Goal: Transaction & Acquisition: Book appointment/travel/reservation

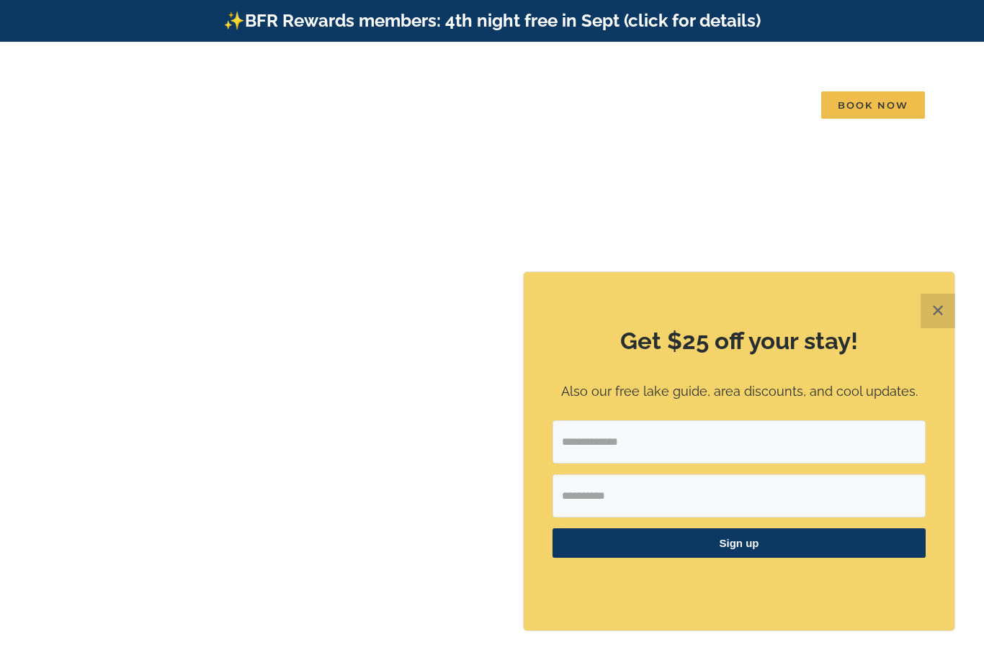
click at [952, 303] on button "✕" at bounding box center [937, 311] width 35 height 35
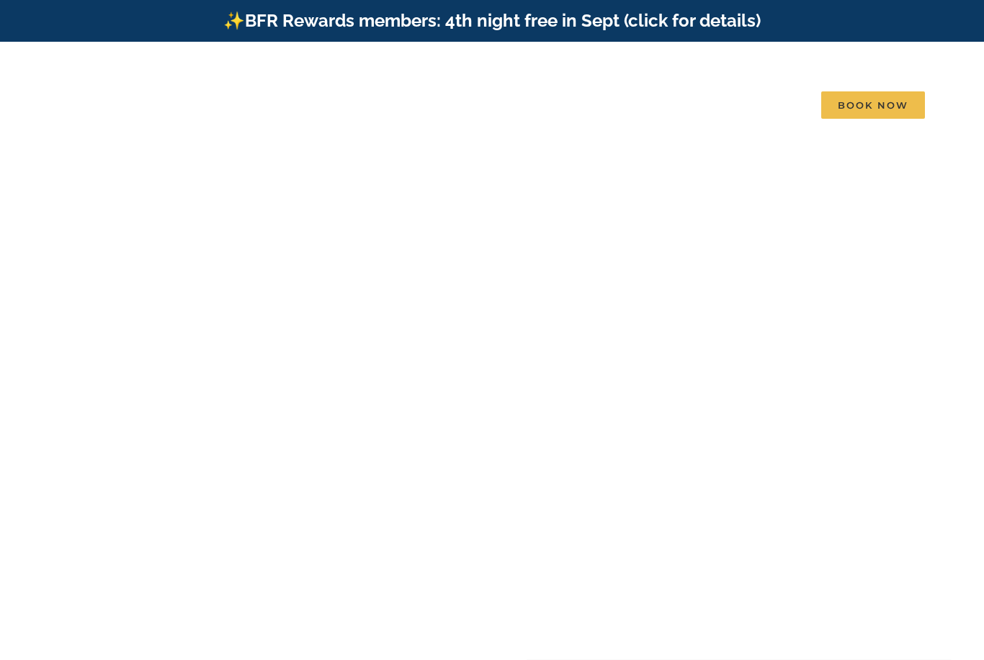
drag, startPoint x: 528, startPoint y: 537, endPoint x: -1, endPoint y: -1, distance: 753.7
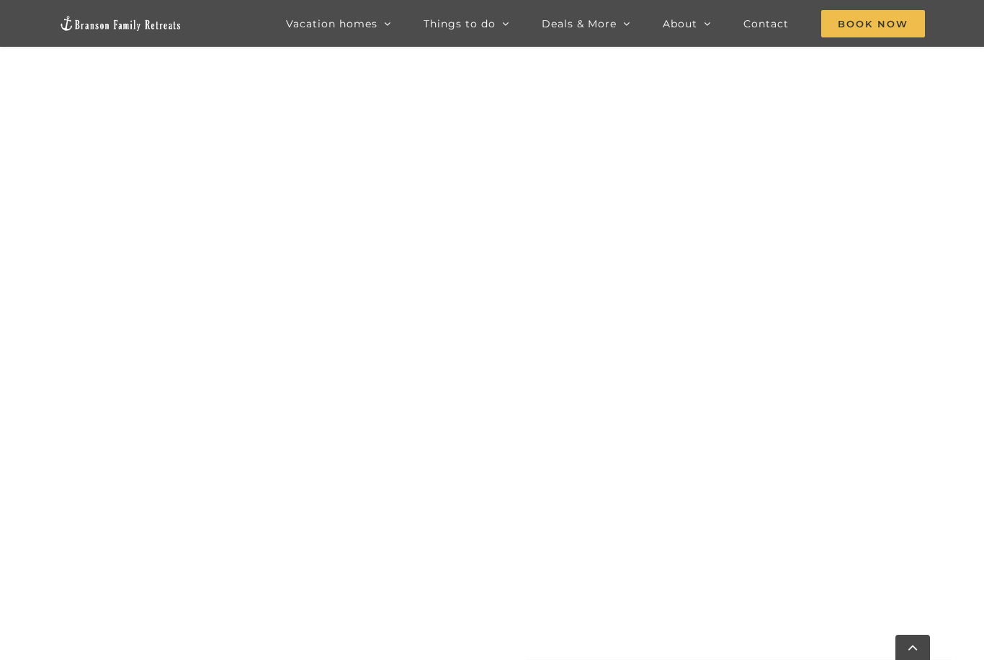
scroll to position [858, 0]
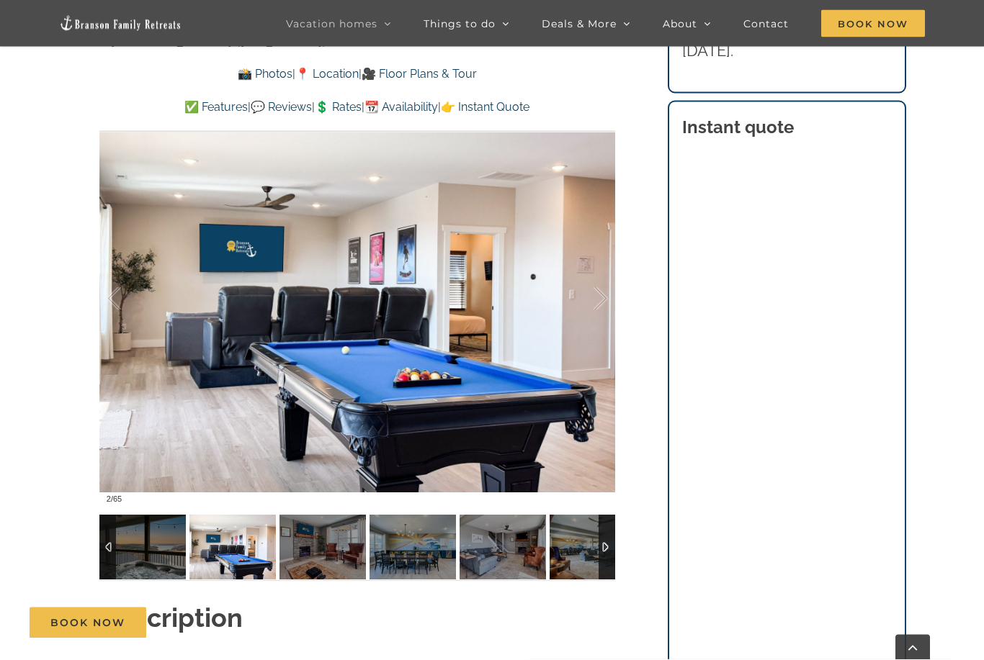
scroll to position [1090, 0]
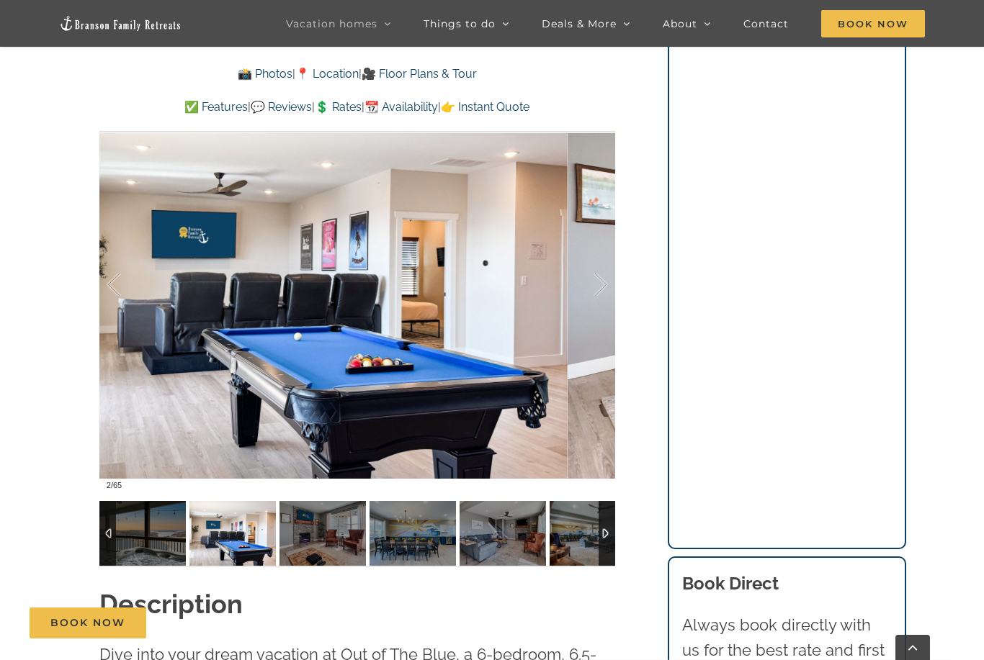
click at [596, 287] on div at bounding box center [585, 285] width 45 height 89
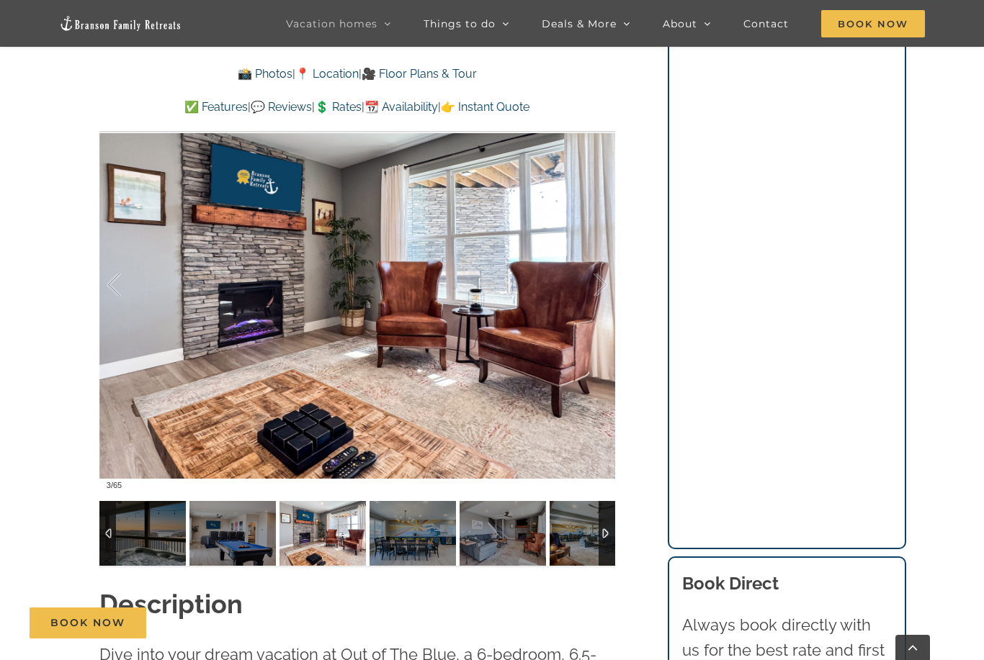
click at [600, 279] on div at bounding box center [585, 285] width 45 height 89
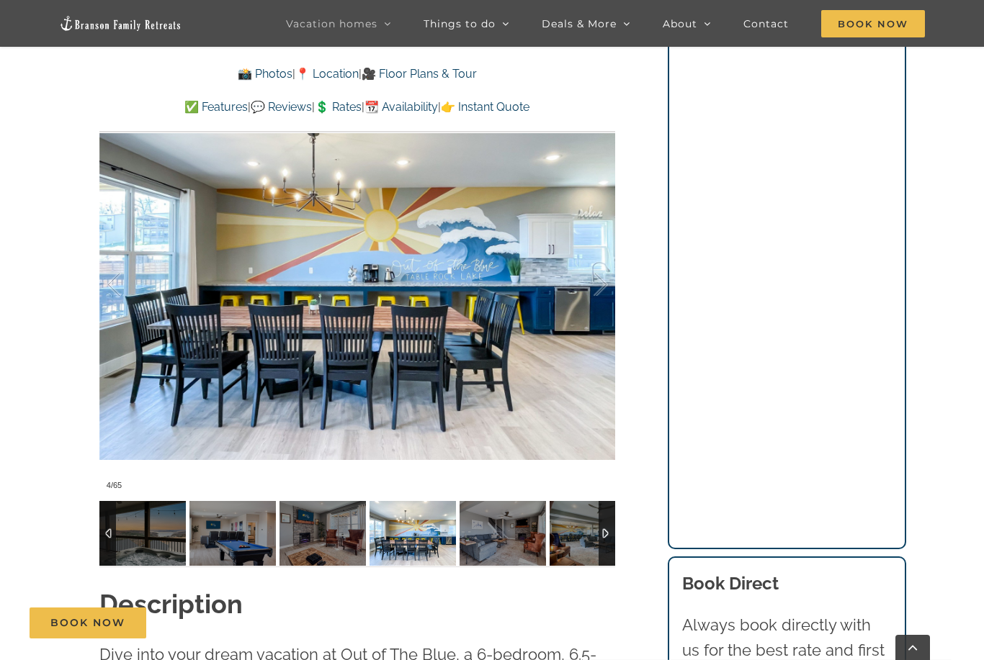
click at [601, 280] on div at bounding box center [585, 285] width 45 height 89
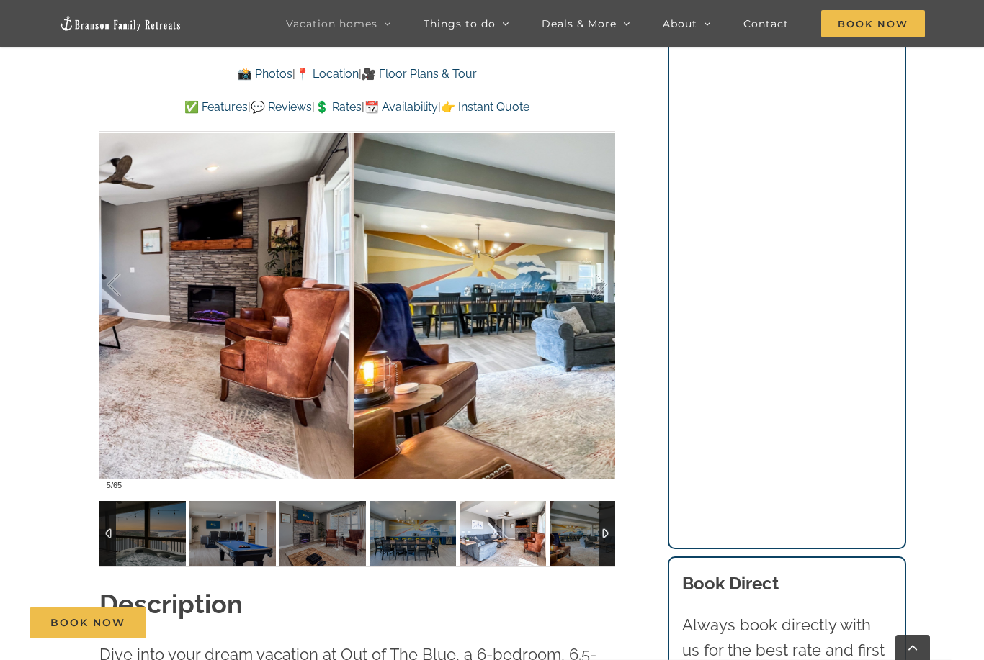
click at [593, 282] on div at bounding box center [585, 285] width 45 height 89
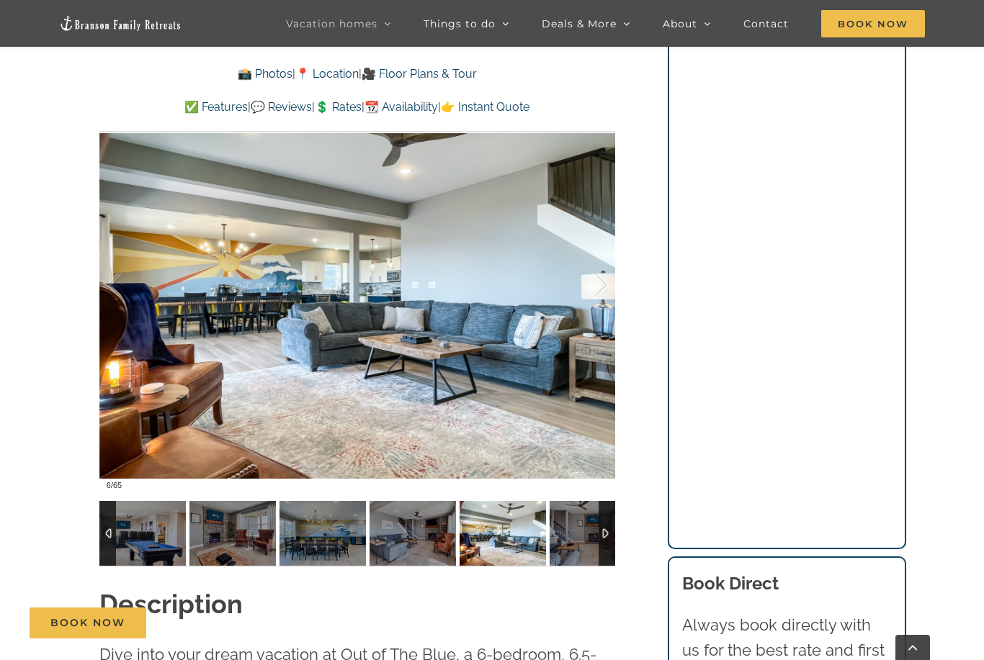
click at [594, 283] on div at bounding box center [585, 285] width 45 height 89
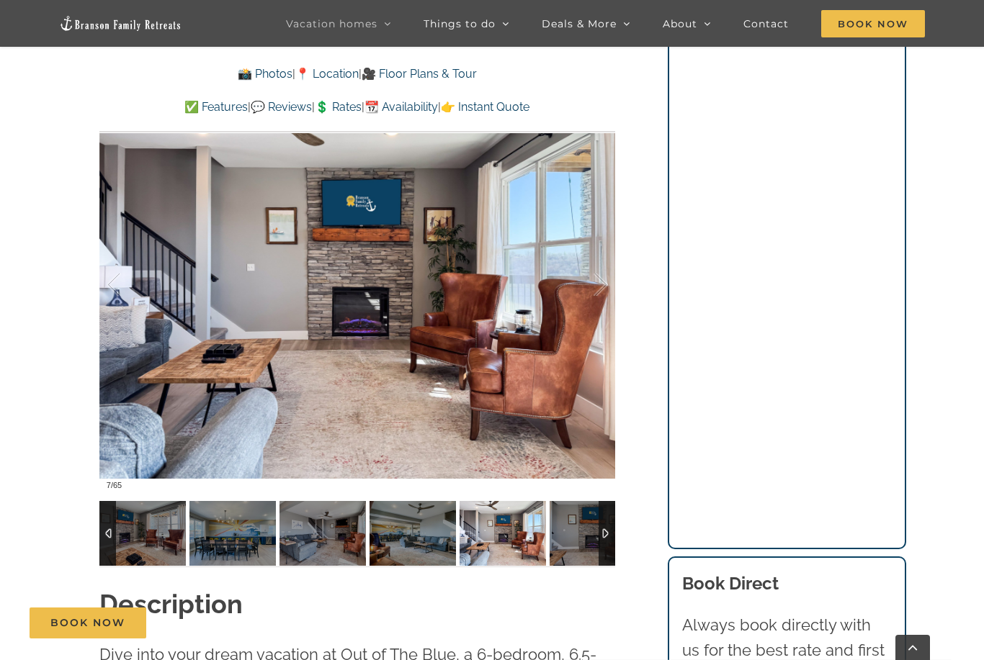
click at [598, 287] on div at bounding box center [585, 285] width 45 height 89
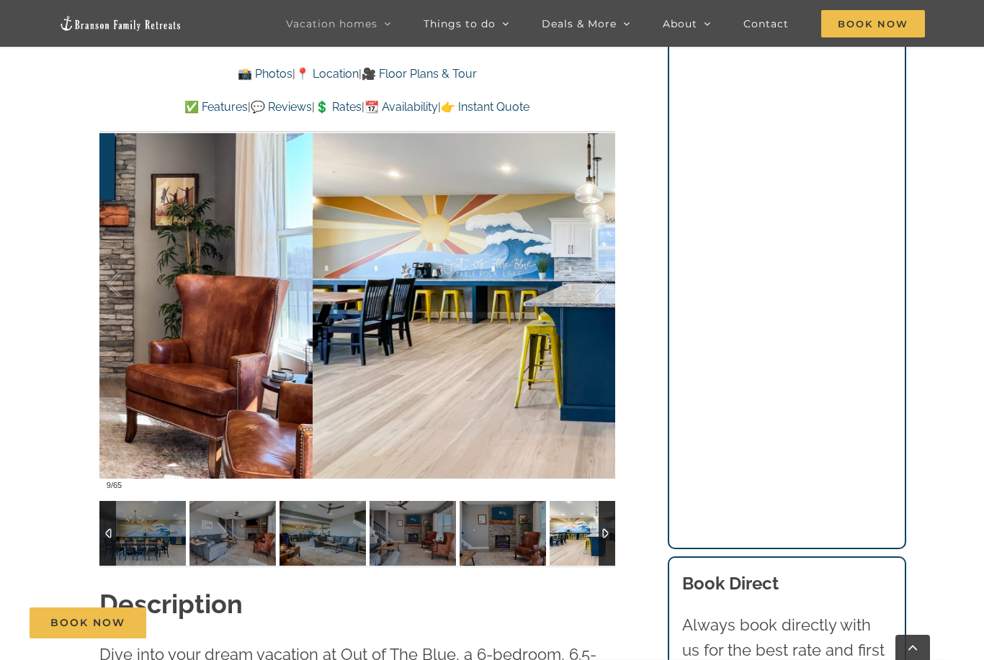
click at [601, 278] on div at bounding box center [585, 285] width 45 height 89
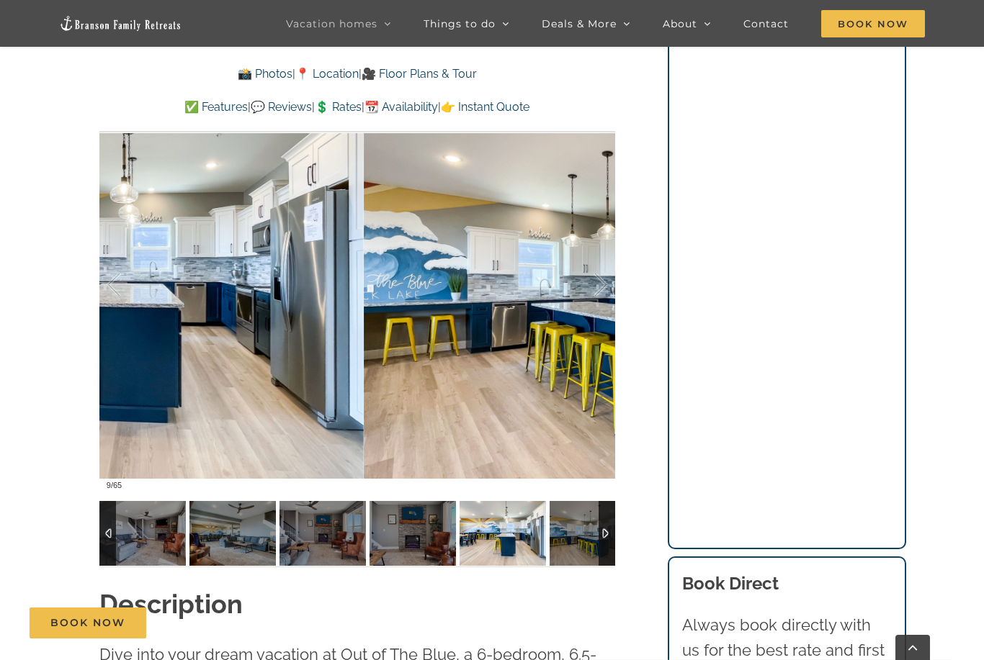
click at [593, 287] on div at bounding box center [585, 285] width 45 height 89
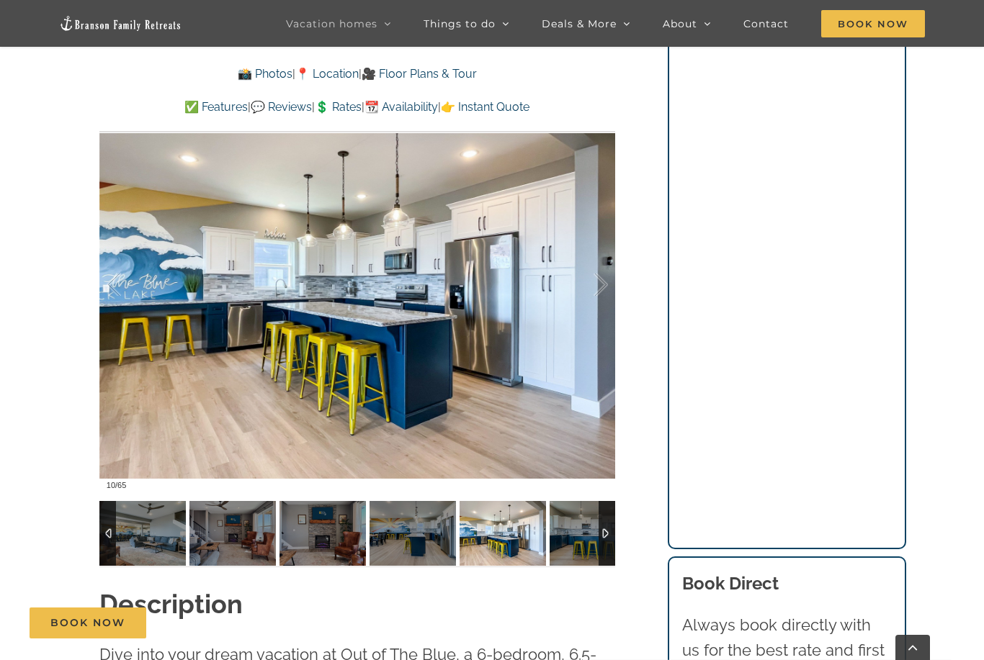
click at [605, 277] on div at bounding box center [585, 285] width 45 height 89
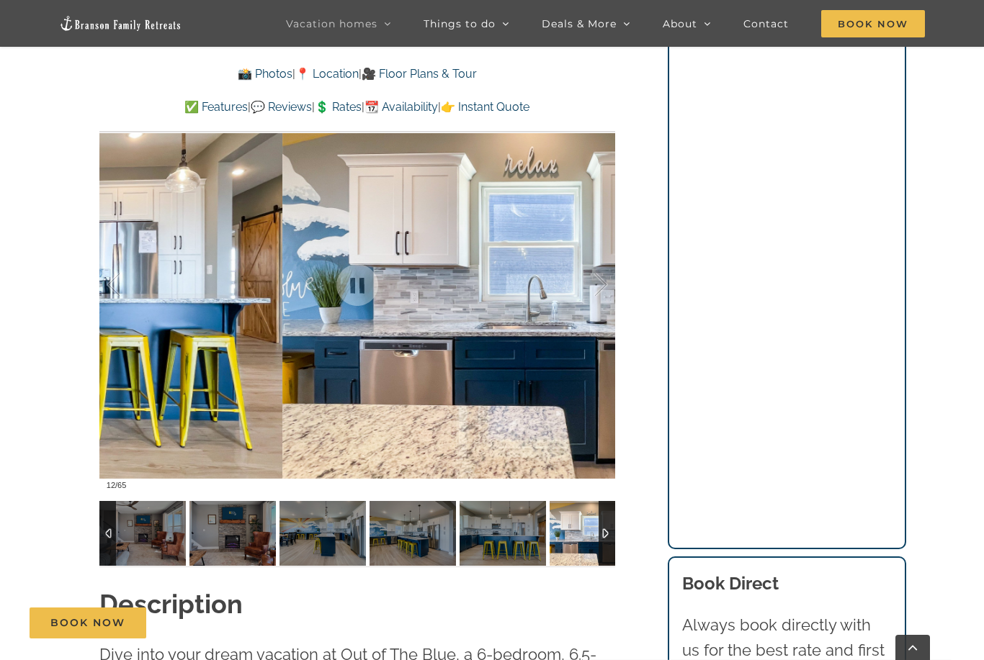
click at [598, 290] on div at bounding box center [585, 285] width 45 height 89
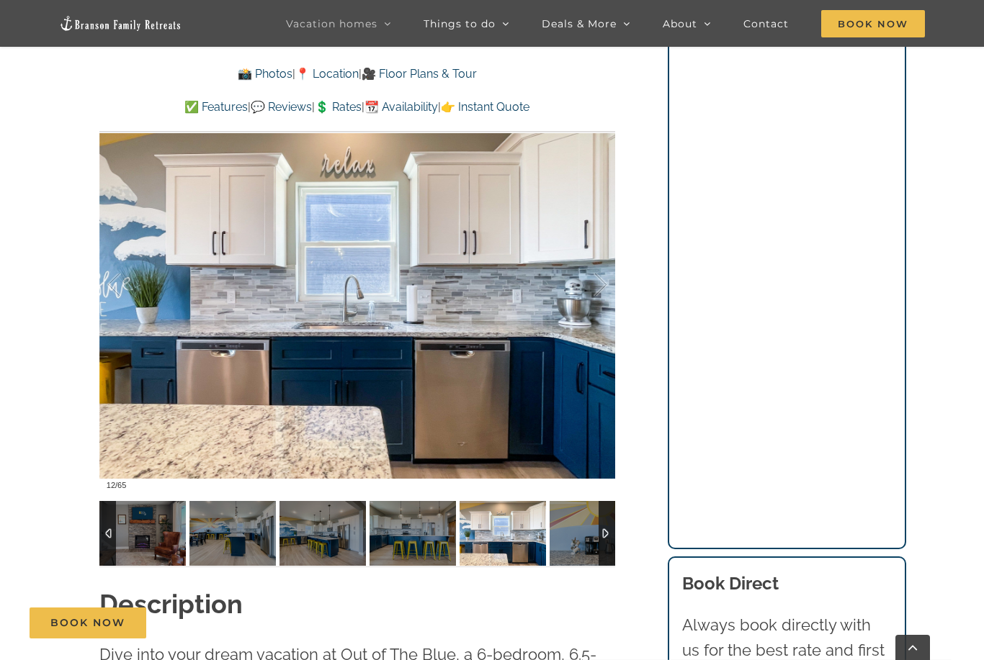
click at [599, 285] on div at bounding box center [585, 285] width 45 height 89
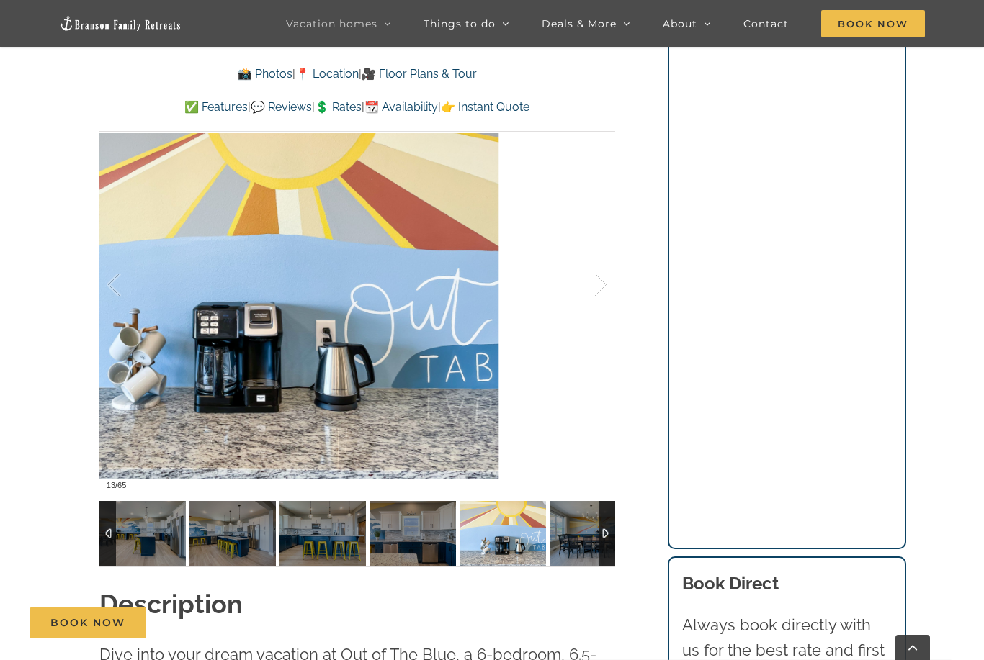
click at [600, 289] on div at bounding box center [585, 285] width 45 height 89
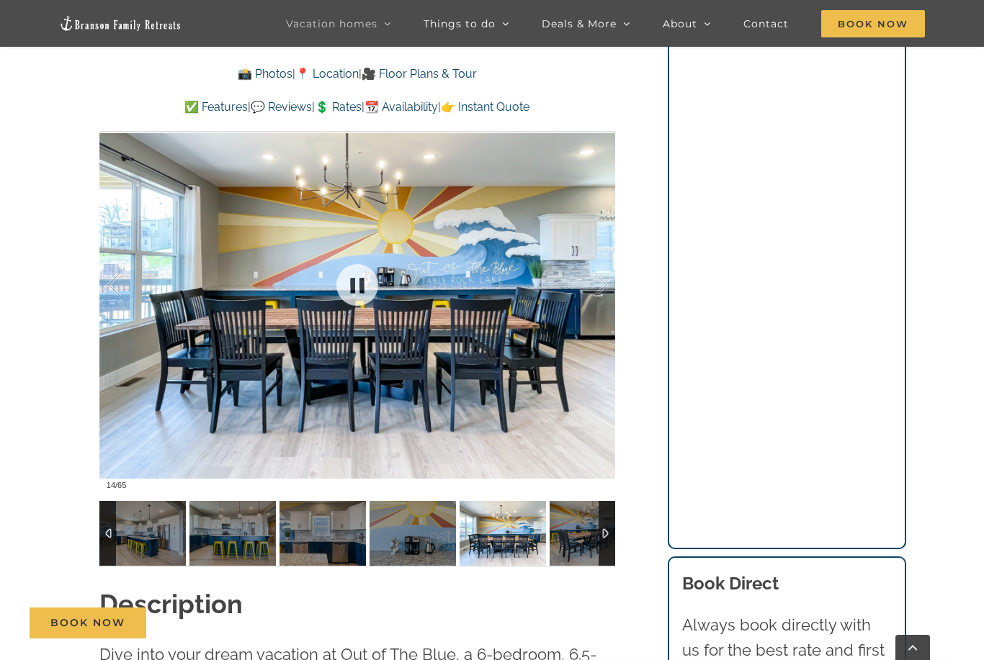
click at [600, 300] on div at bounding box center [585, 285] width 45 height 89
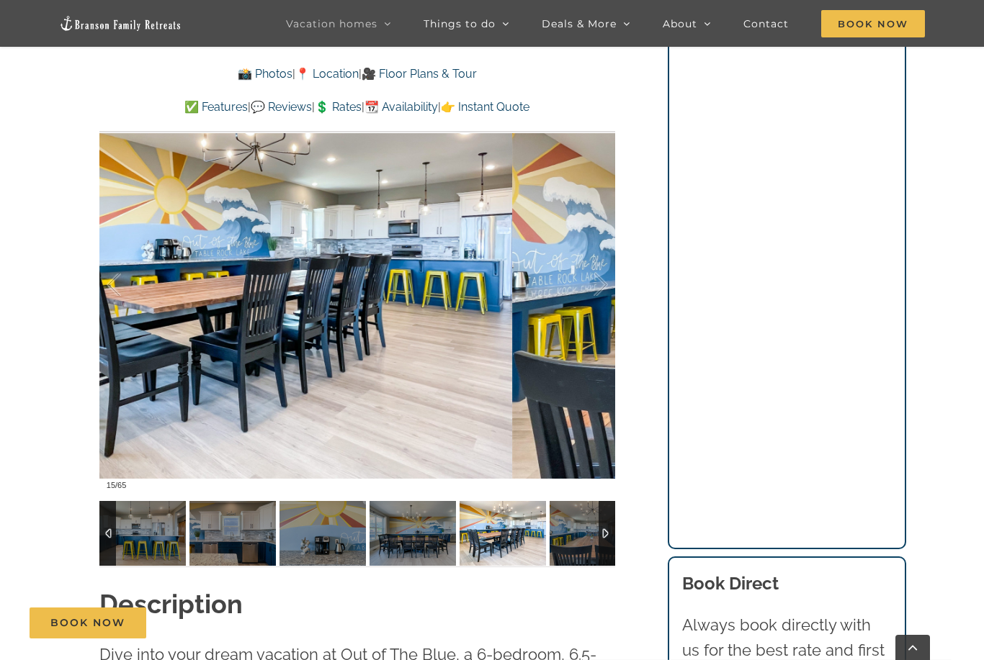
click at [598, 292] on div at bounding box center [585, 285] width 45 height 89
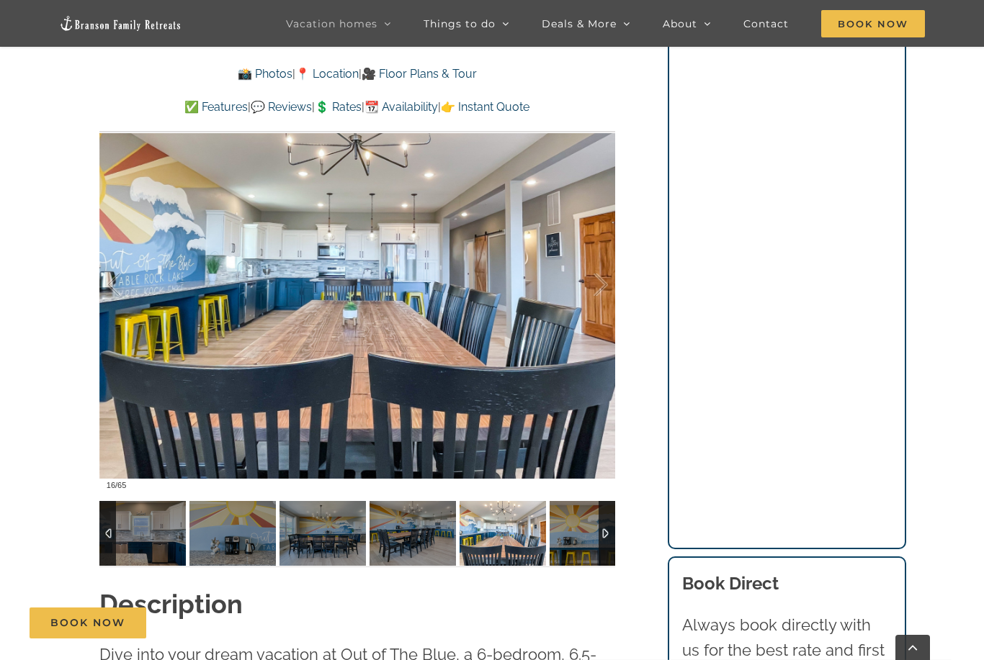
click at [604, 288] on div at bounding box center [585, 285] width 45 height 89
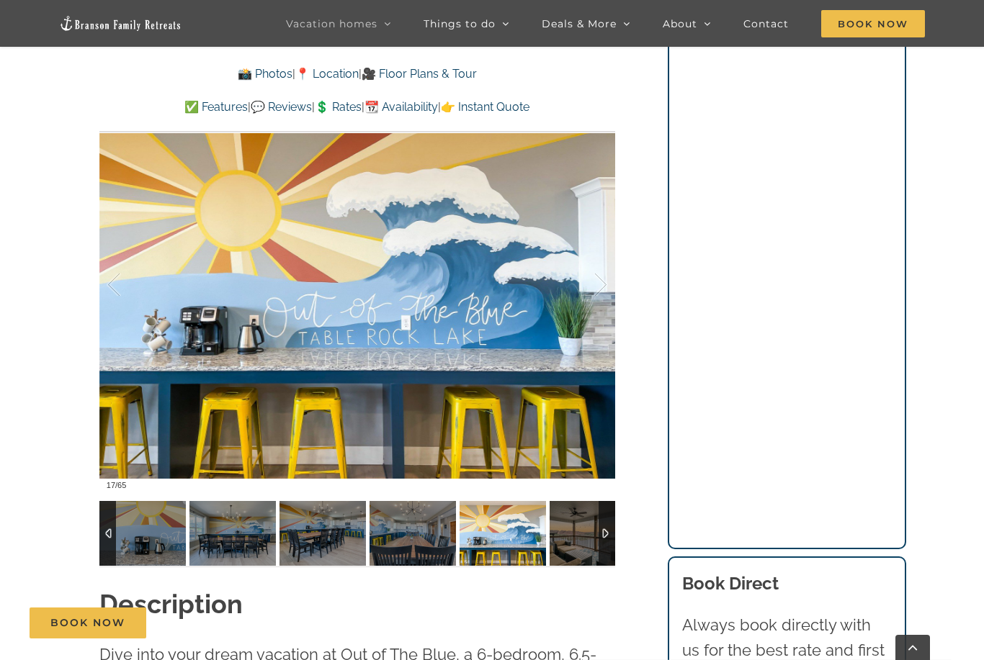
click at [593, 299] on div at bounding box center [585, 285] width 45 height 89
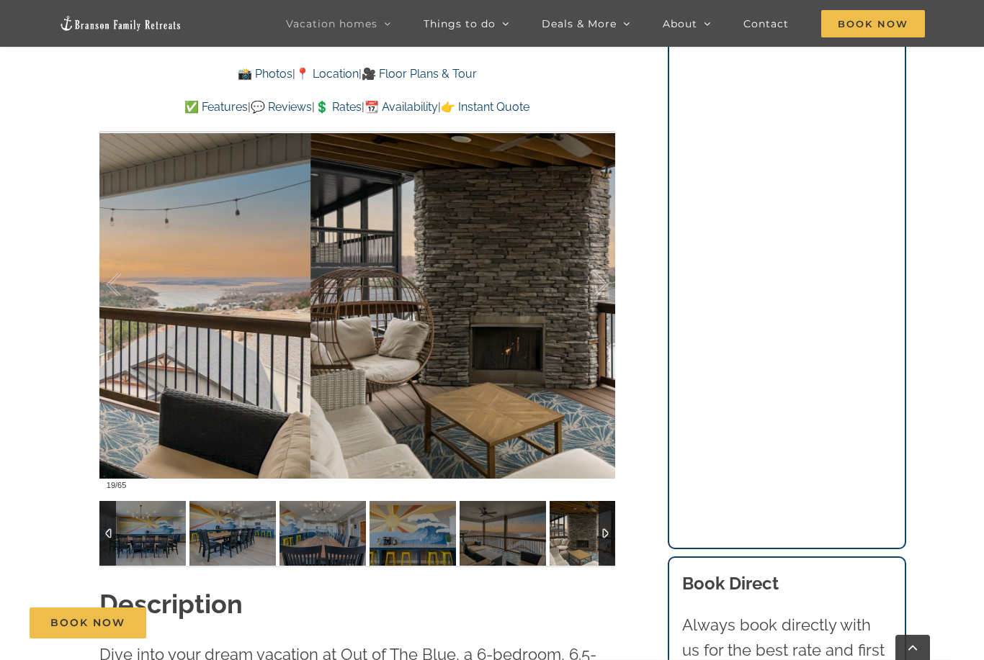
click at [598, 281] on div at bounding box center [585, 285] width 45 height 89
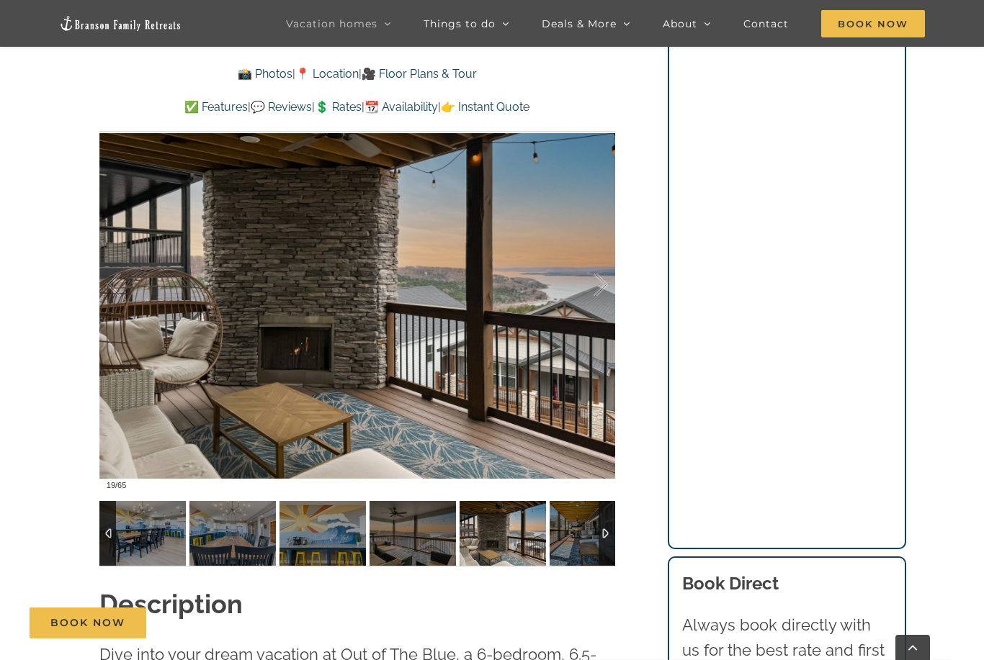
click at [596, 287] on div at bounding box center [585, 285] width 45 height 89
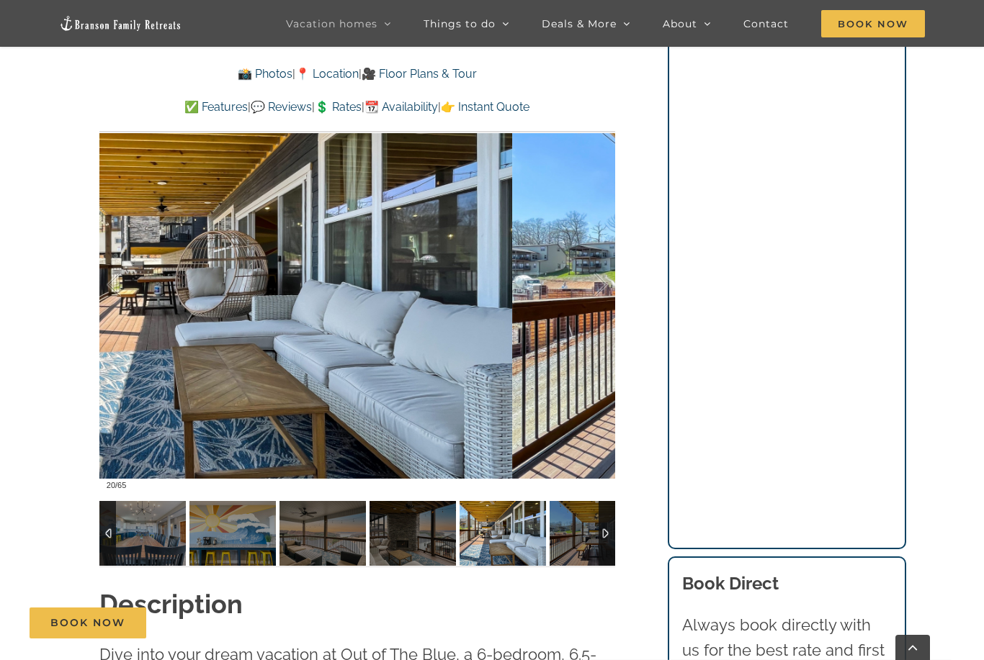
click at [594, 283] on div at bounding box center [585, 285] width 45 height 89
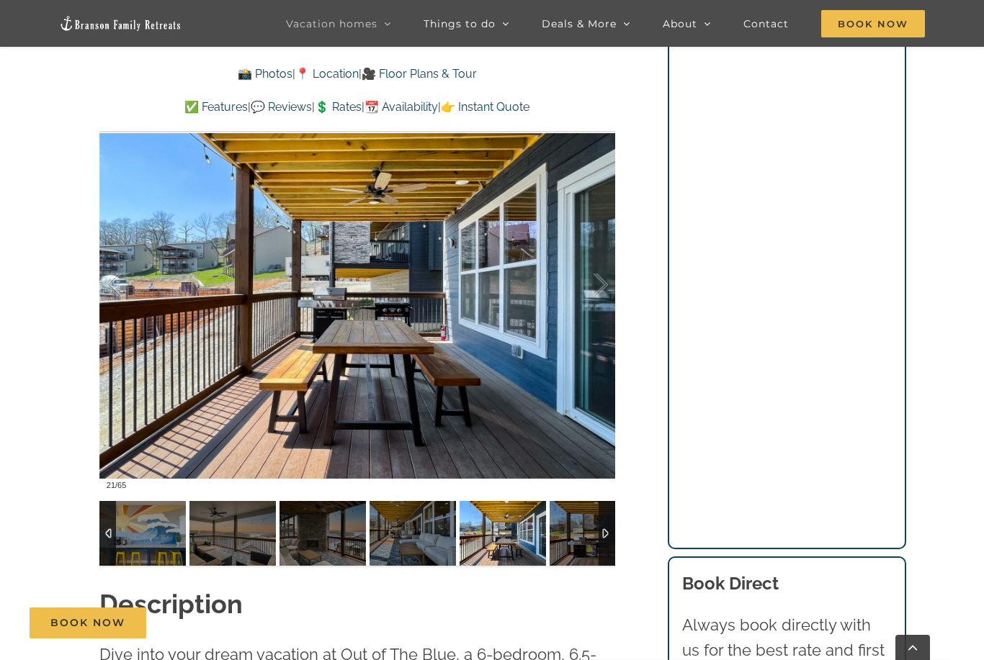
click at [589, 290] on div at bounding box center [585, 285] width 45 height 89
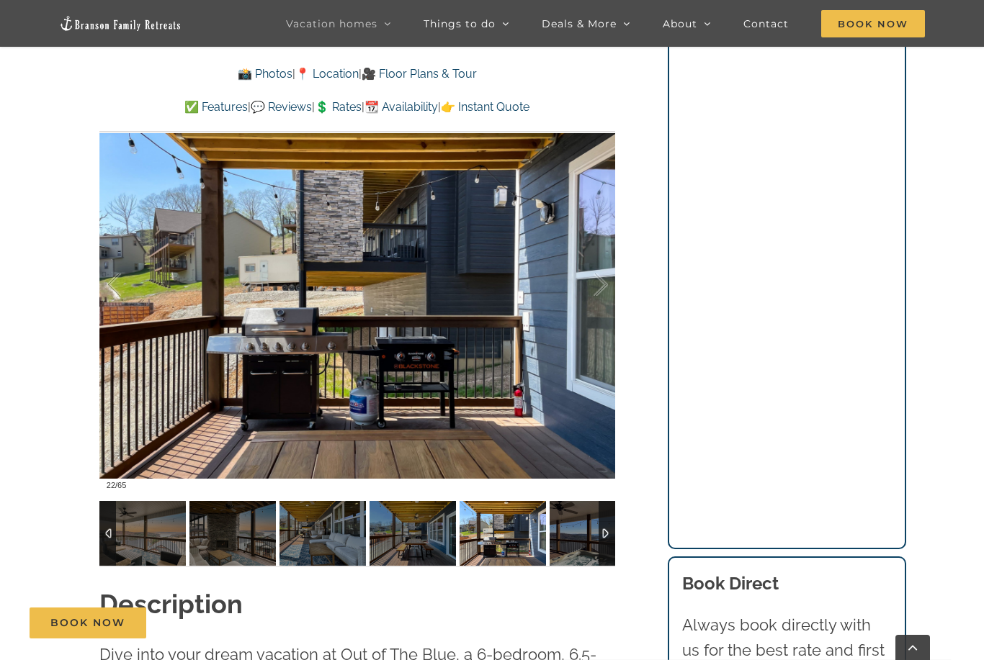
click at [592, 281] on div at bounding box center [585, 285] width 45 height 89
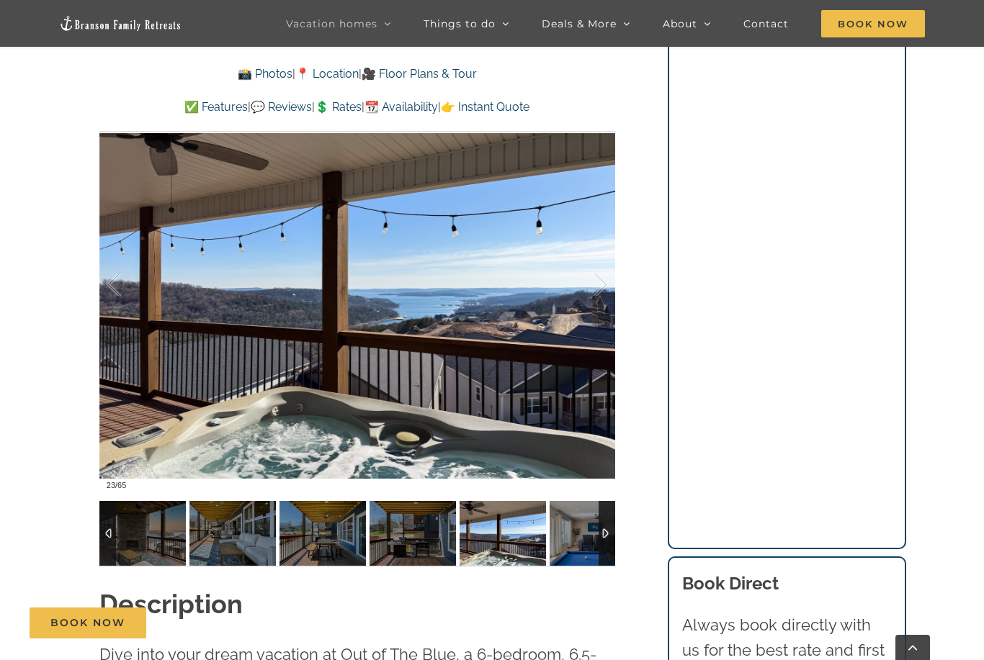
click at [584, 295] on div at bounding box center [585, 285] width 45 height 89
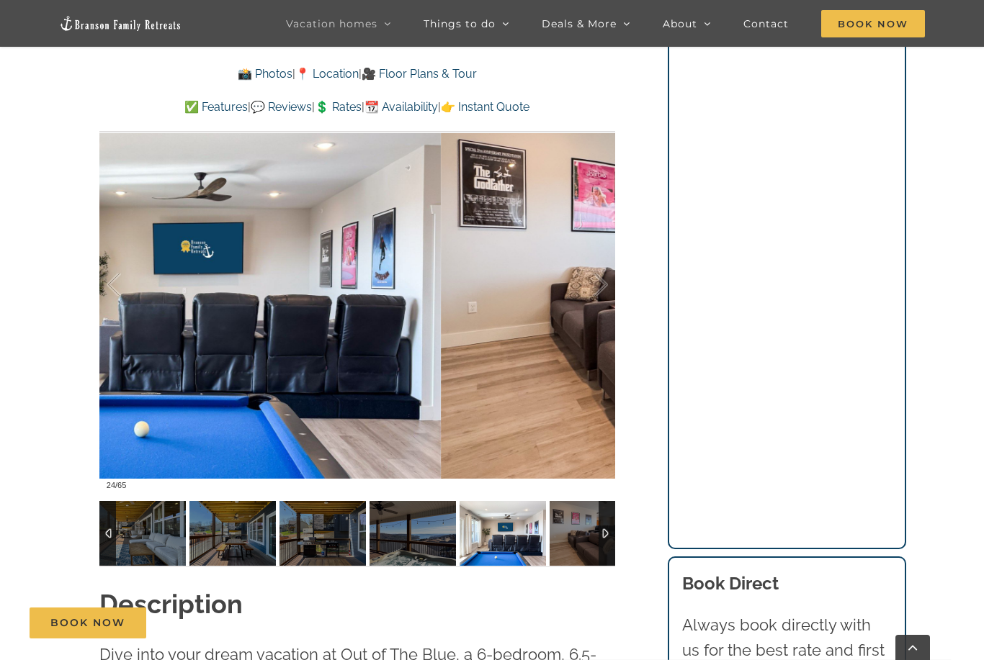
click at [580, 295] on div at bounding box center [585, 285] width 45 height 89
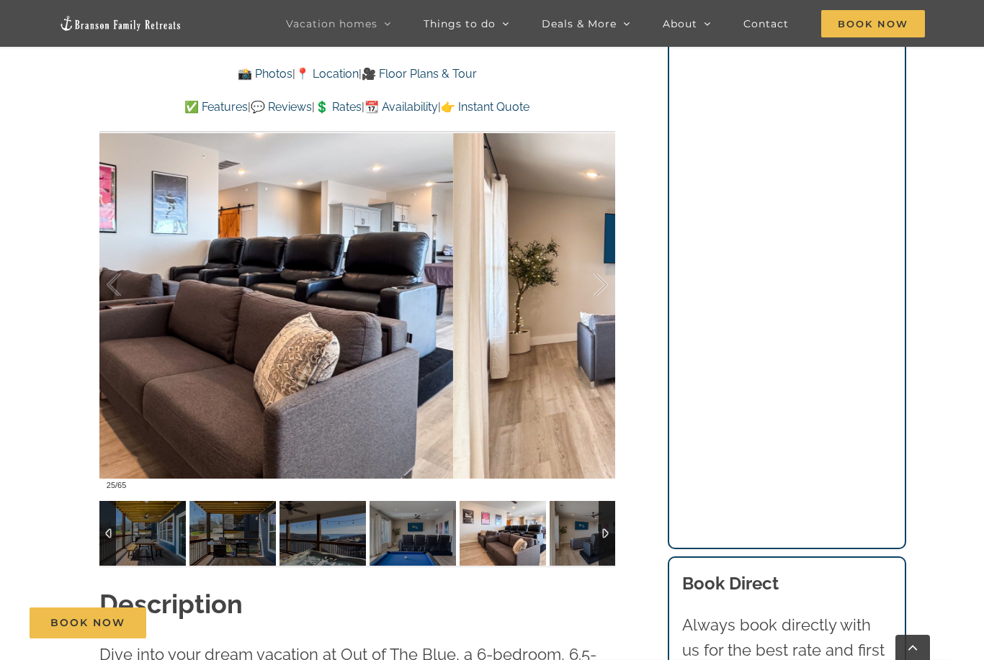
click at [578, 295] on div at bounding box center [585, 285] width 45 height 89
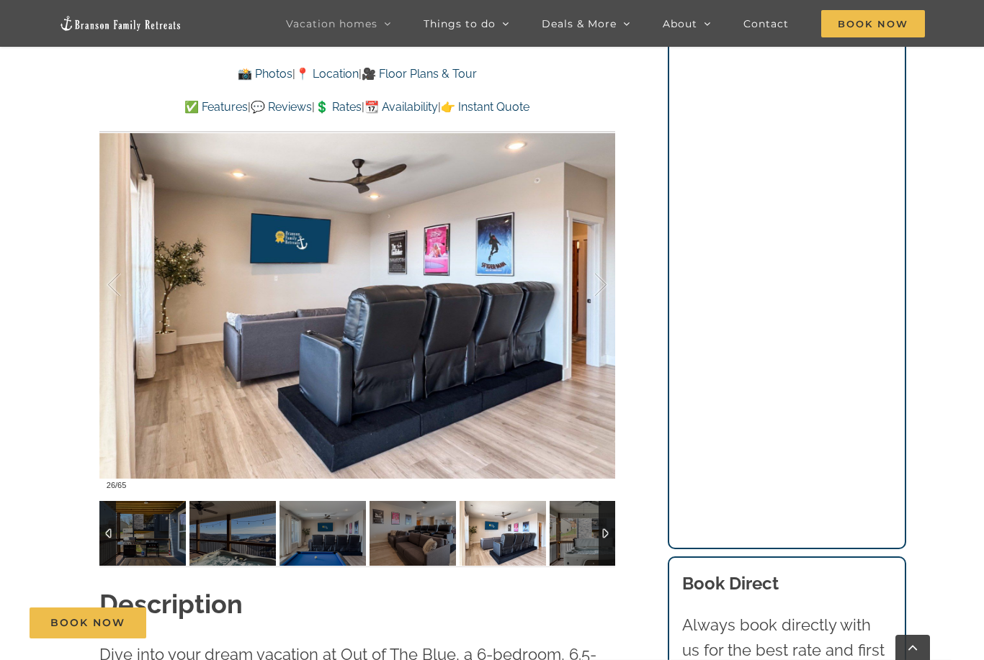
click at [582, 290] on div at bounding box center [585, 285] width 45 height 89
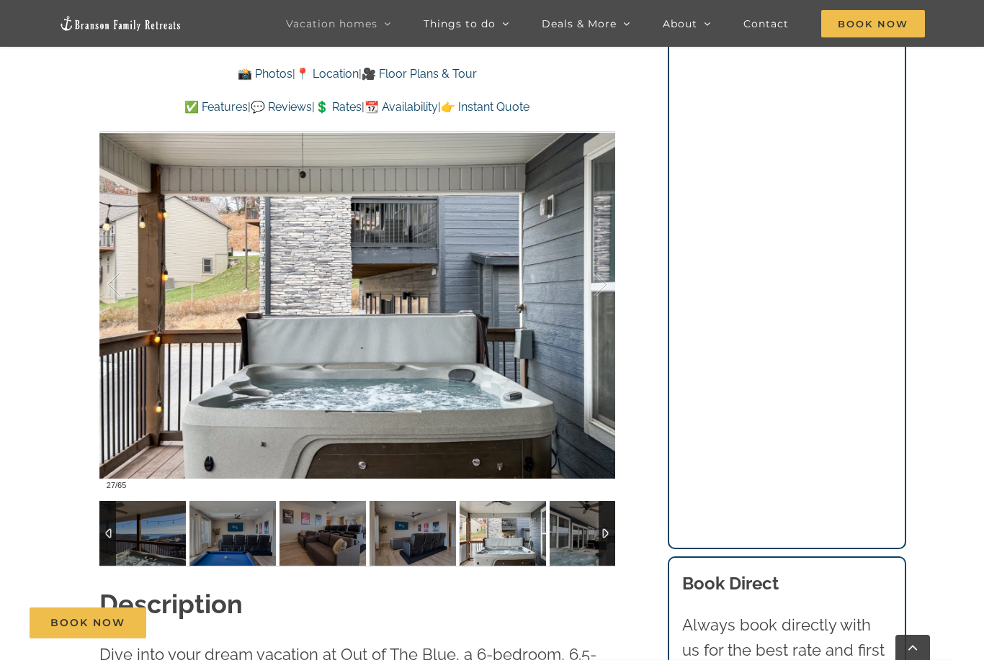
click at [596, 297] on div at bounding box center [585, 285] width 45 height 89
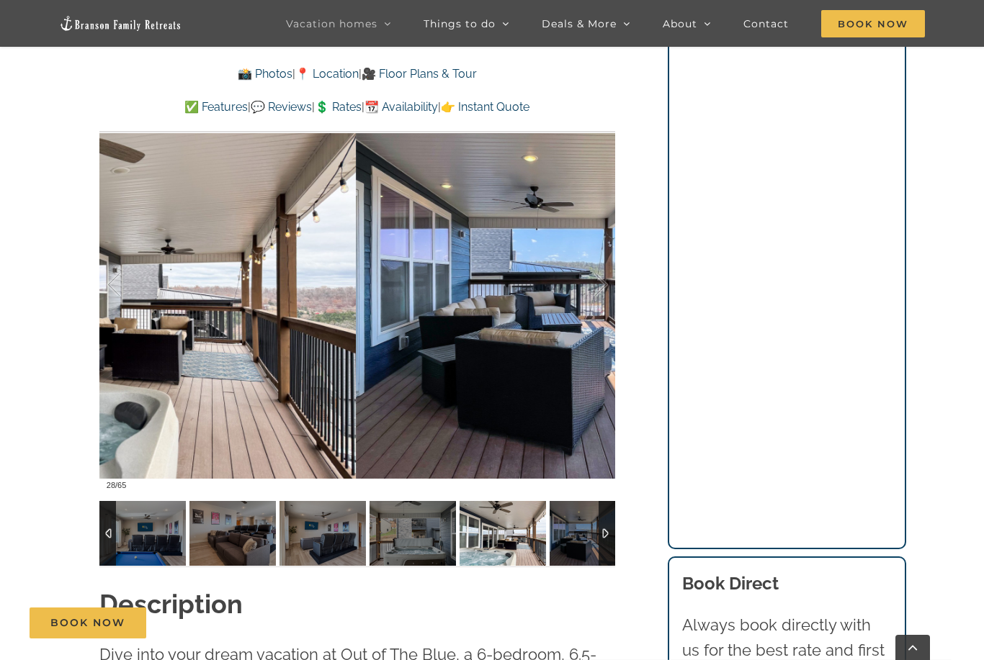
click at [598, 297] on div at bounding box center [585, 285] width 45 height 89
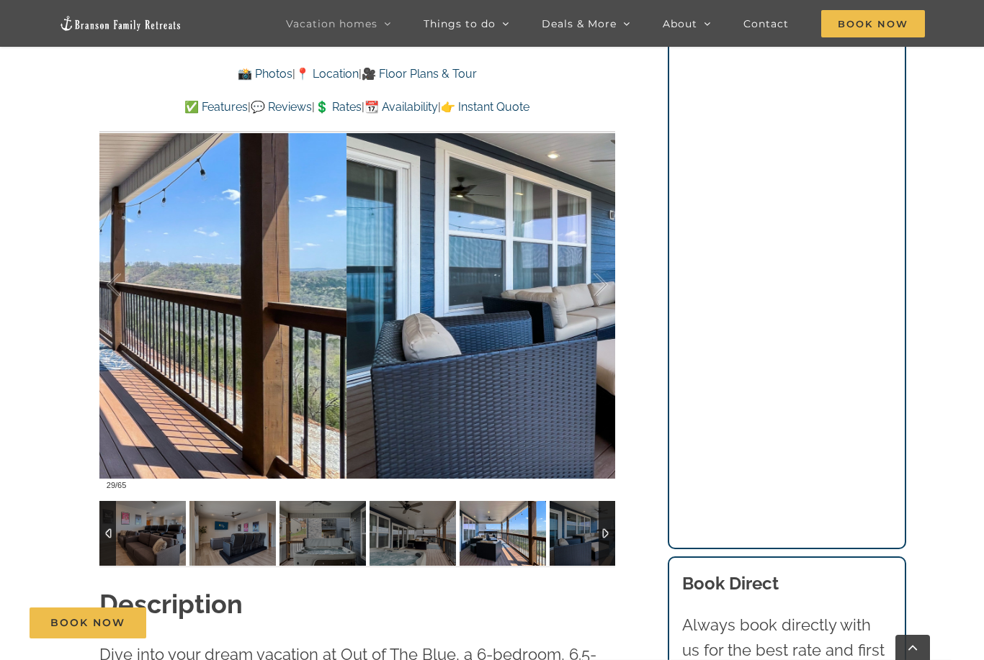
click at [580, 303] on div at bounding box center [585, 285] width 45 height 89
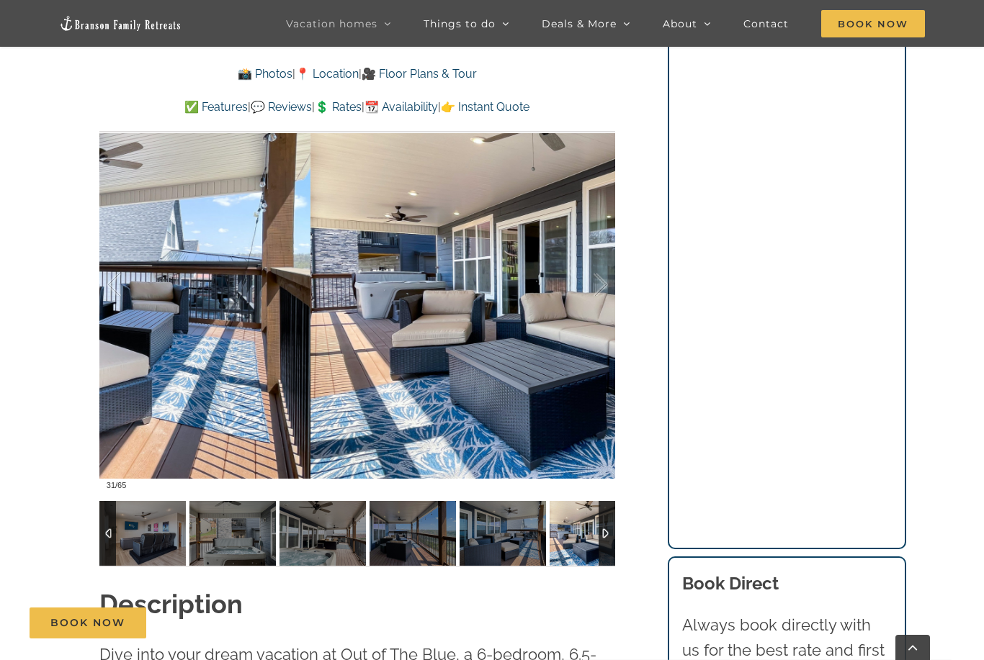
click at [586, 300] on div at bounding box center [585, 285] width 45 height 89
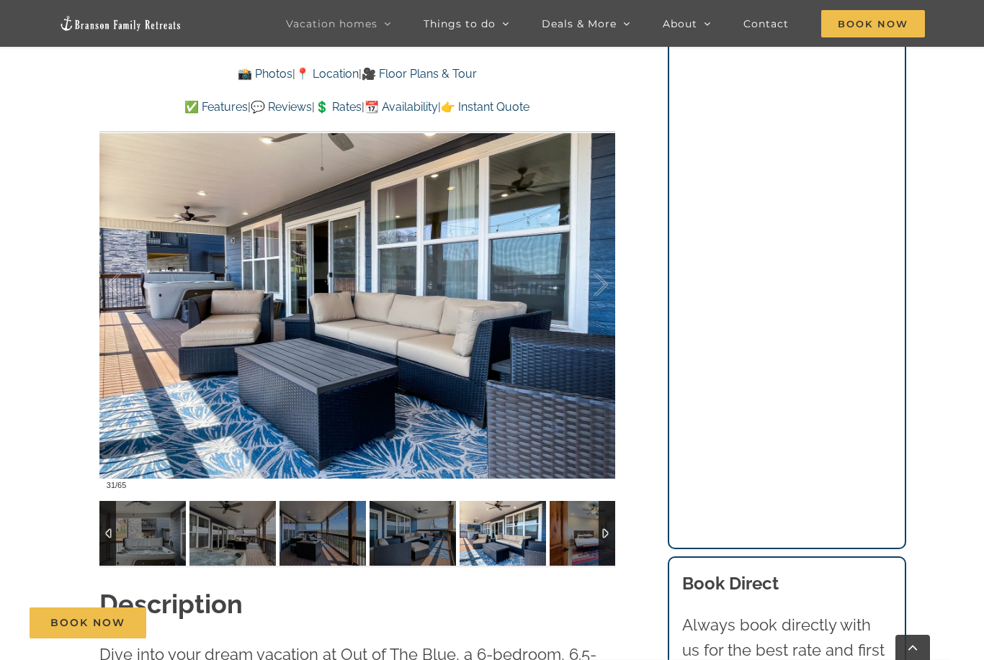
click at [583, 300] on div at bounding box center [585, 285] width 45 height 89
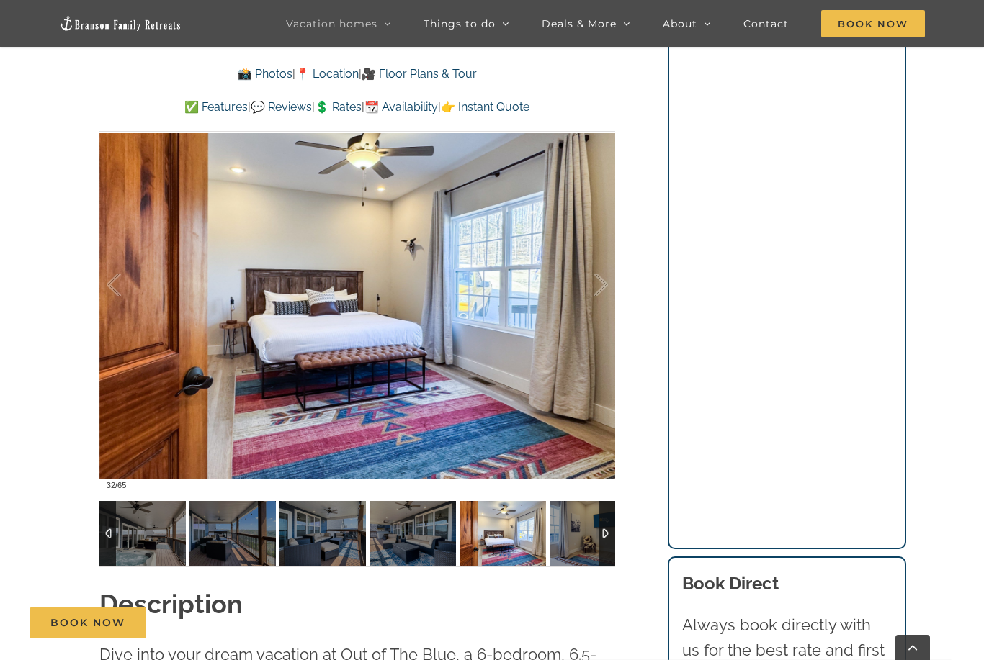
click at [582, 292] on div at bounding box center [585, 285] width 45 height 89
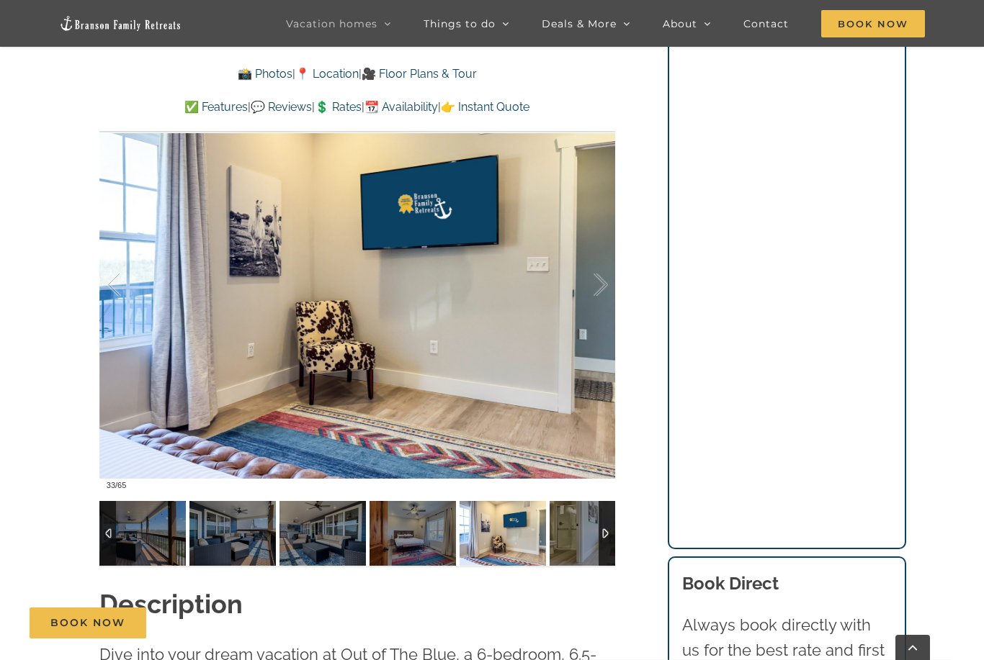
click at [578, 294] on div at bounding box center [585, 285] width 45 height 89
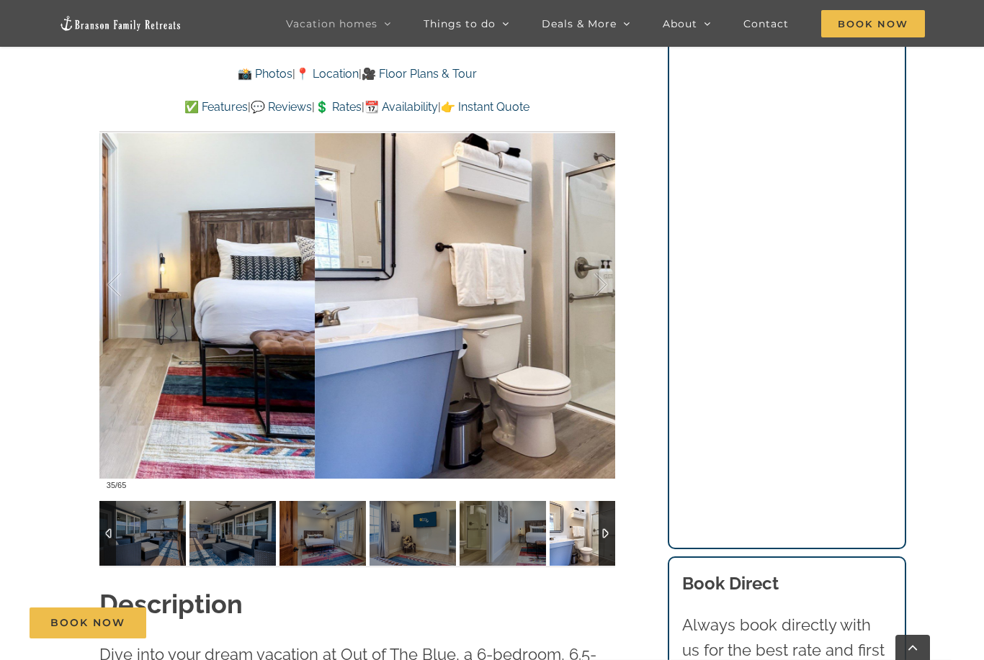
click at [580, 295] on div at bounding box center [585, 285] width 45 height 89
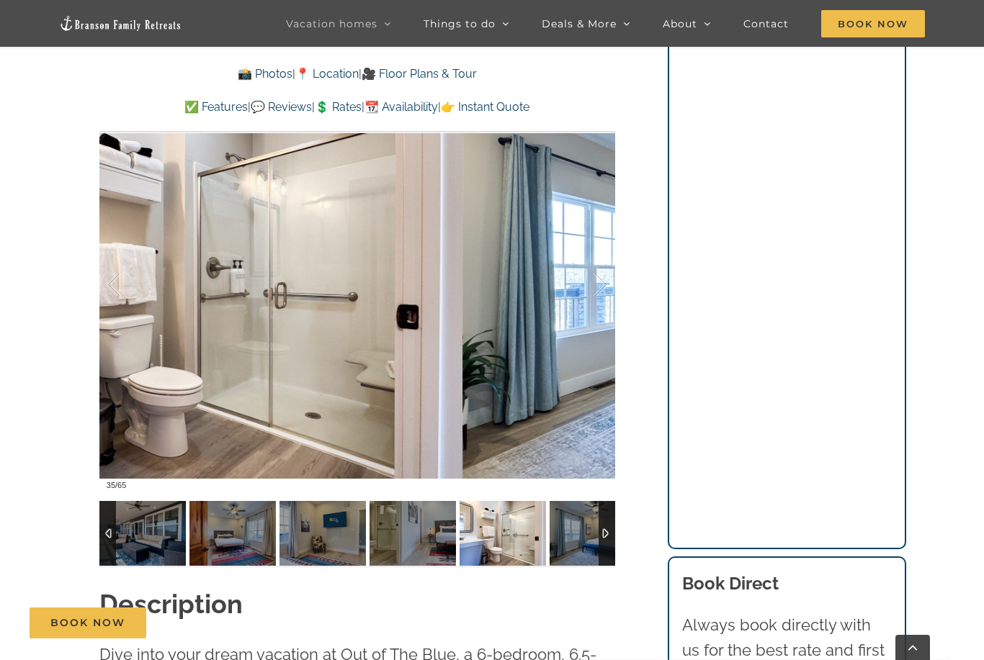
click at [579, 297] on div at bounding box center [585, 285] width 45 height 89
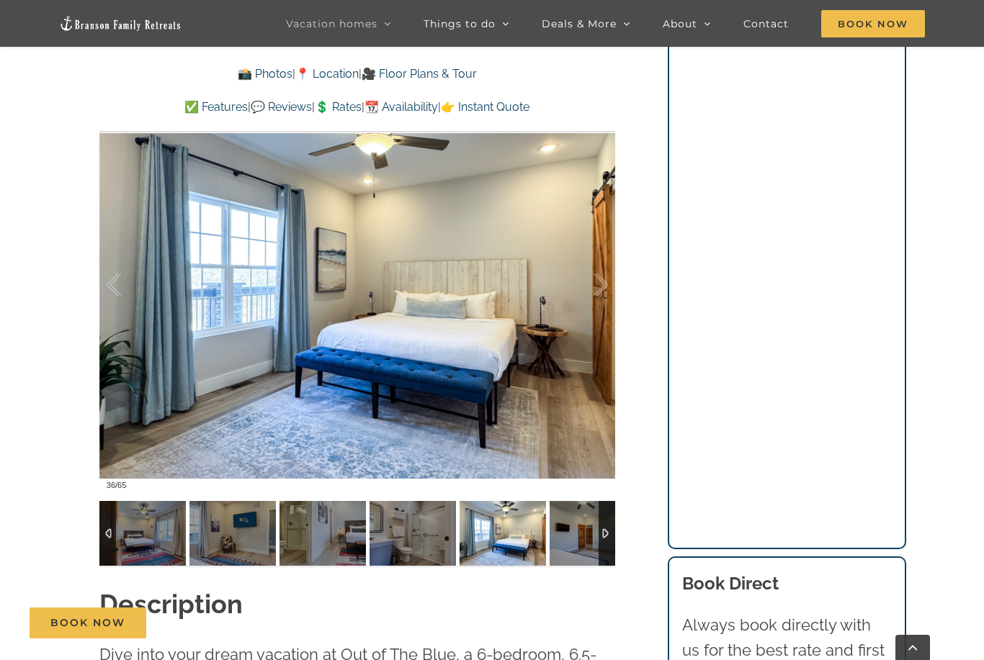
click at [573, 296] on div at bounding box center [585, 285] width 45 height 89
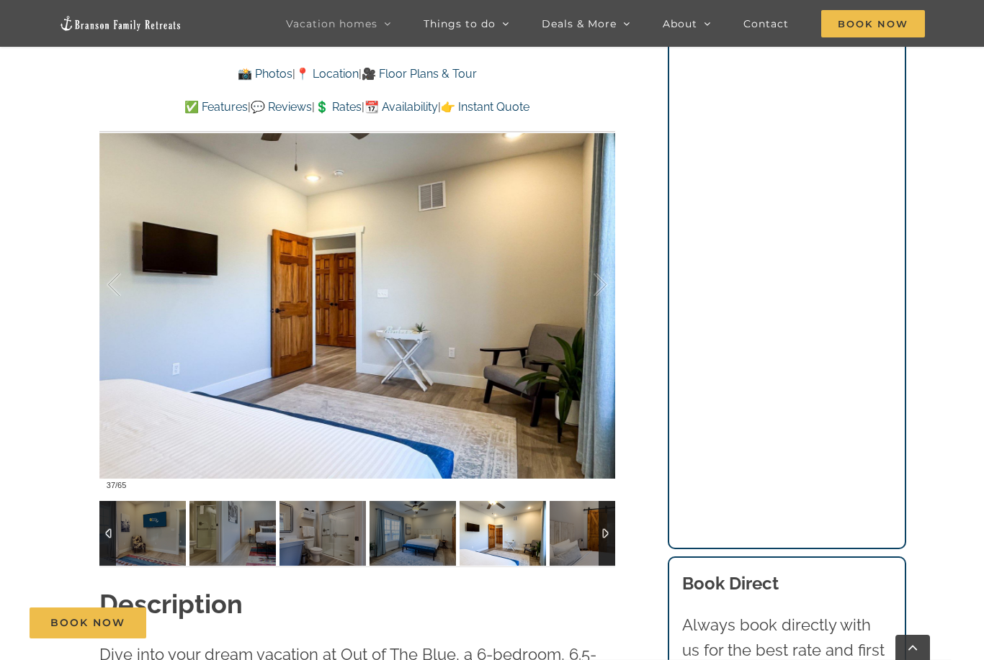
click at [586, 293] on div at bounding box center [585, 285] width 45 height 89
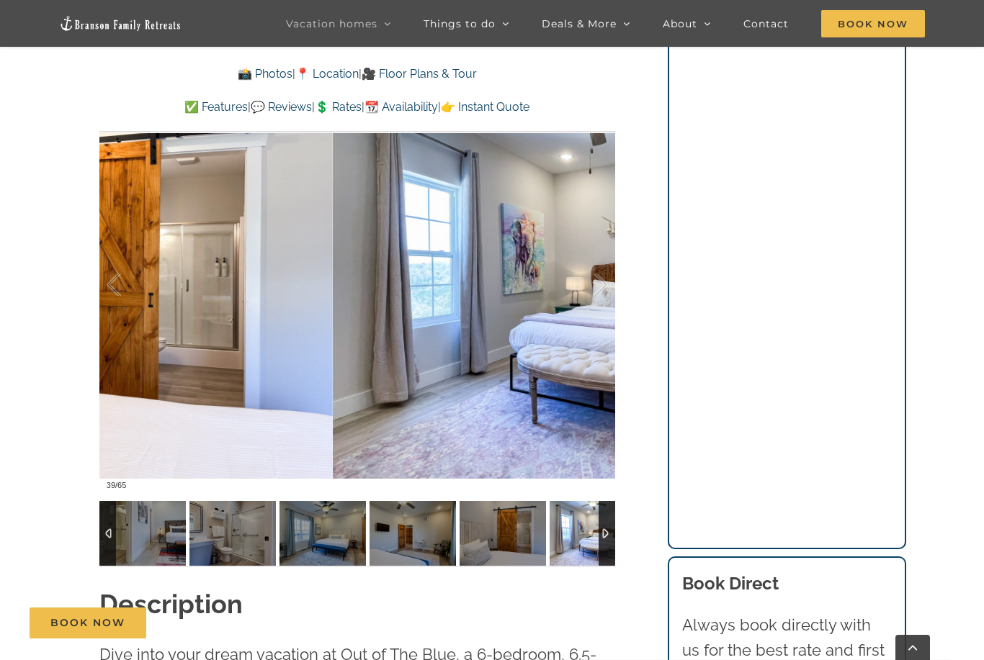
click at [589, 290] on div at bounding box center [585, 285] width 45 height 89
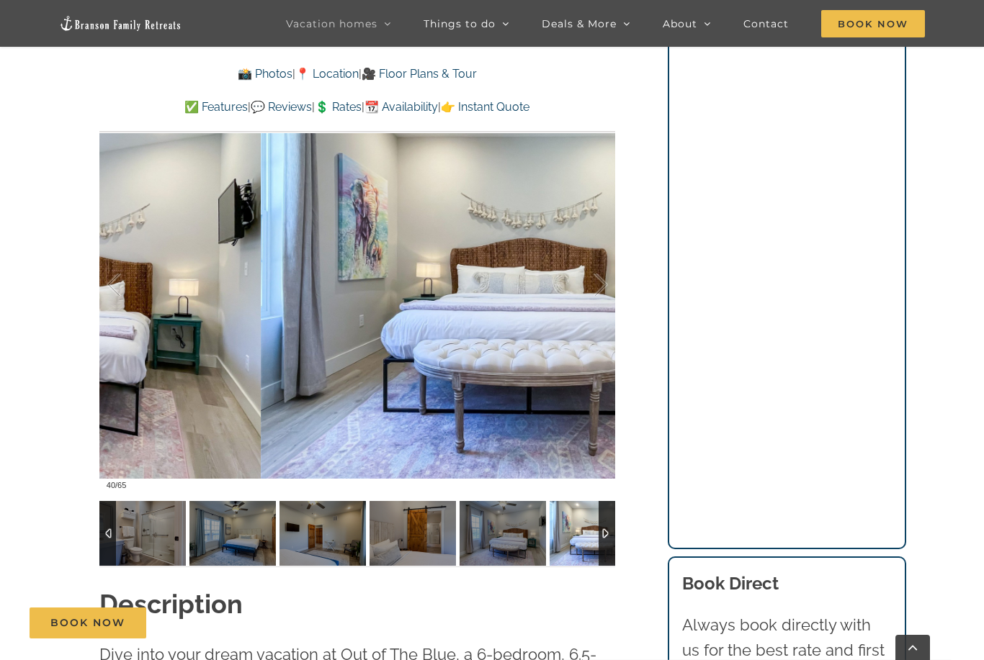
click at [591, 294] on div at bounding box center [585, 285] width 45 height 89
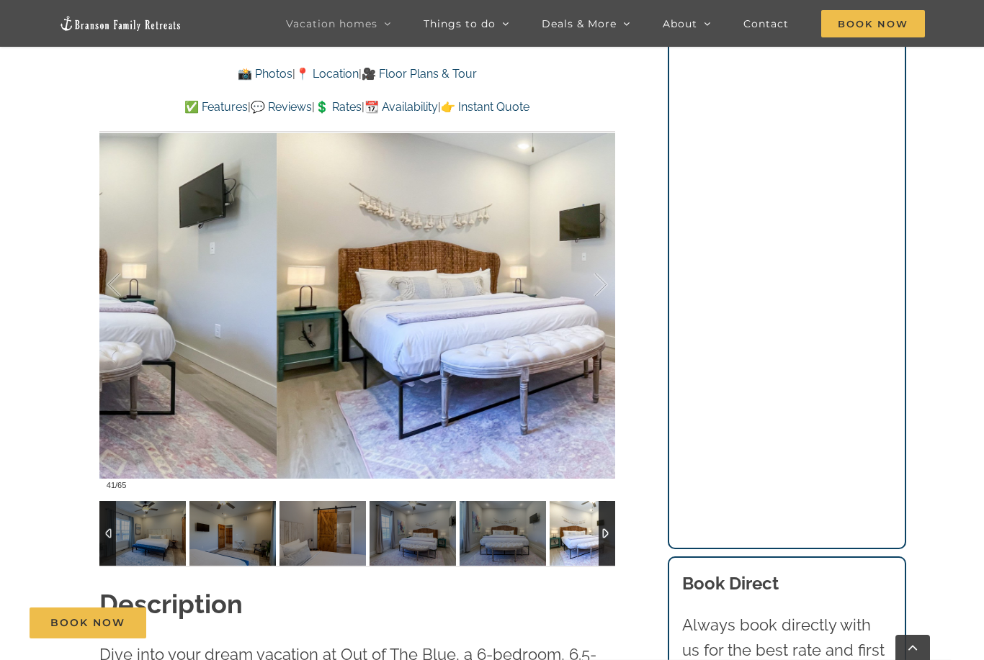
click at [588, 287] on div at bounding box center [585, 285] width 45 height 89
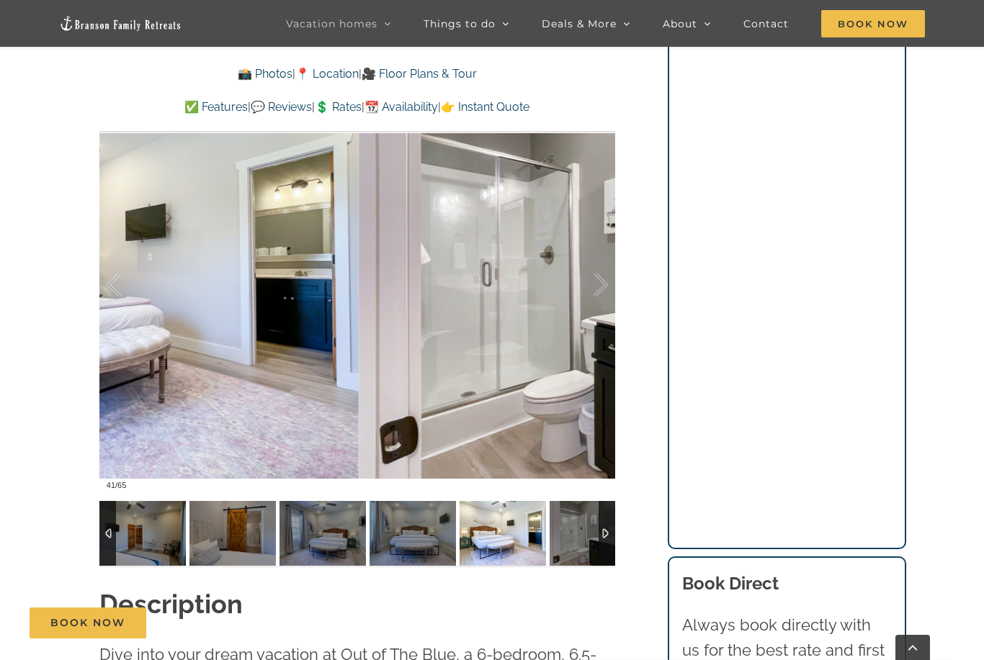
click at [589, 276] on div at bounding box center [585, 285] width 45 height 89
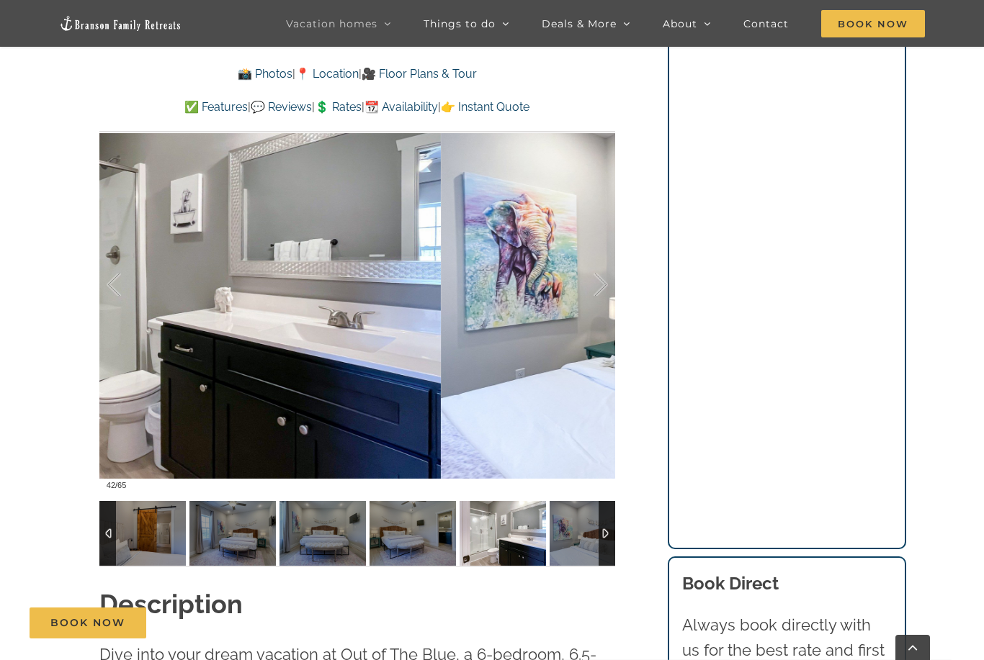
click at [594, 293] on div at bounding box center [585, 285] width 45 height 89
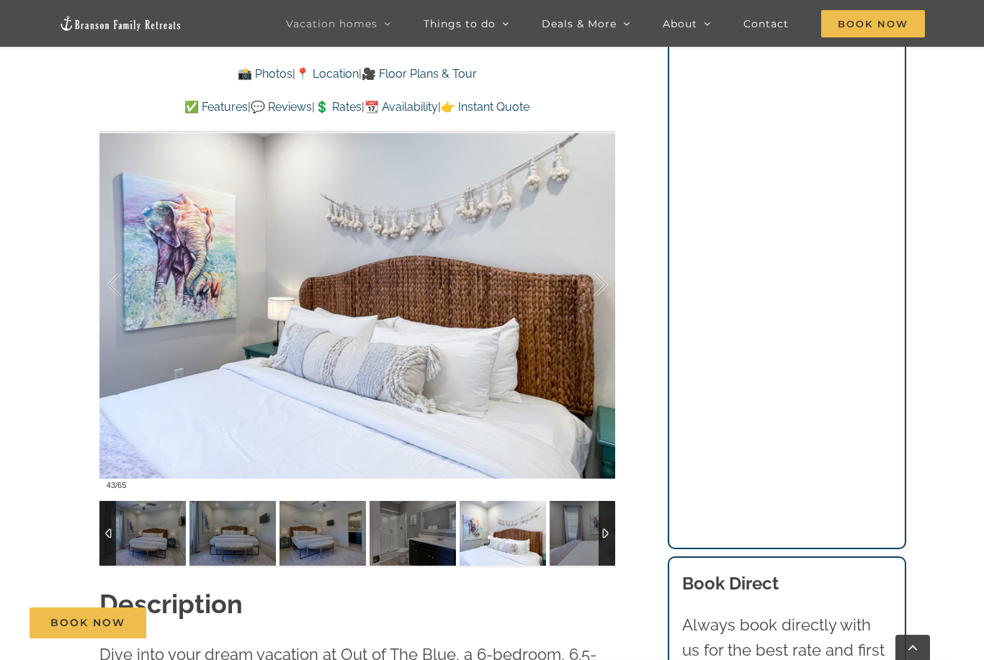
click at [593, 292] on div at bounding box center [585, 285] width 45 height 89
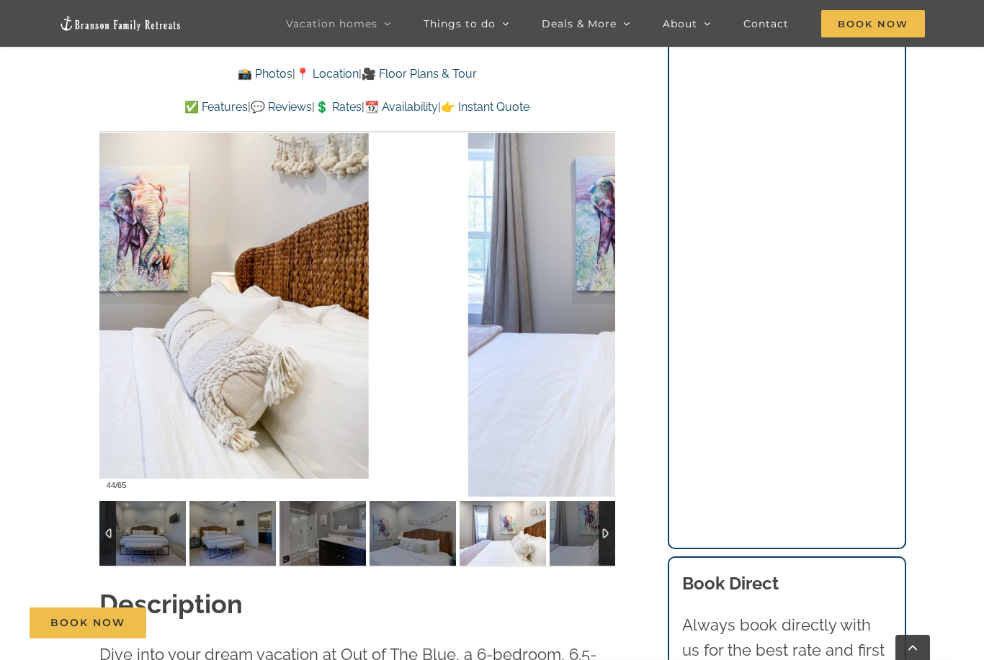
click at [591, 294] on div at bounding box center [585, 285] width 45 height 89
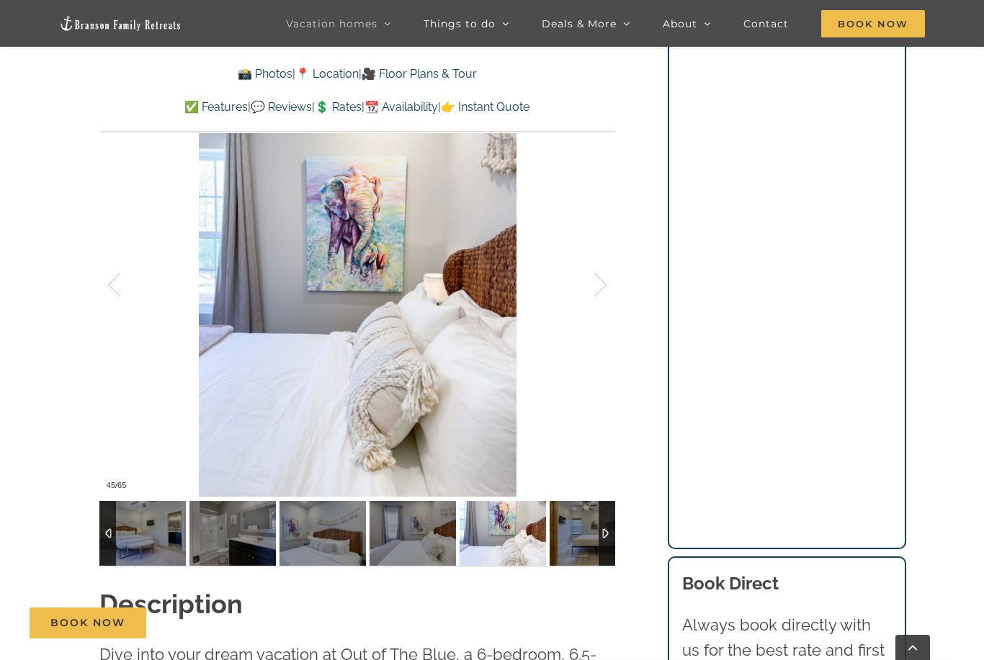
click at [589, 282] on div at bounding box center [585, 285] width 45 height 89
click at [598, 282] on div at bounding box center [585, 285] width 45 height 89
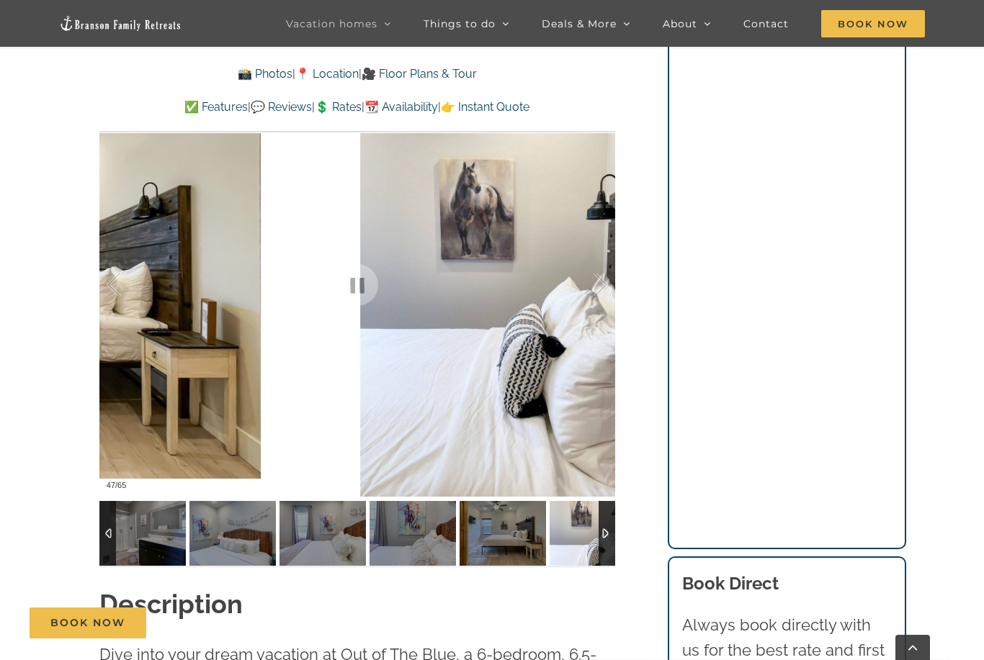
click at [601, 295] on div at bounding box center [585, 285] width 45 height 89
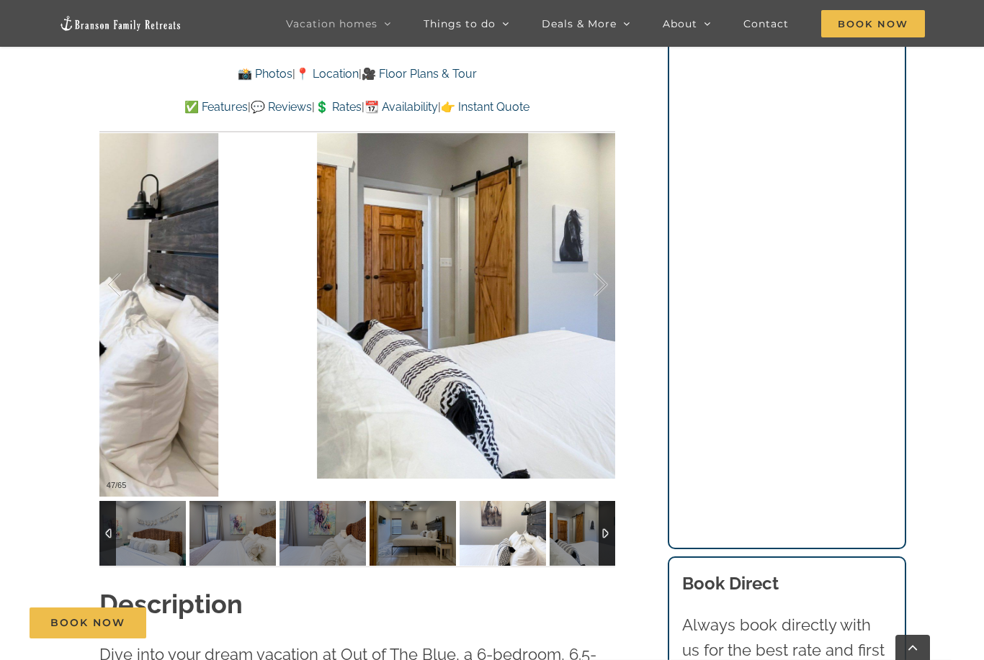
click at [602, 293] on div at bounding box center [585, 285] width 45 height 89
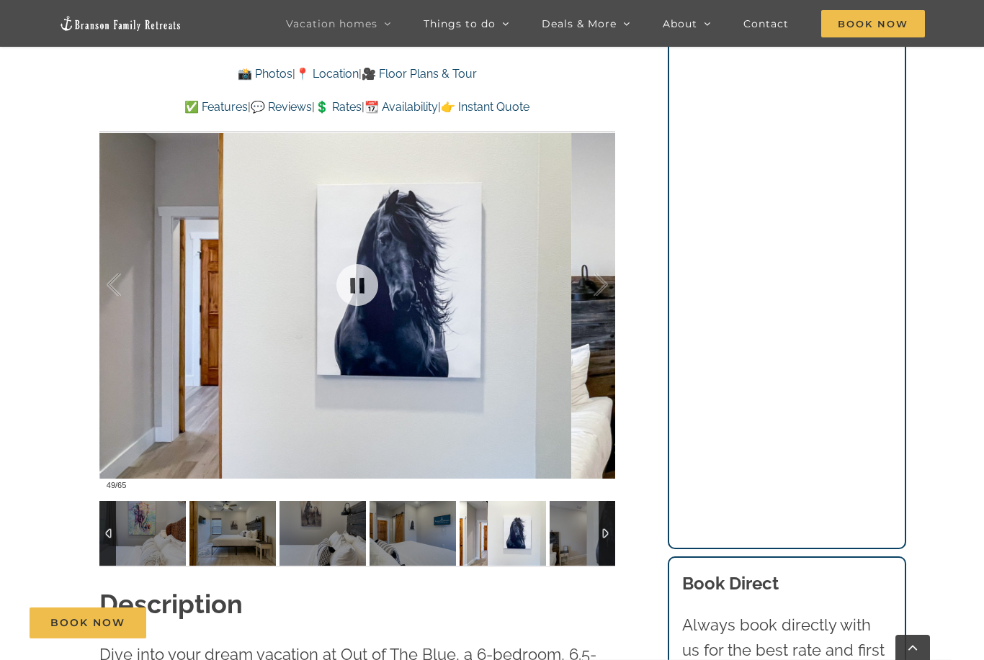
click at [606, 298] on div at bounding box center [585, 285] width 45 height 89
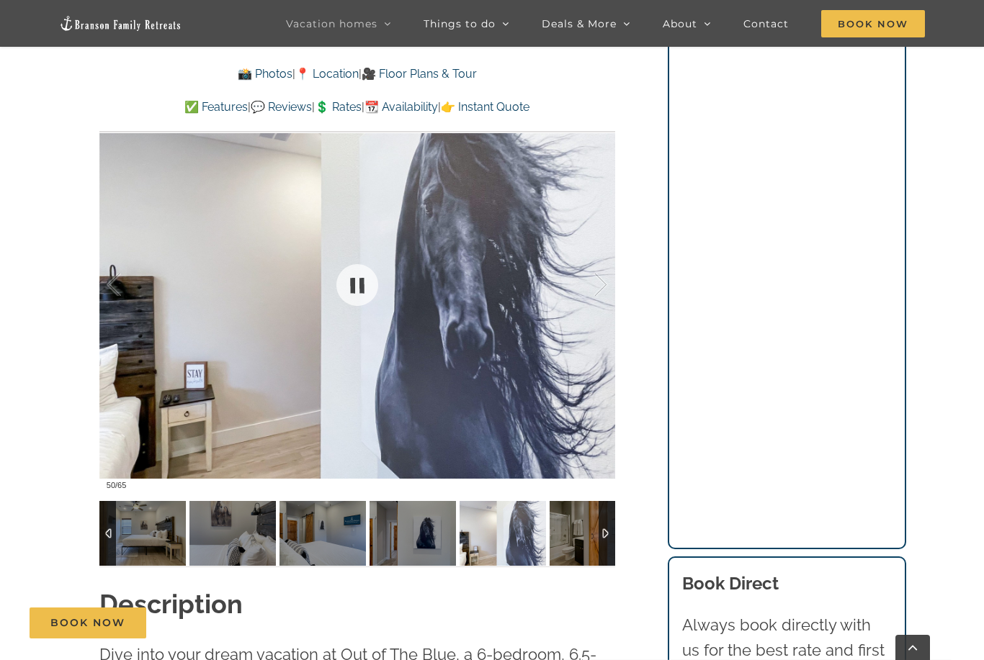
click at [601, 284] on div at bounding box center [585, 285] width 45 height 89
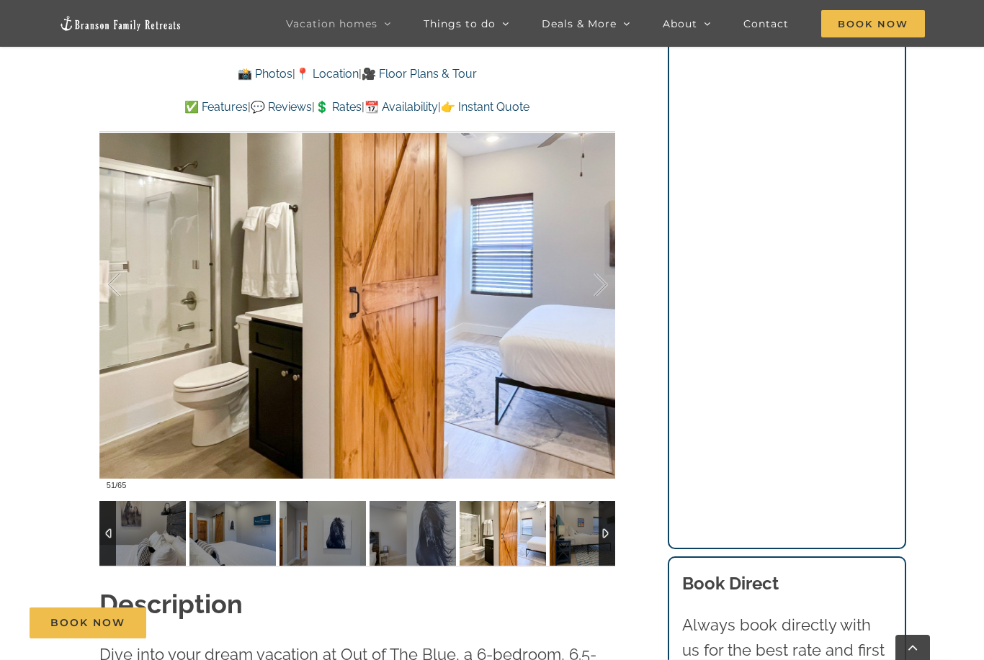
click at [601, 290] on div at bounding box center [585, 285] width 45 height 89
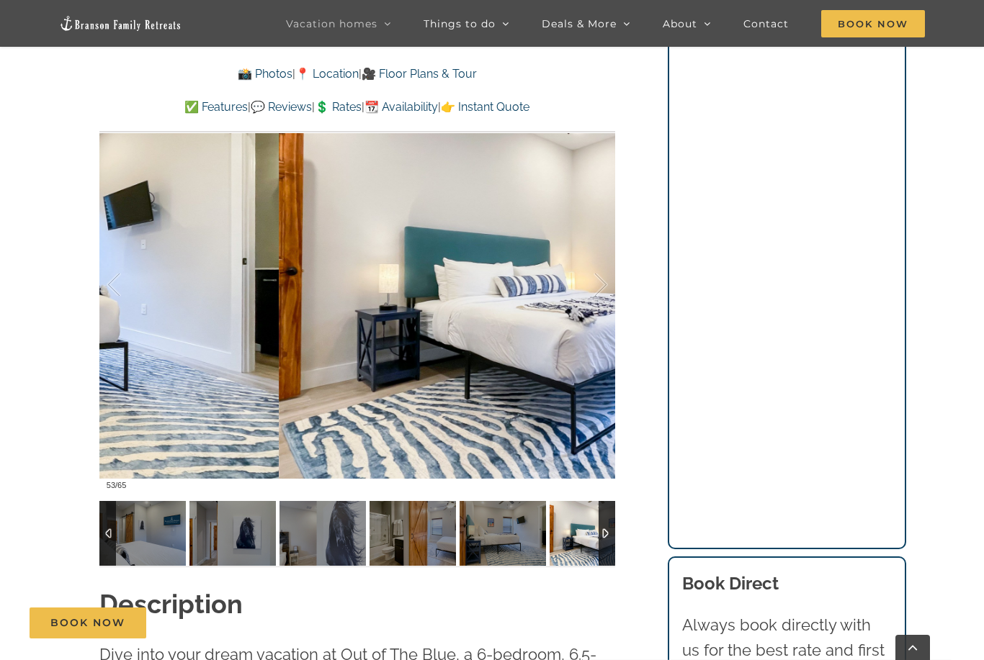
click at [596, 286] on div at bounding box center [585, 285] width 45 height 89
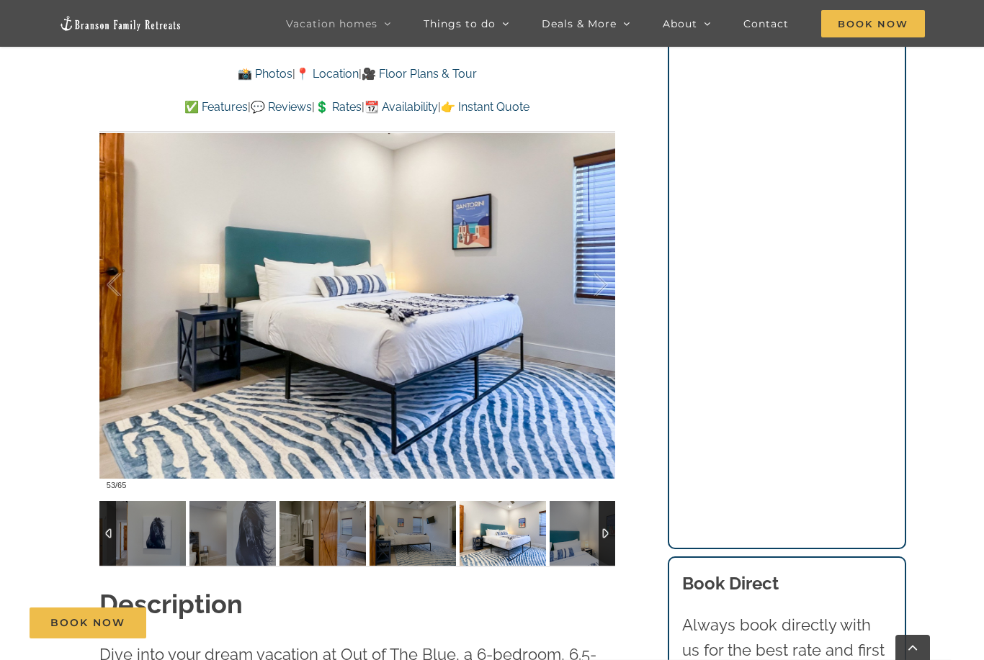
click at [598, 281] on div at bounding box center [585, 285] width 45 height 89
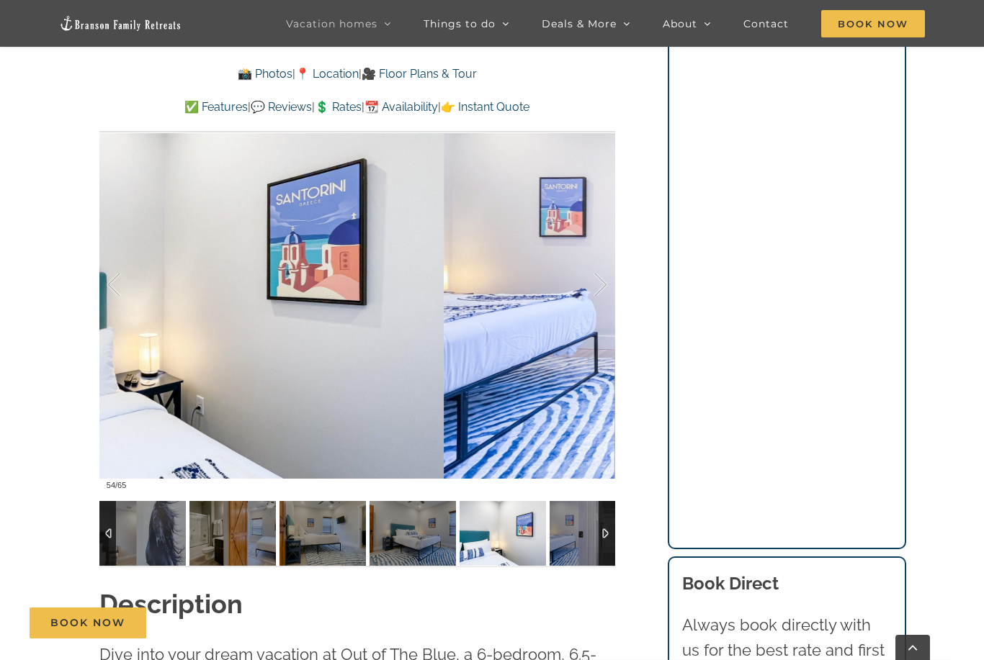
click at [600, 290] on div at bounding box center [585, 285] width 45 height 89
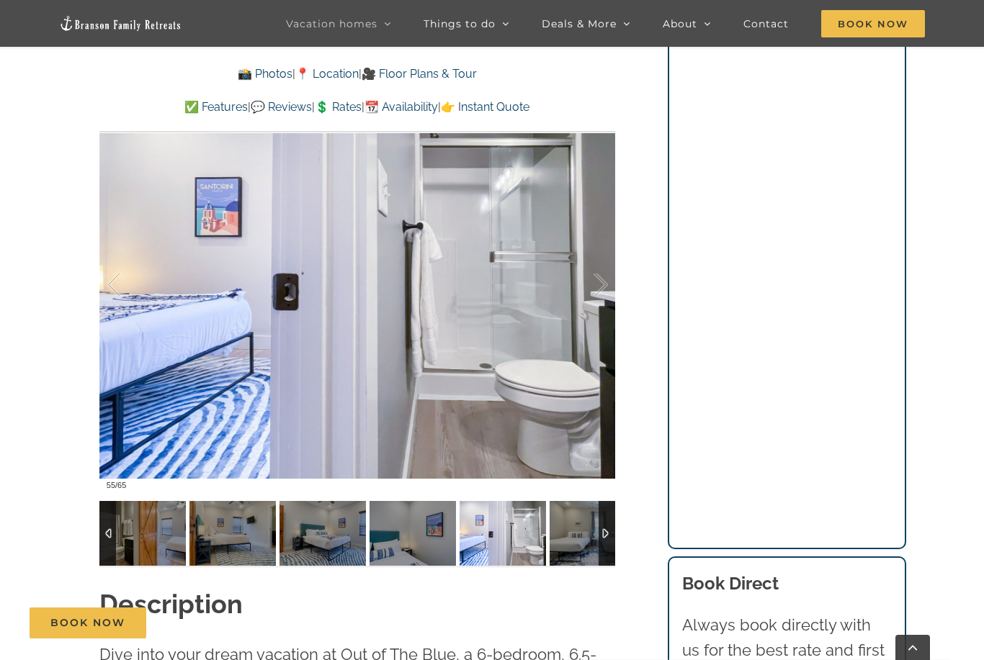
click at [600, 286] on div at bounding box center [585, 285] width 45 height 89
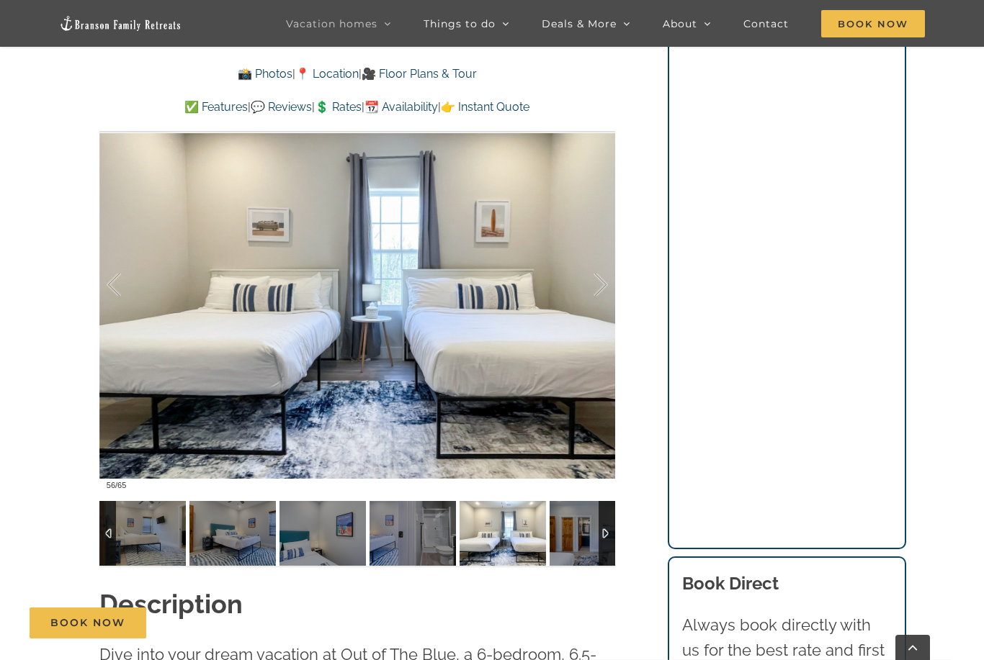
click at [596, 290] on div at bounding box center [585, 285] width 45 height 89
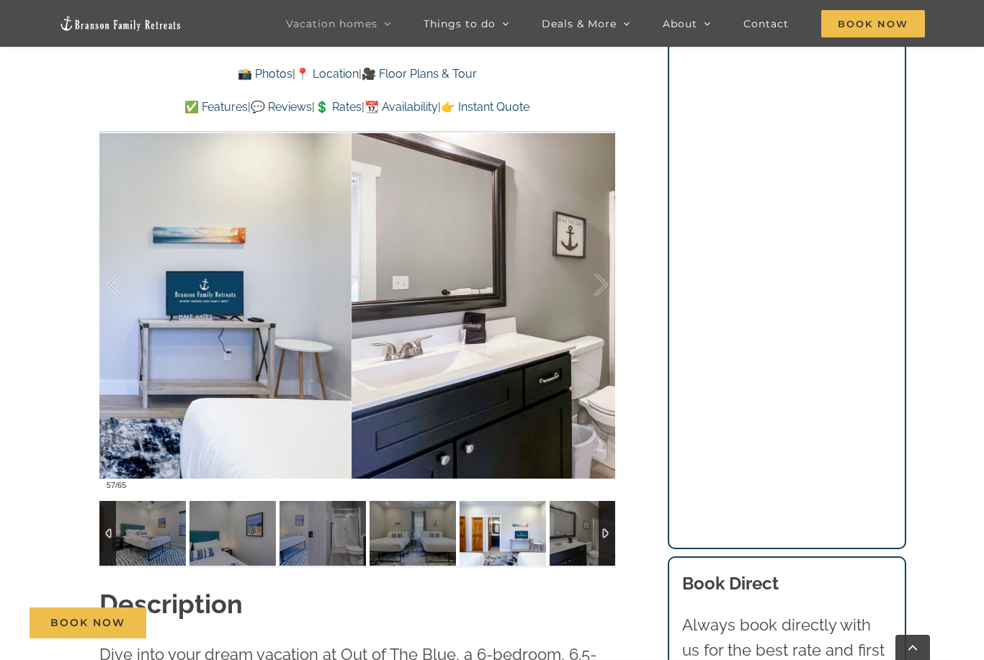
click at [590, 287] on div at bounding box center [585, 285] width 45 height 89
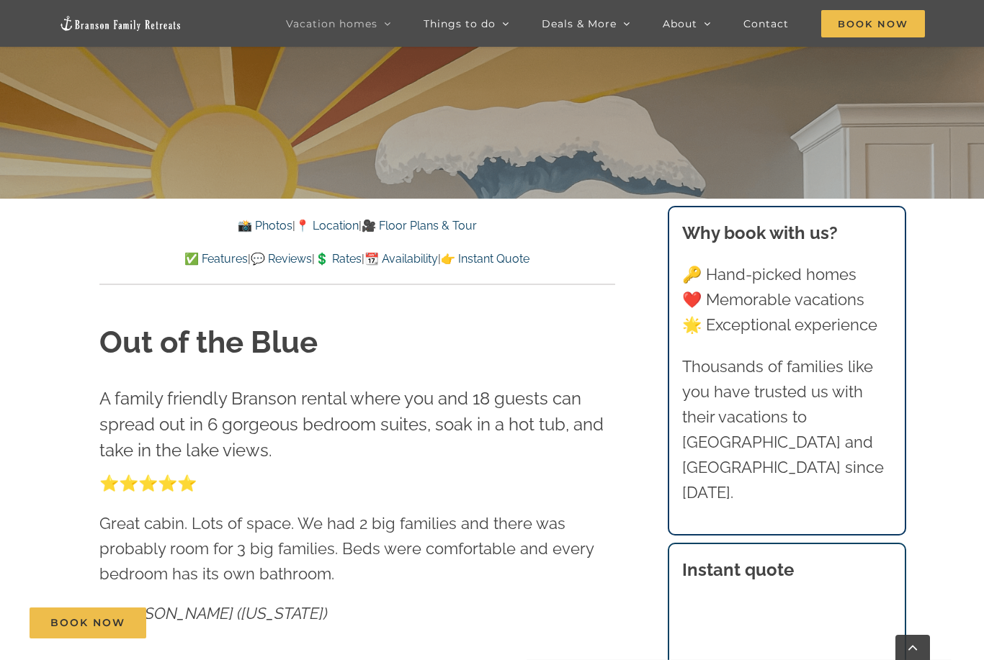
scroll to position [500, 0]
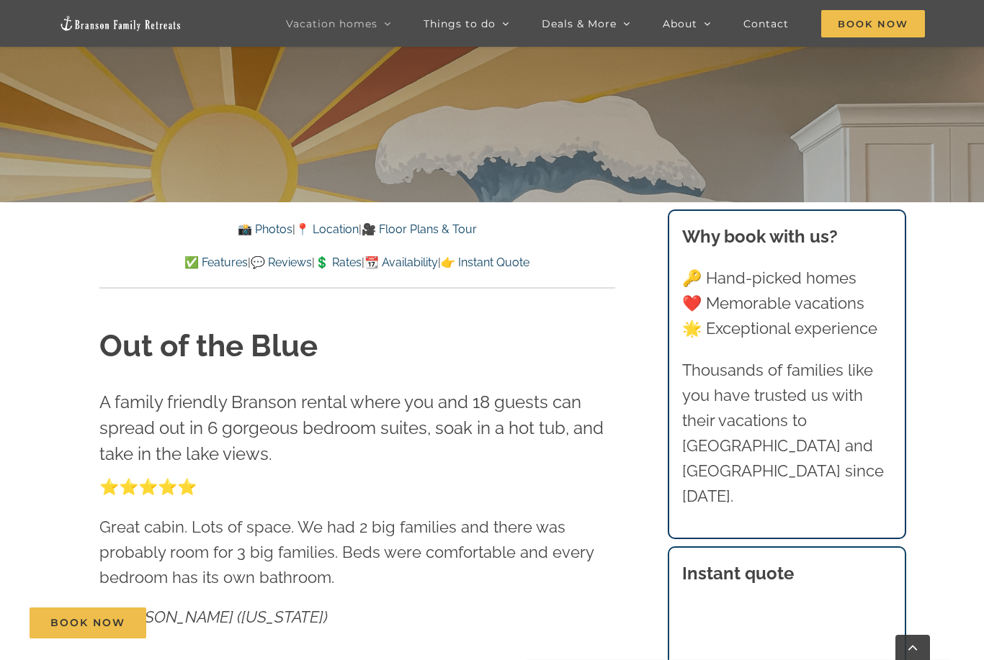
click at [350, 265] on link "💲 Rates" at bounding box center [338, 263] width 47 height 14
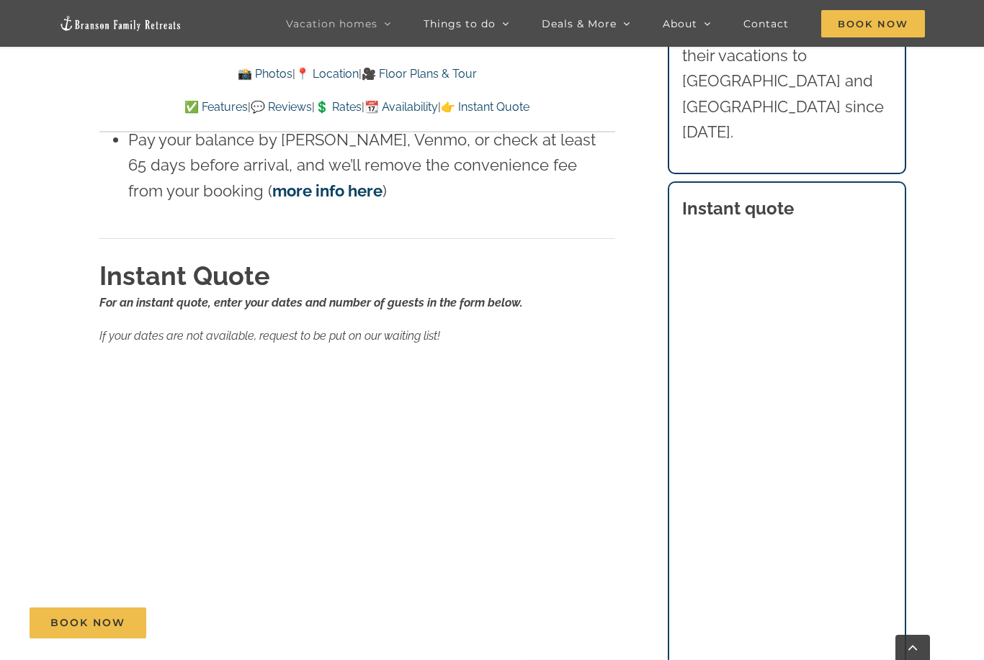
scroll to position [9270, 0]
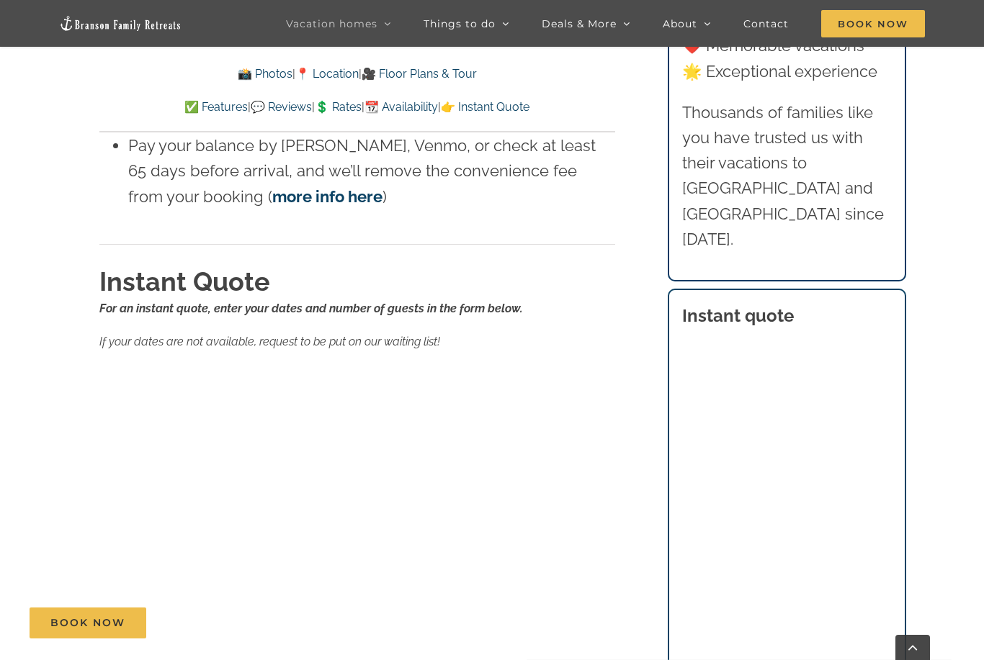
click at [77, 447] on div "Rates For an instant quote, use the form below to enter your dates and number o…" at bounding box center [357, 420] width 573 height 1529
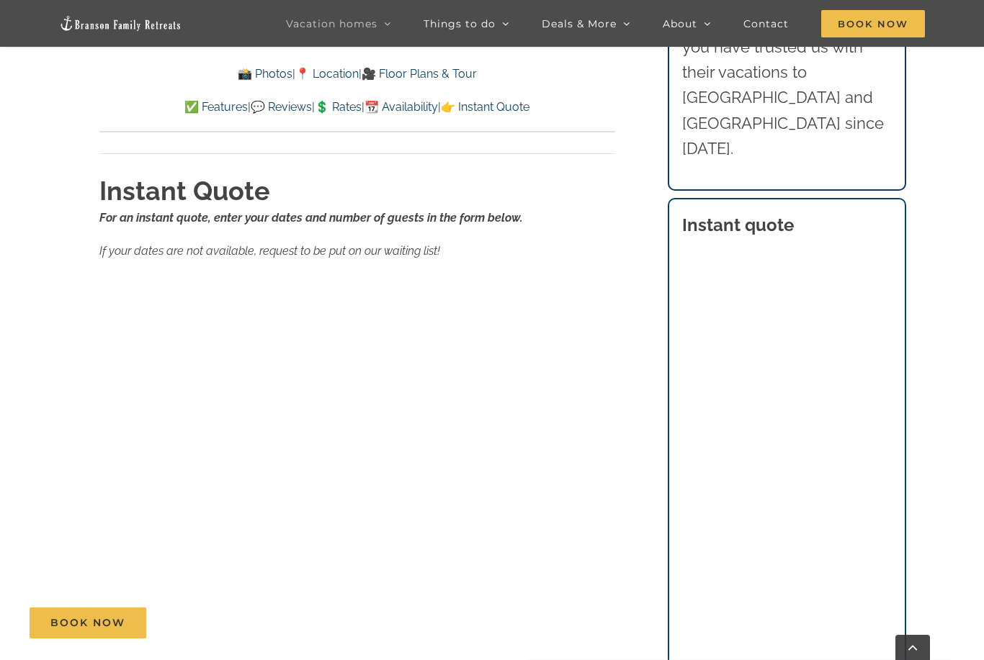
scroll to position [9350, 0]
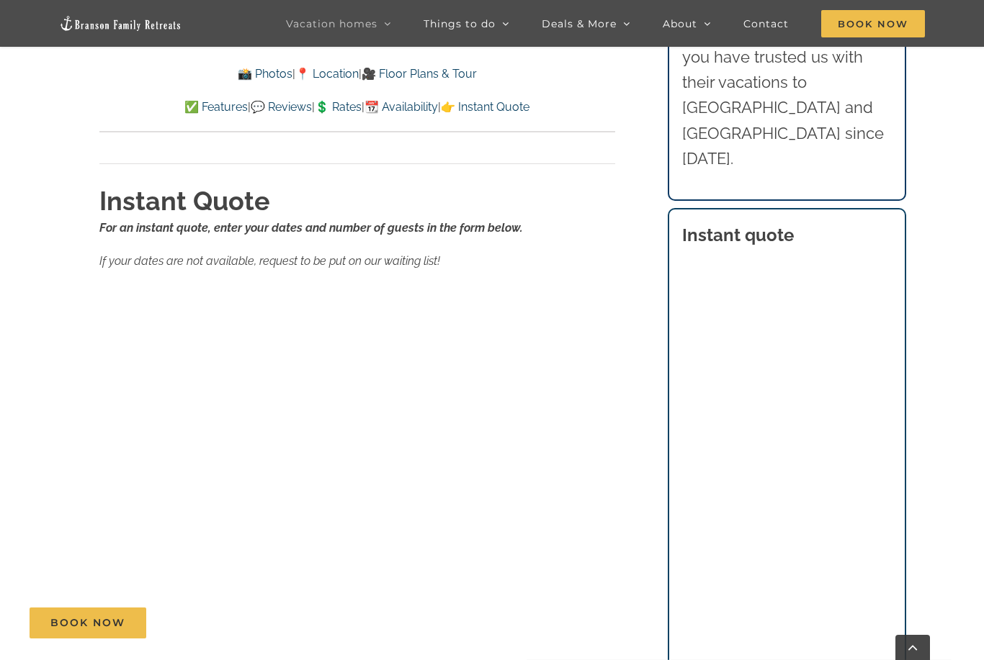
click at [338, 103] on link "💲 Rates" at bounding box center [338, 107] width 47 height 14
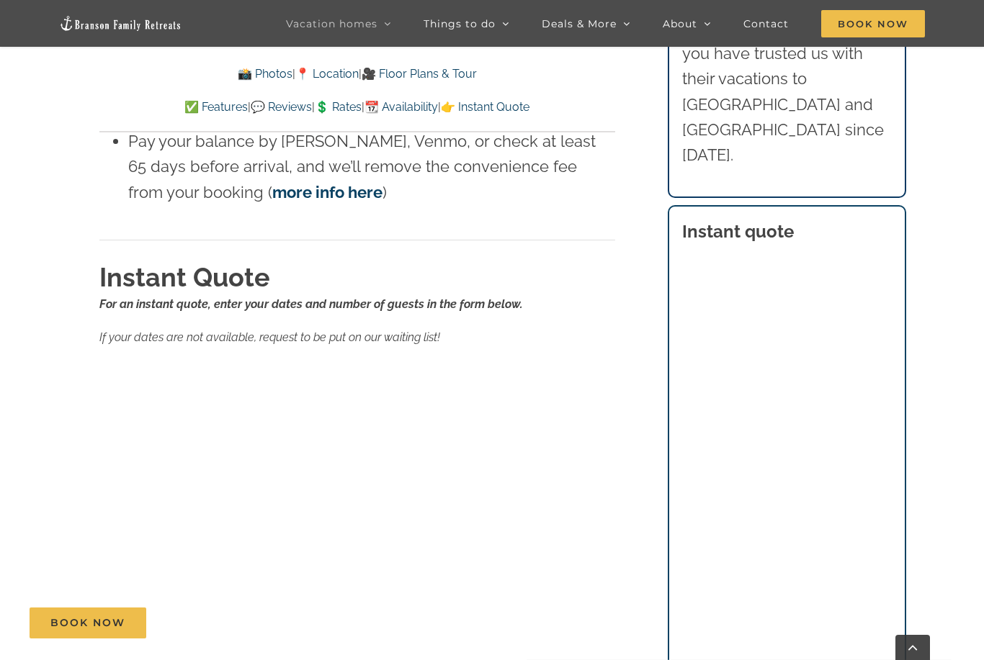
scroll to position [9272, 0]
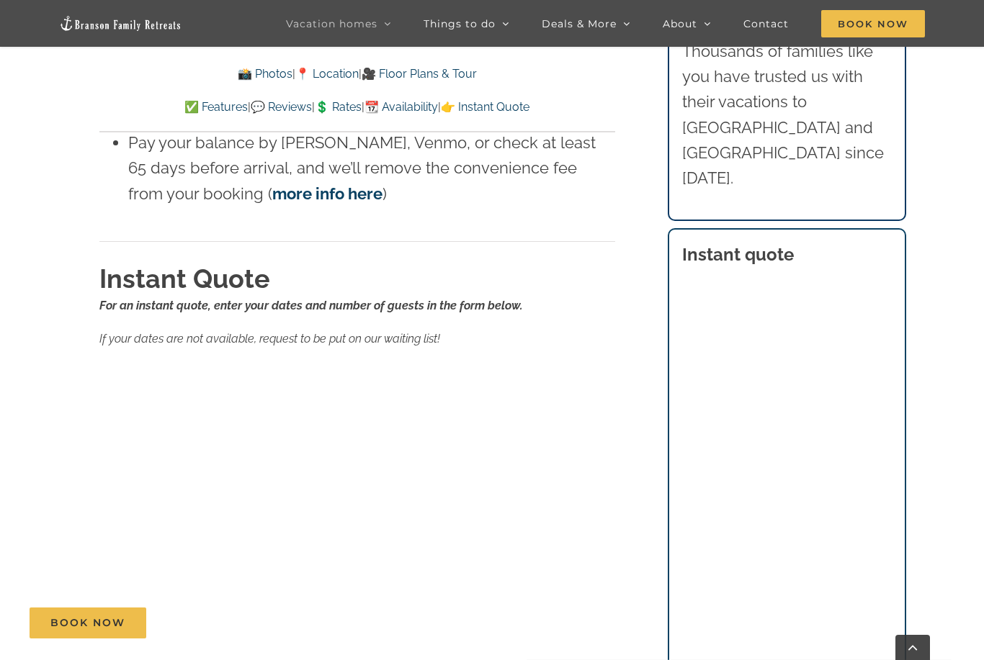
click at [601, 297] on p "For an instant quote, enter your dates and number of guests in the form below." at bounding box center [357, 306] width 516 height 19
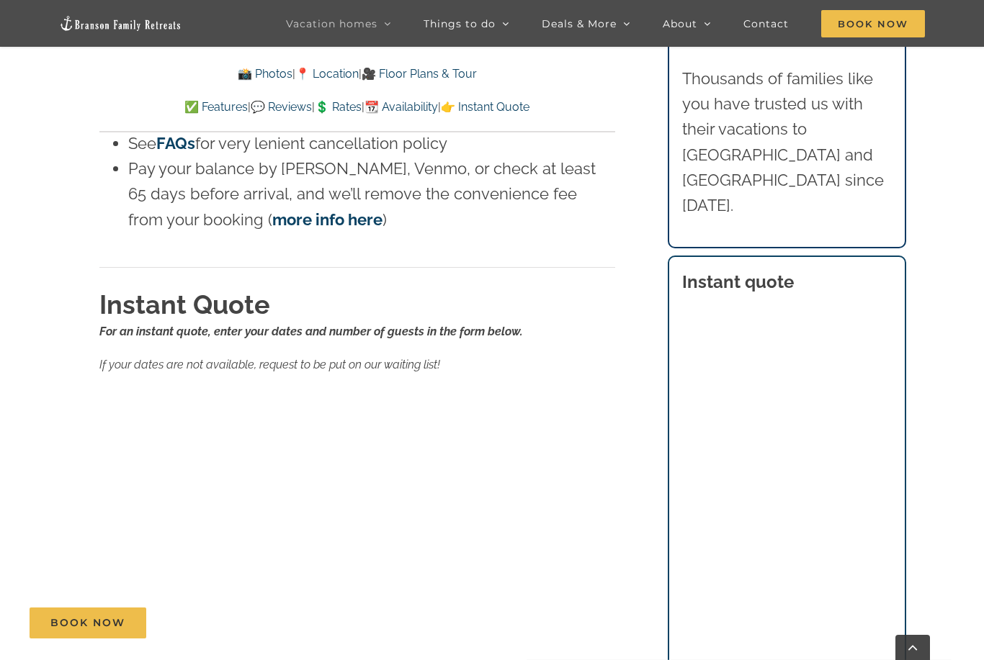
scroll to position [9245, 0]
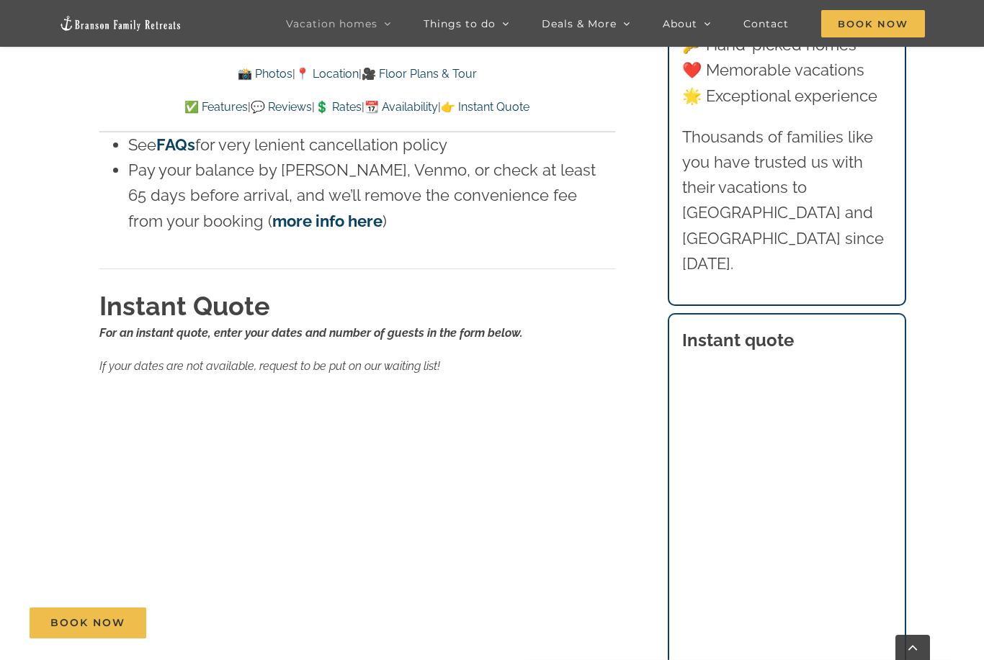
click at [627, 505] on div "Rates For an instant quote, use the form below to enter your dates and number o…" at bounding box center [357, 444] width 573 height 1529
click at [516, 288] on h2 "Instant Quote" at bounding box center [357, 306] width 516 height 36
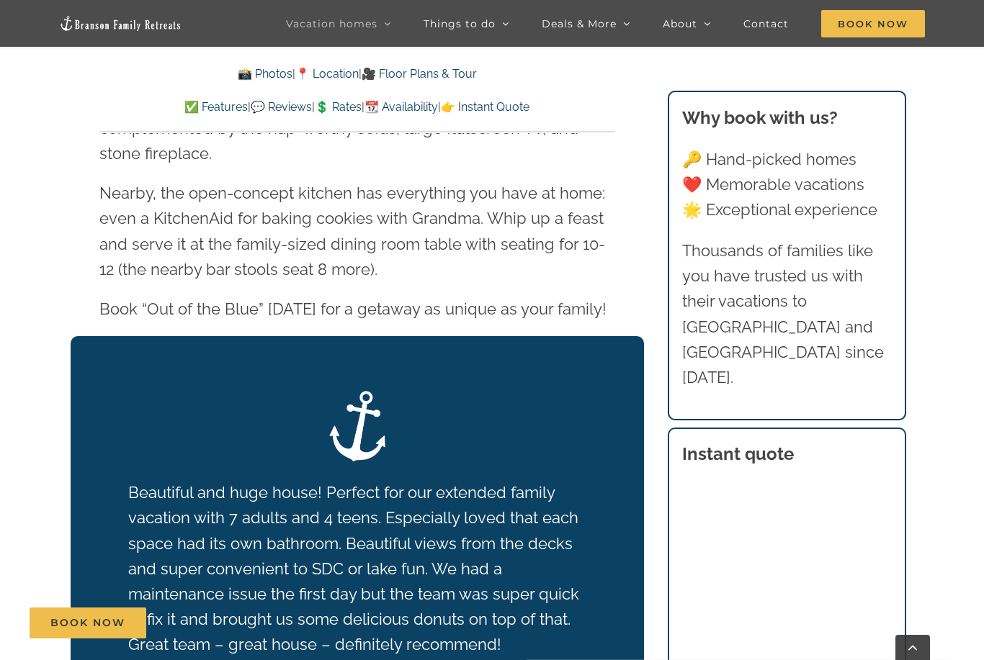
scroll to position [2593, 0]
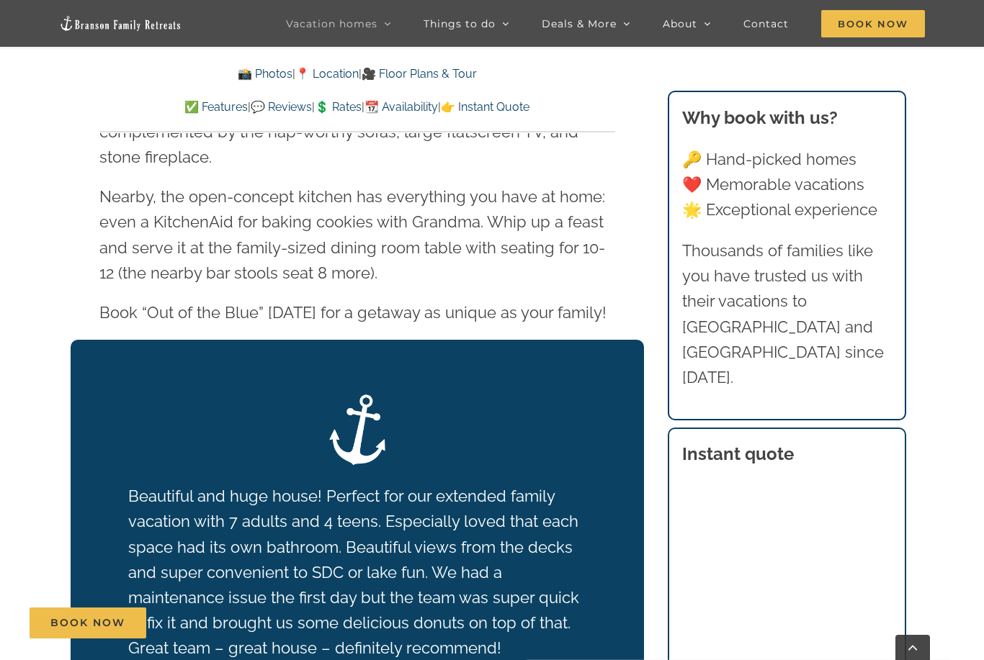
click at [250, 79] on link "📸 Photos" at bounding box center [265, 74] width 55 height 14
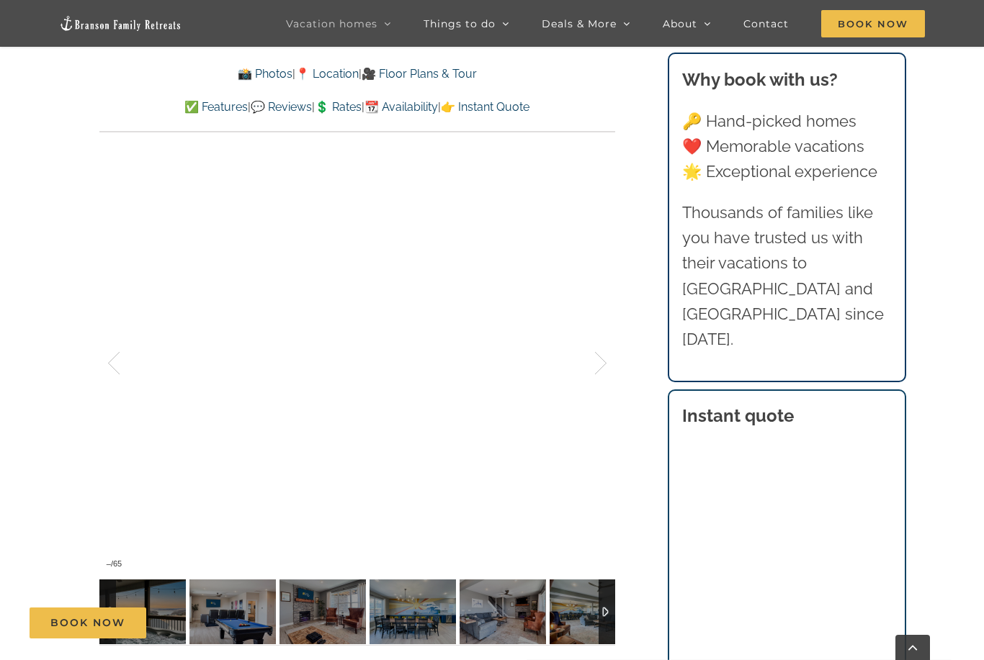
scroll to position [1012, 0]
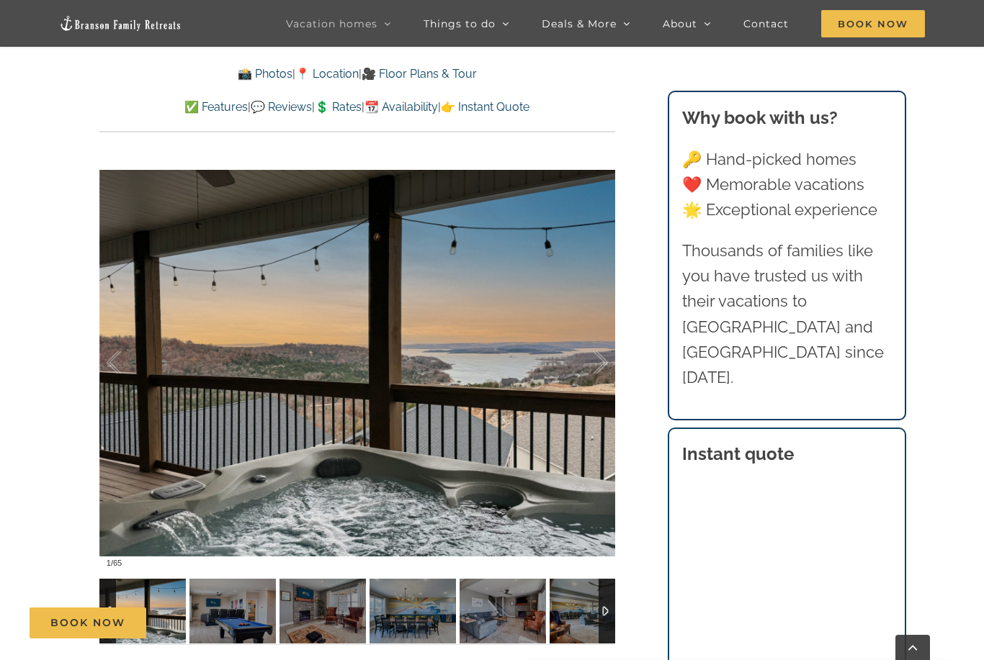
click at [184, 108] on link "✅ Features" at bounding box center [215, 107] width 63 height 14
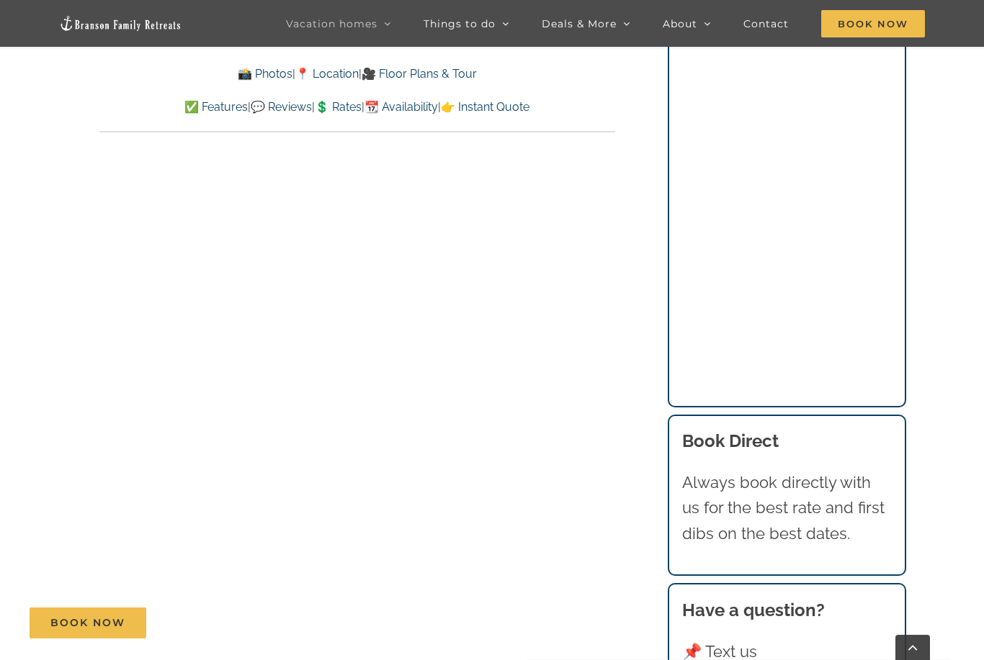
scroll to position [7452, 0]
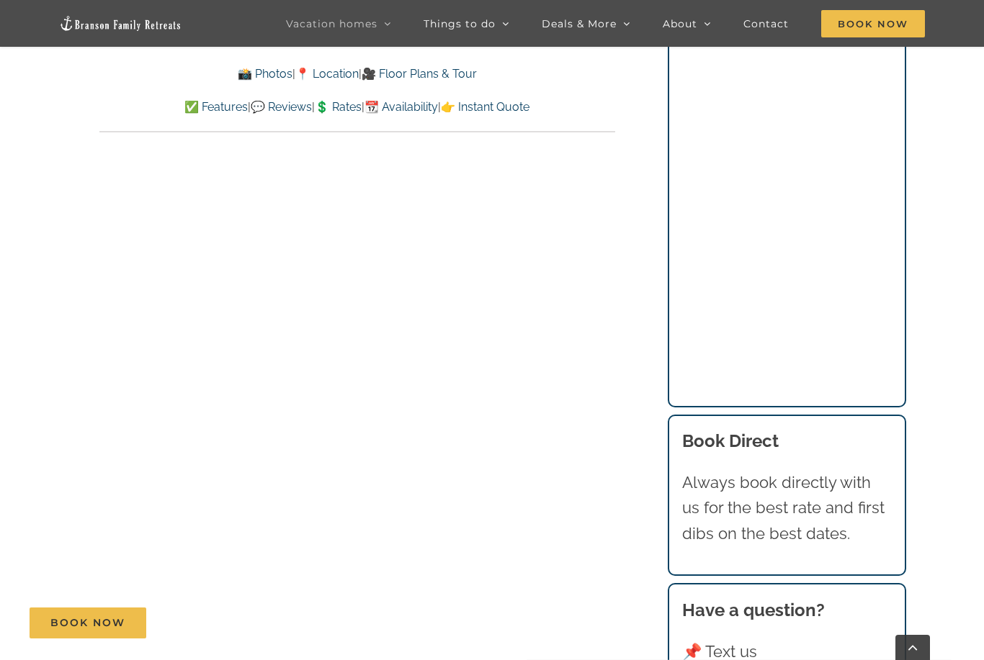
scroll to position [8011, 0]
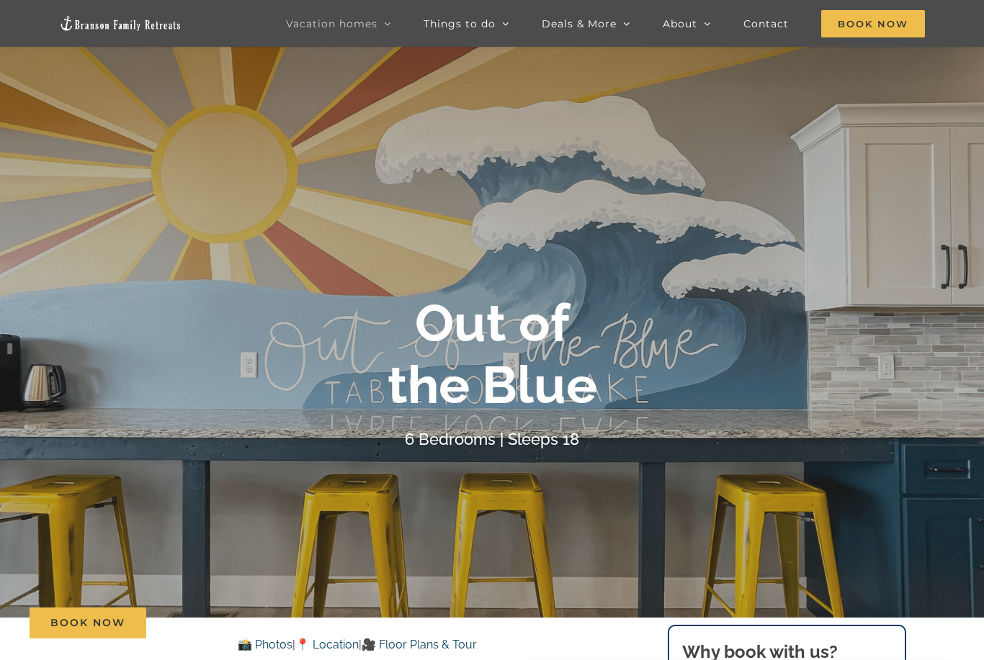
scroll to position [1012, 0]
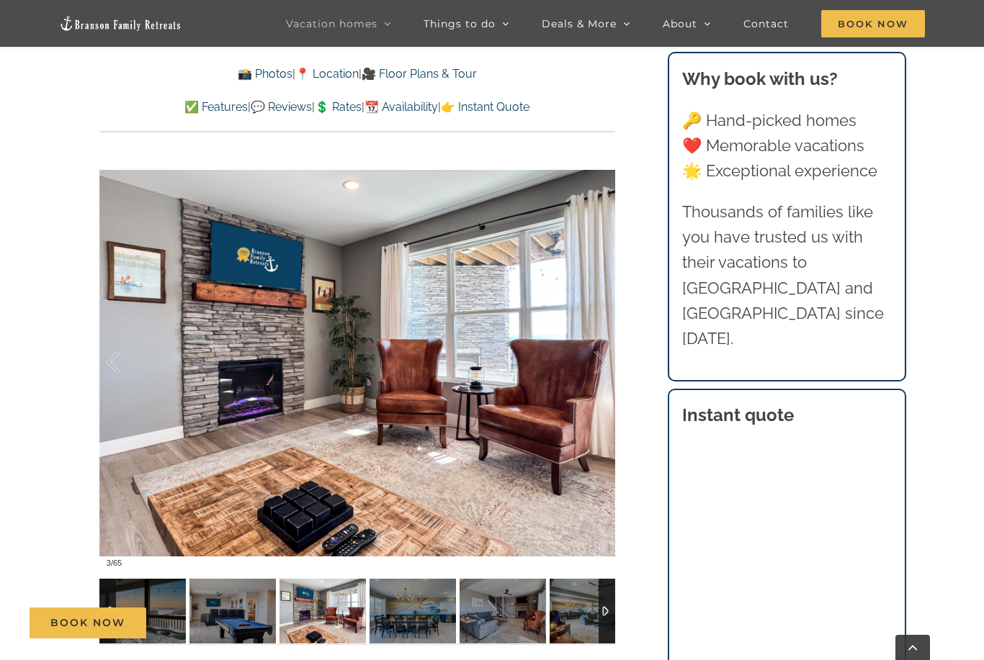
scroll to position [2639, 0]
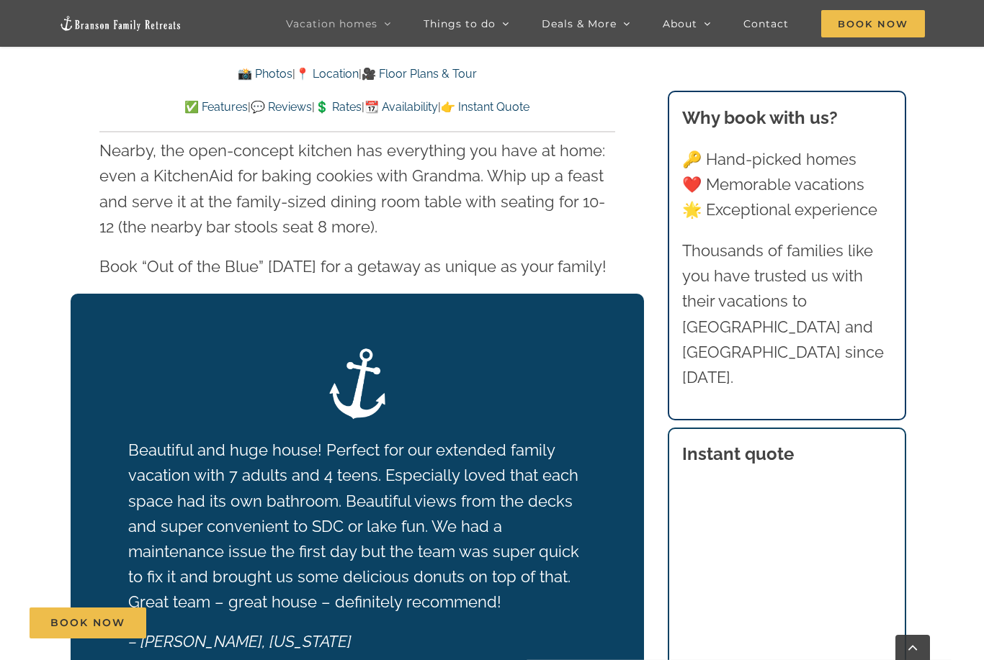
scroll to position [500, 0]
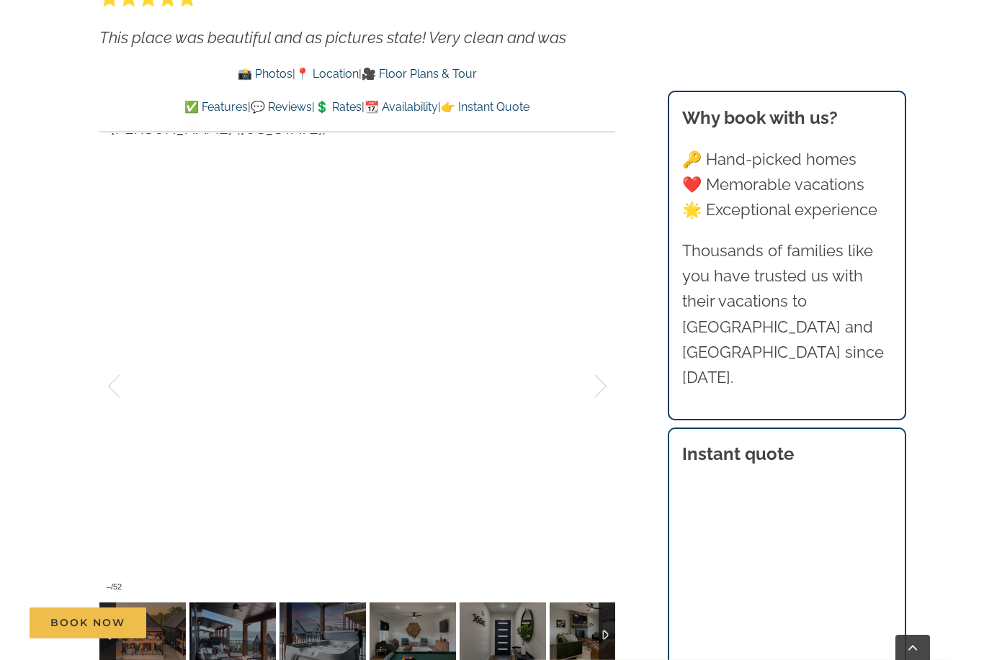
scroll to position [935, 0]
click at [240, 639] on div "Book Now" at bounding box center [503, 623] width 946 height 31
click at [310, 639] on div "Book Now" at bounding box center [503, 623] width 946 height 31
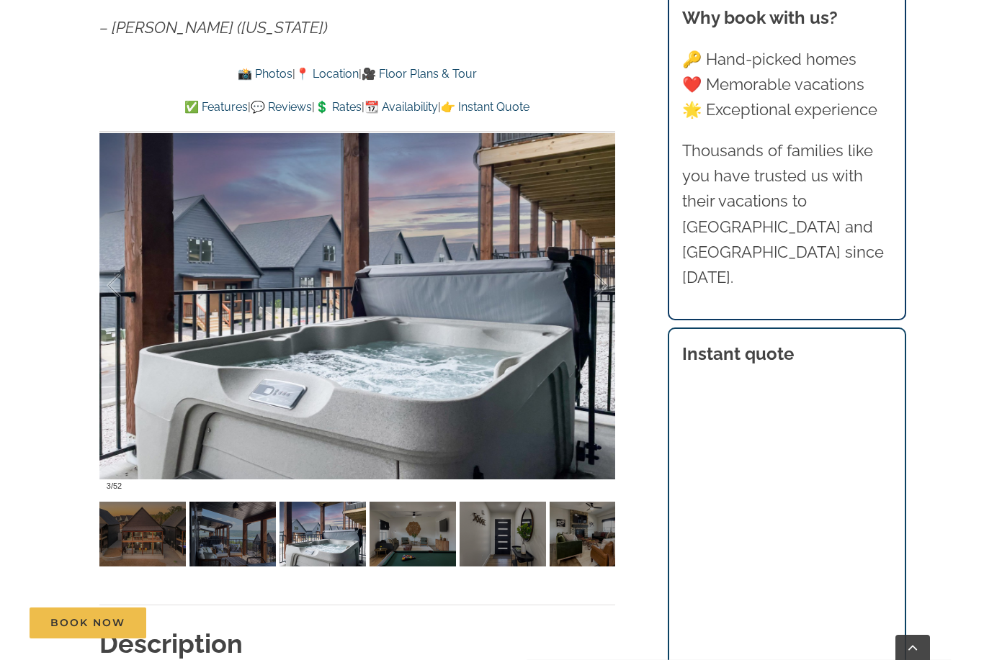
scroll to position [1034, 0]
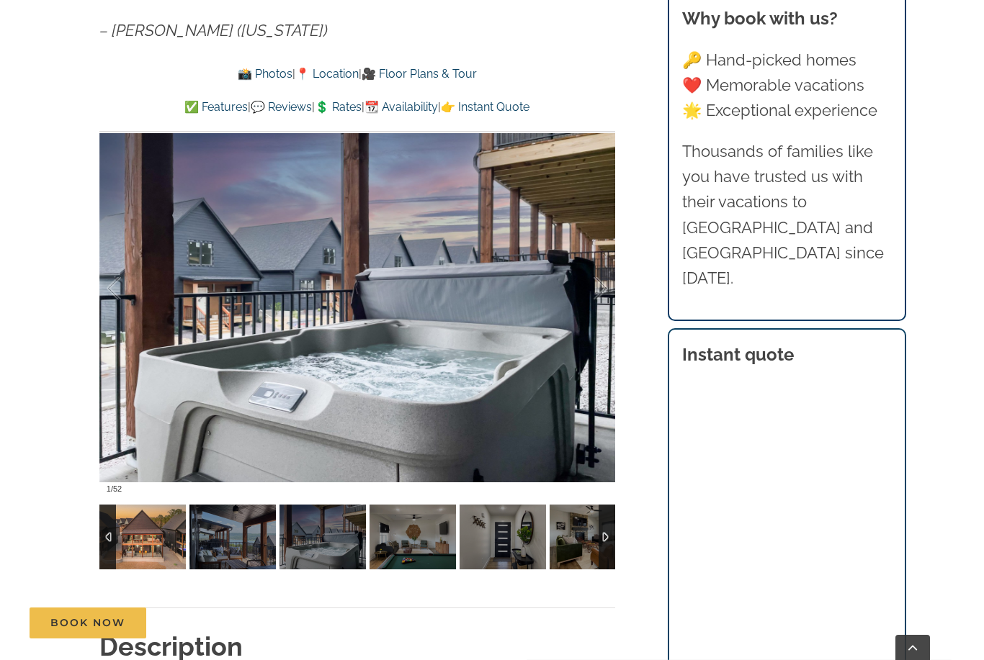
click at [395, 557] on img at bounding box center [412, 537] width 86 height 65
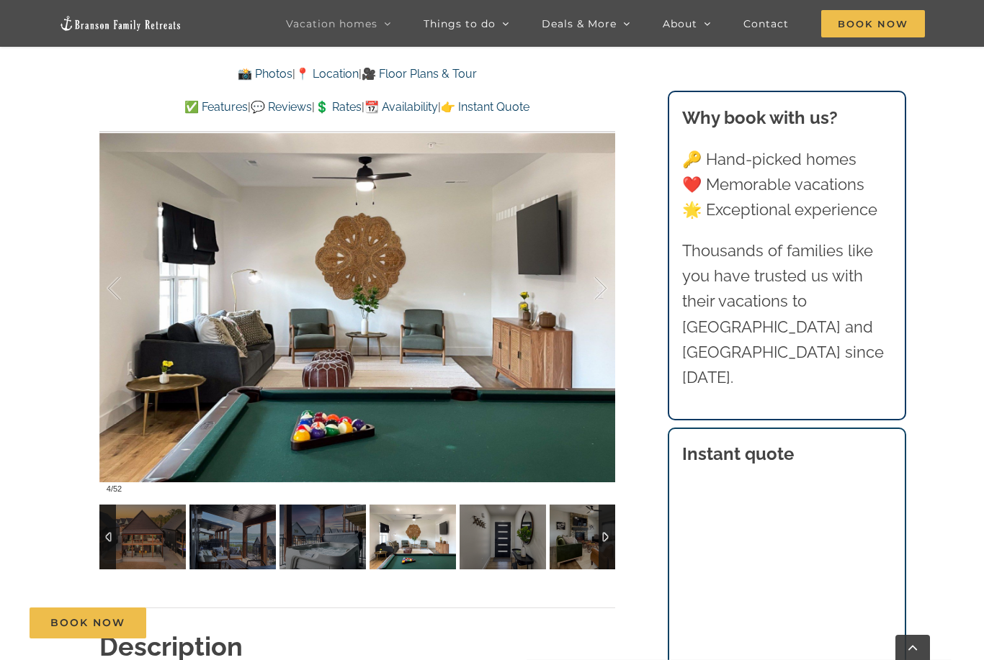
click at [442, 556] on img at bounding box center [412, 537] width 86 height 65
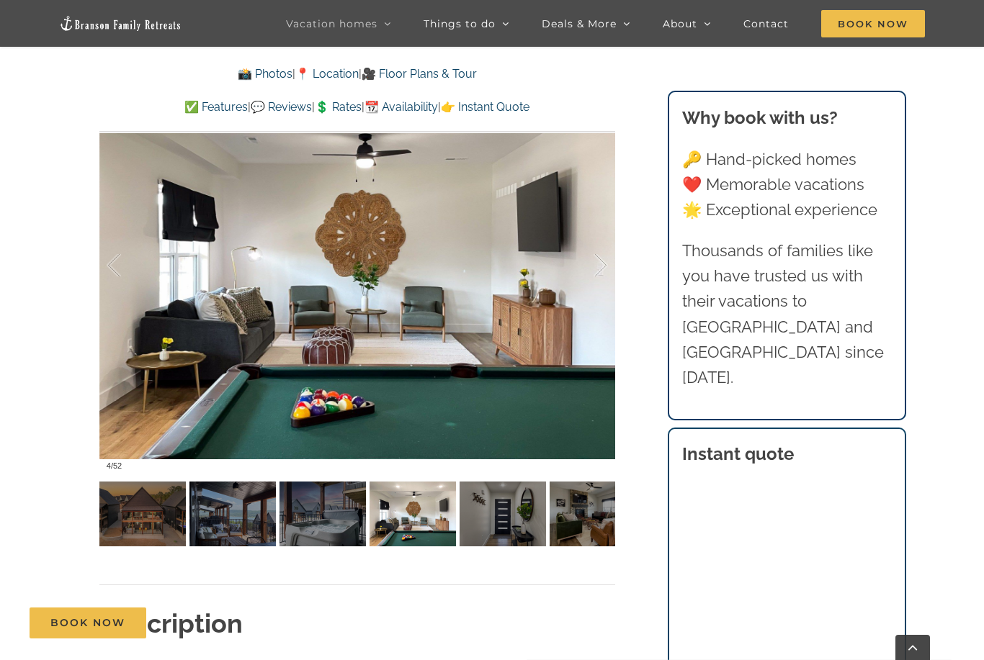
scroll to position [1054, 0]
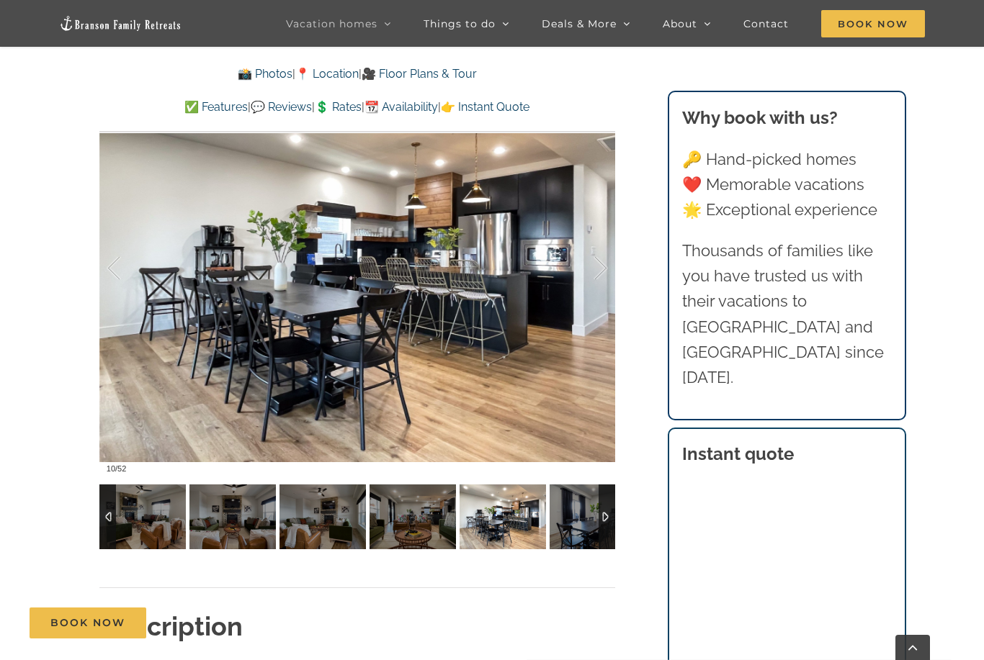
click at [614, 511] on div at bounding box center [606, 517] width 17 height 65
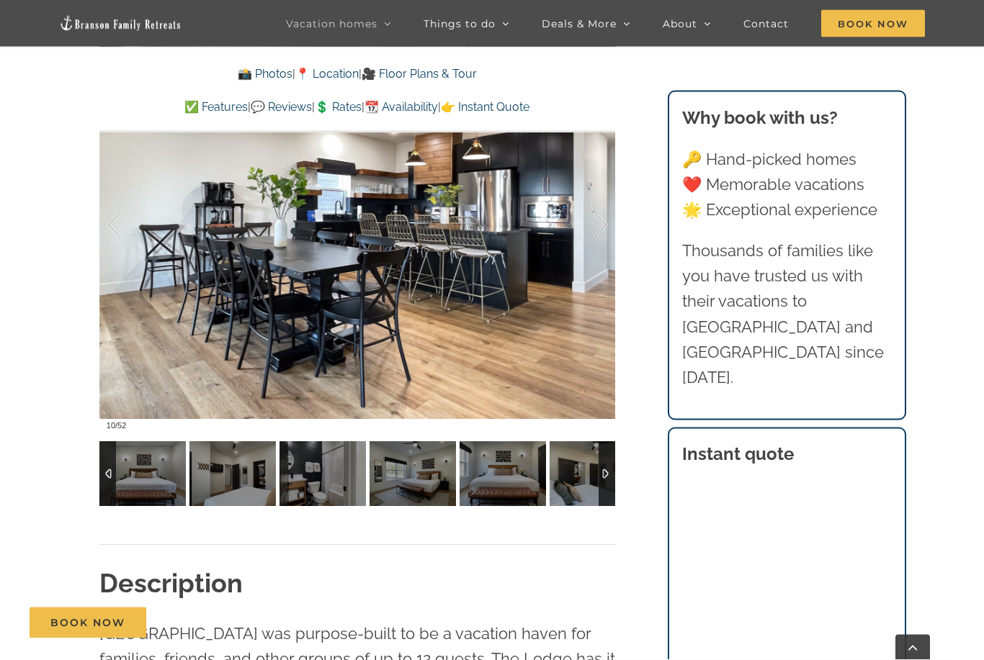
click at [351, 100] on link "💲 Rates" at bounding box center [338, 107] width 47 height 14
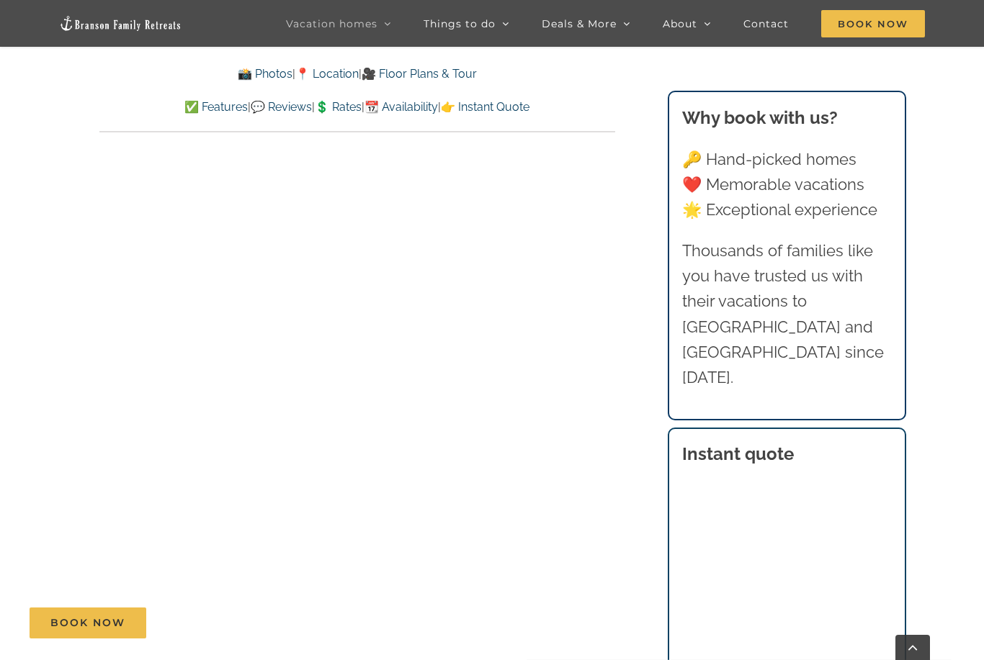
scroll to position [7373, 0]
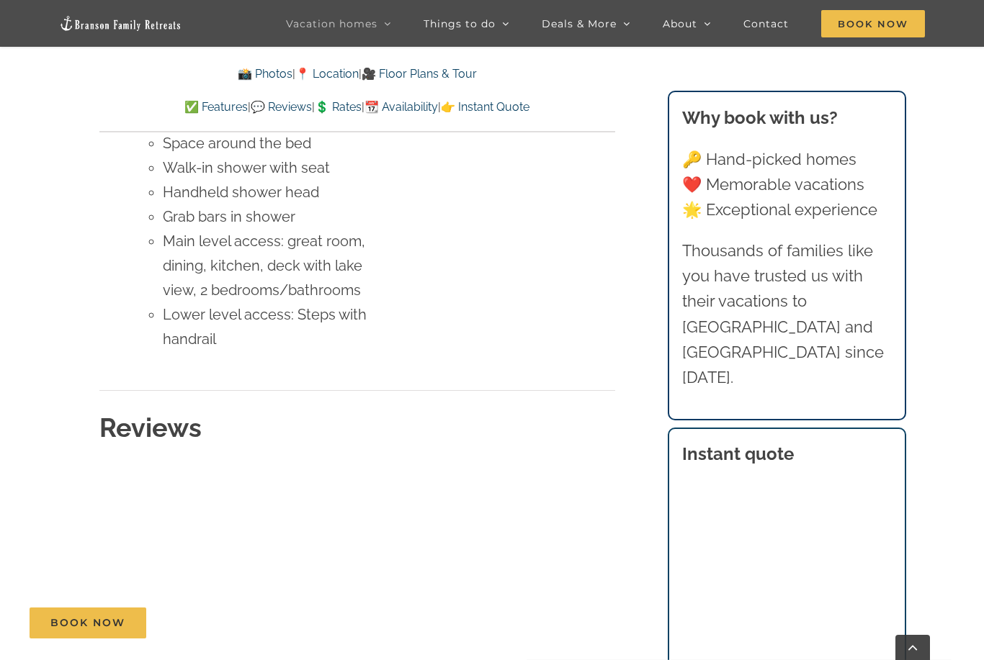
click at [184, 105] on link "✅ Features" at bounding box center [215, 107] width 63 height 14
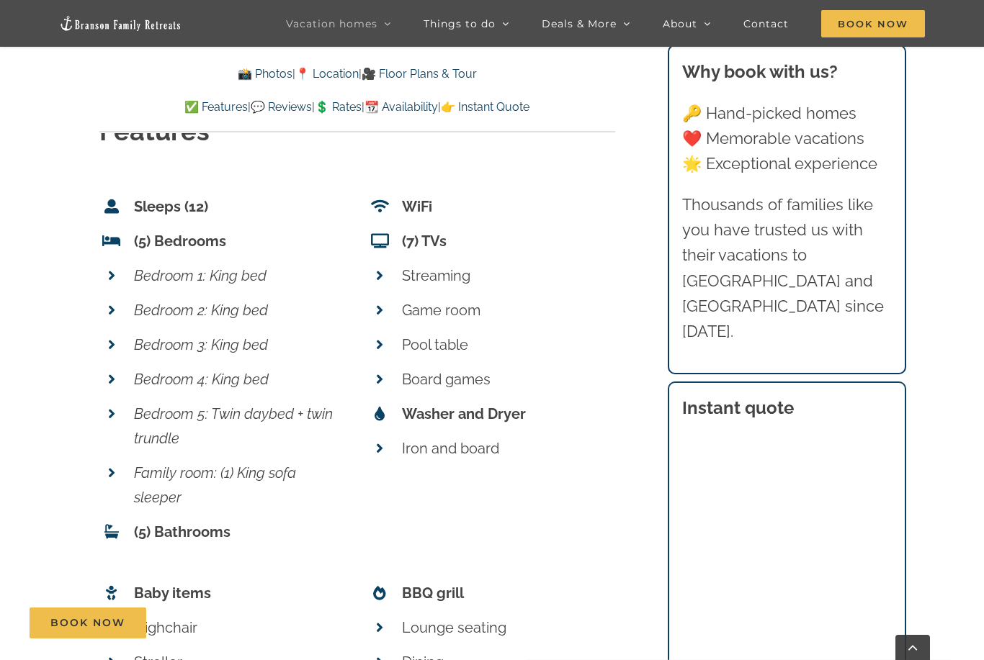
scroll to position [5885, 0]
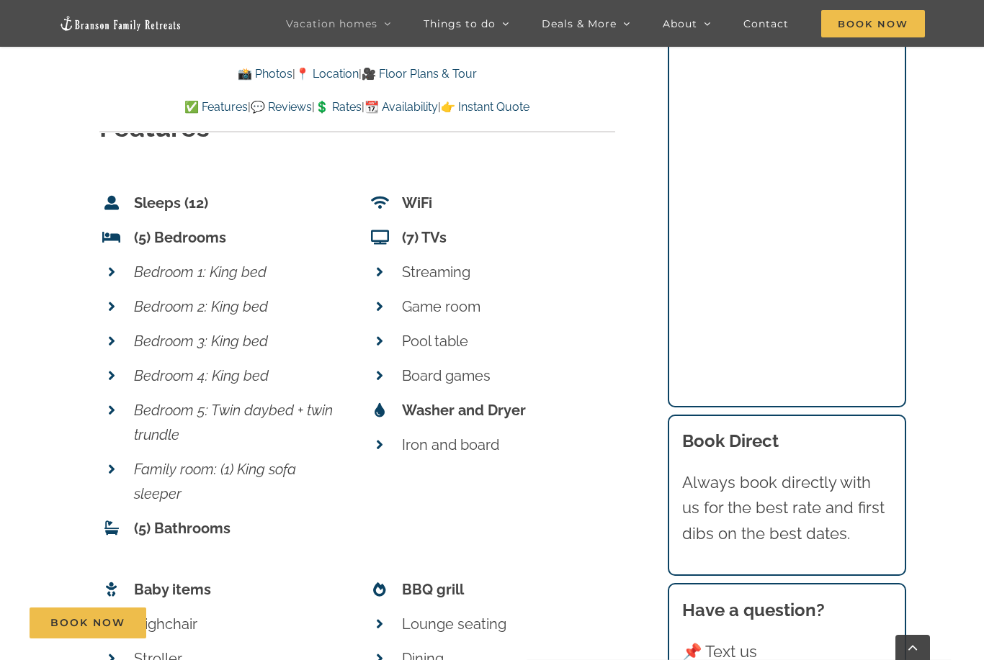
scroll to position [7028, 0]
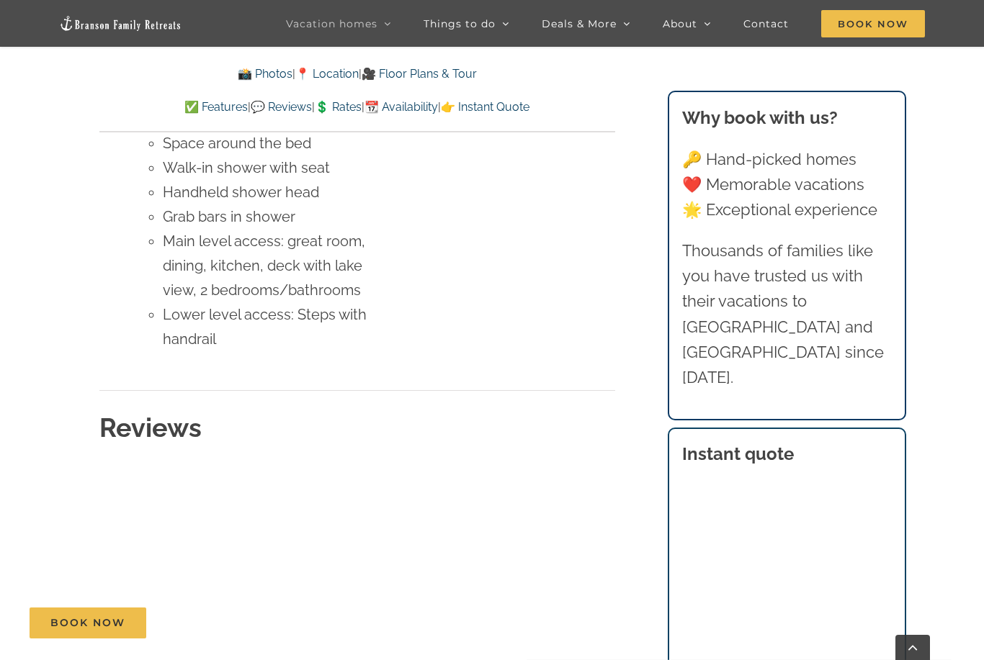
scroll to position [1098, 0]
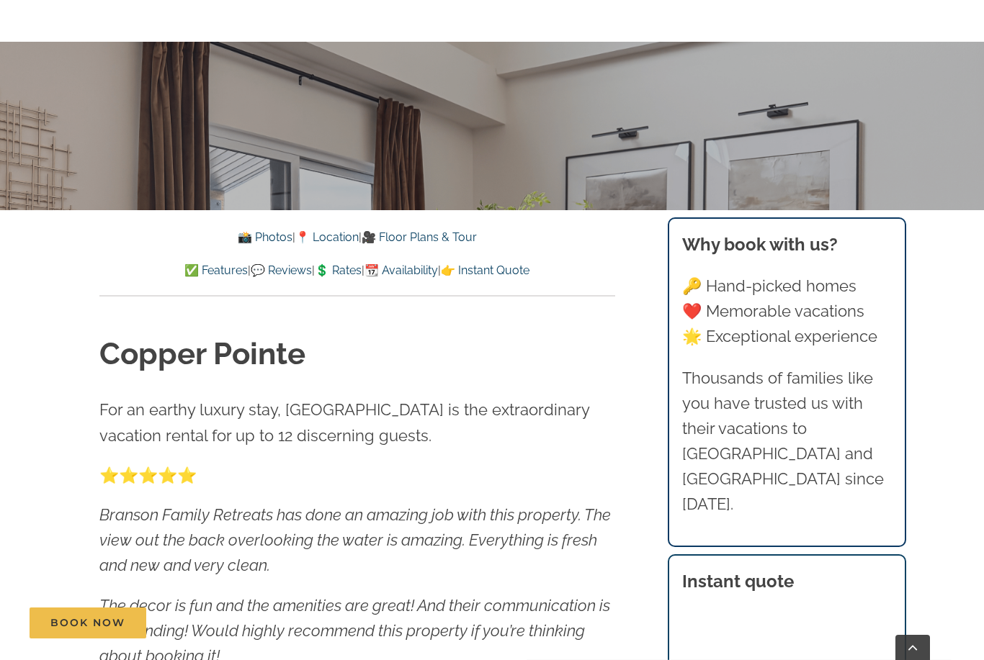
click at [184, 272] on link "✅ Features" at bounding box center [215, 271] width 63 height 14
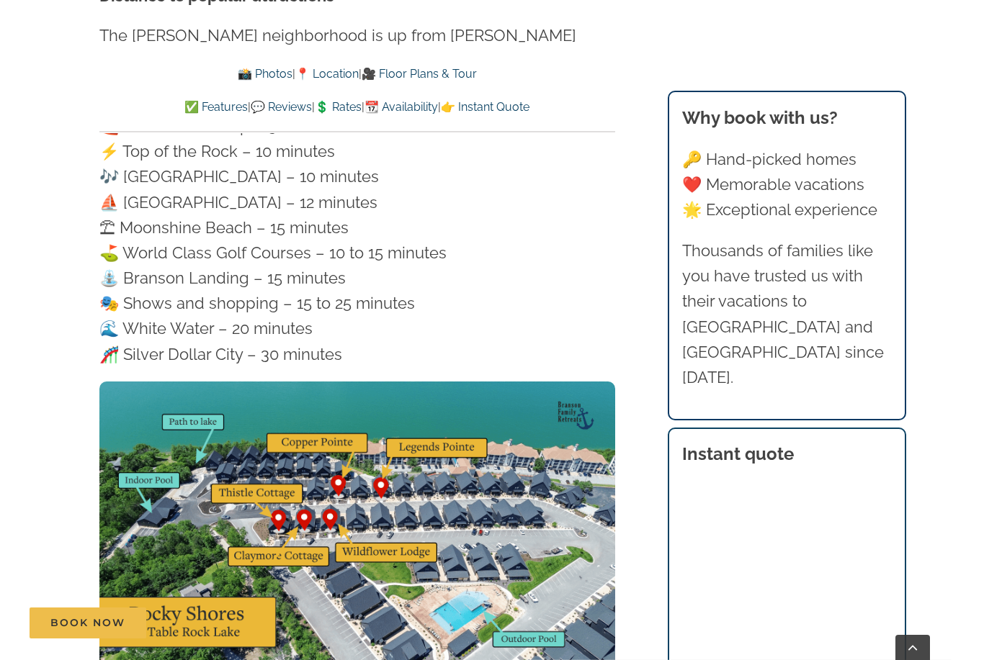
scroll to position [3752, 0]
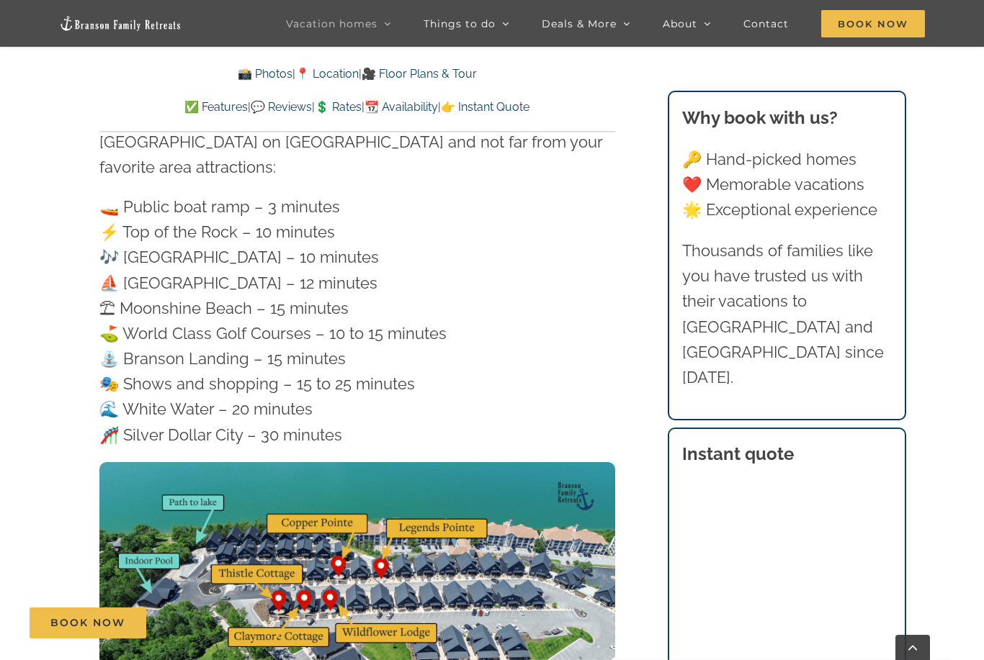
click at [243, 79] on link "📸 Photos" at bounding box center [265, 74] width 55 height 14
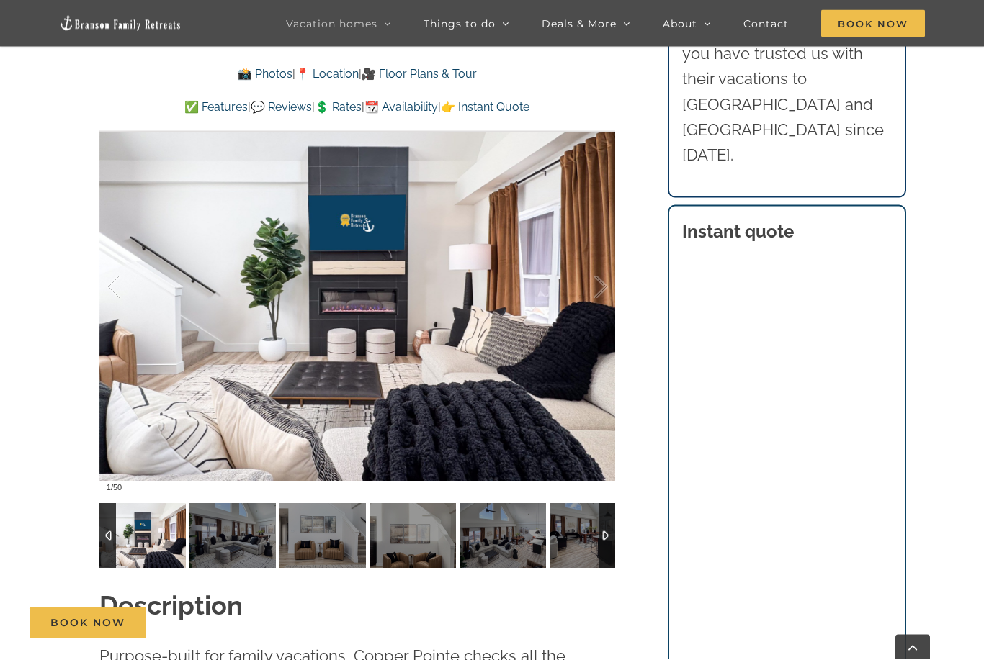
scroll to position [1158, 0]
click at [595, 288] on div at bounding box center [585, 287] width 45 height 89
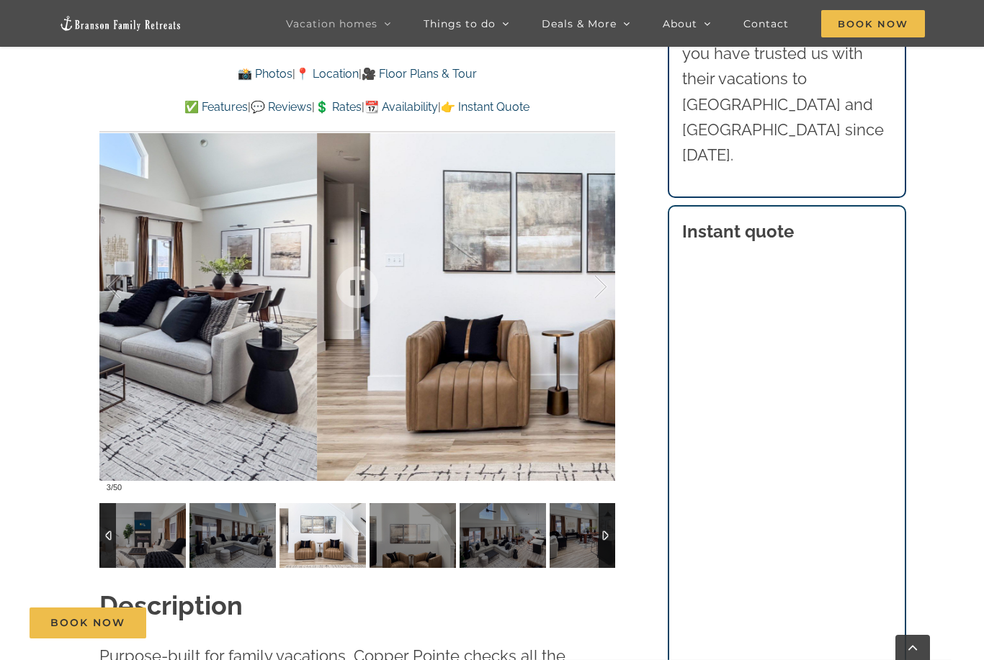
click at [600, 290] on div at bounding box center [585, 287] width 45 height 89
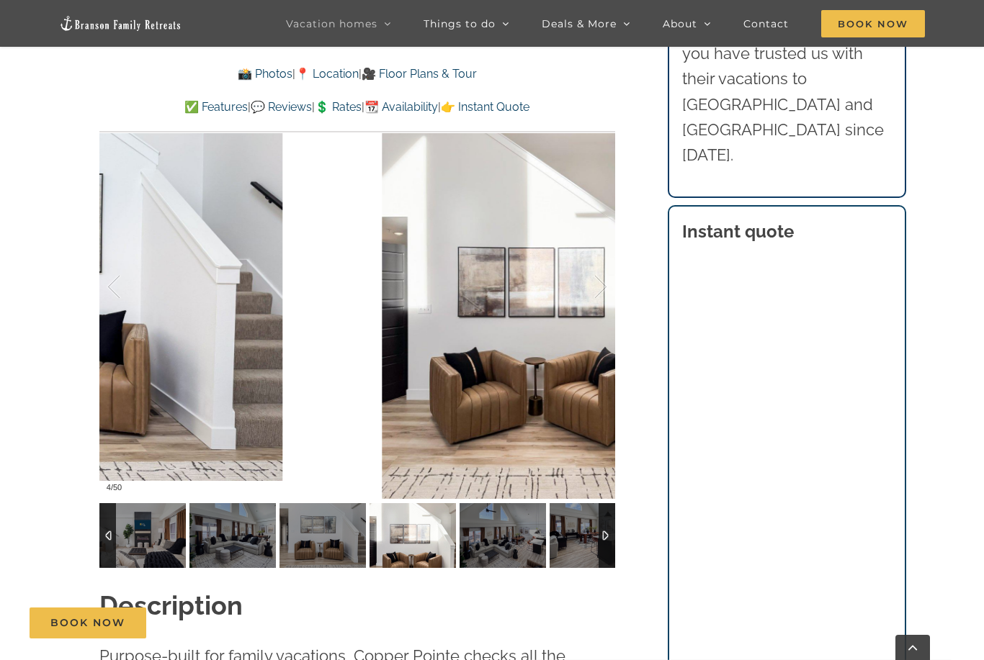
click at [591, 292] on div at bounding box center [585, 287] width 45 height 89
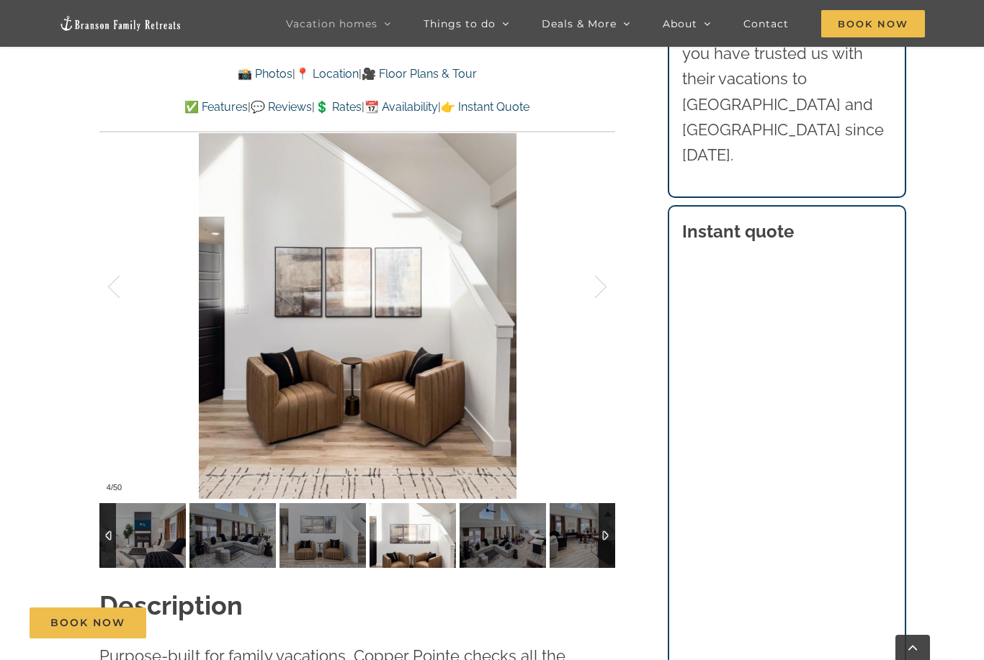
click at [589, 290] on div at bounding box center [585, 287] width 45 height 89
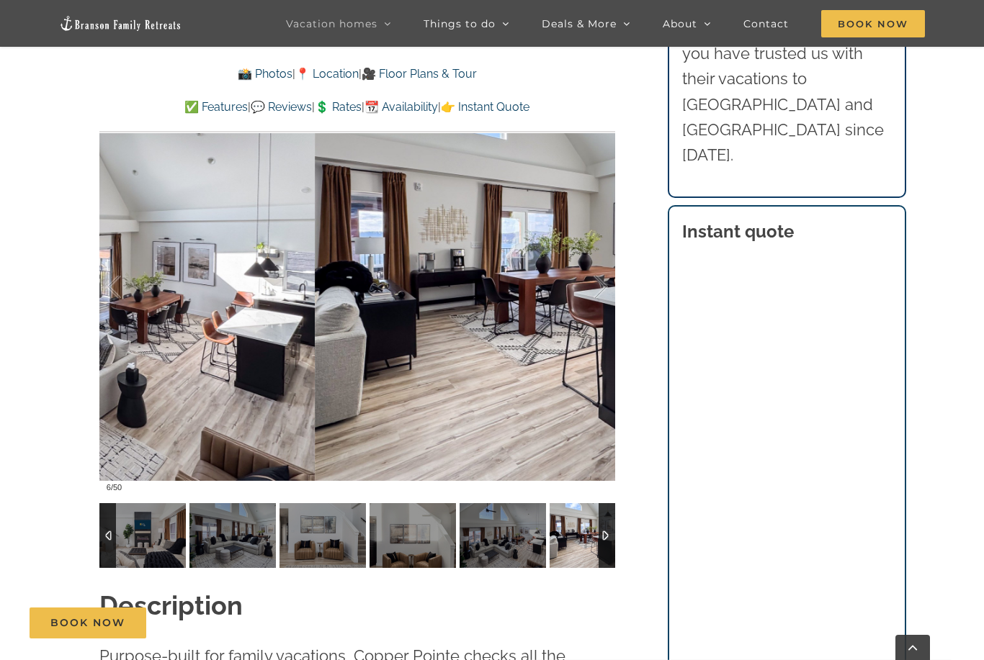
click at [583, 294] on div at bounding box center [585, 287] width 45 height 89
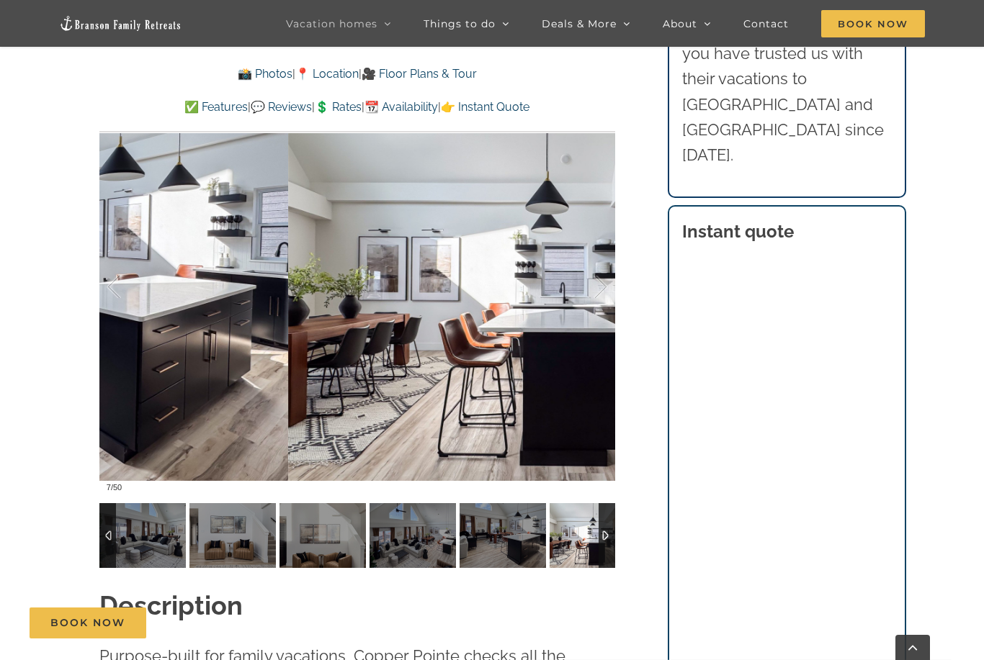
click at [588, 291] on div at bounding box center [585, 287] width 45 height 89
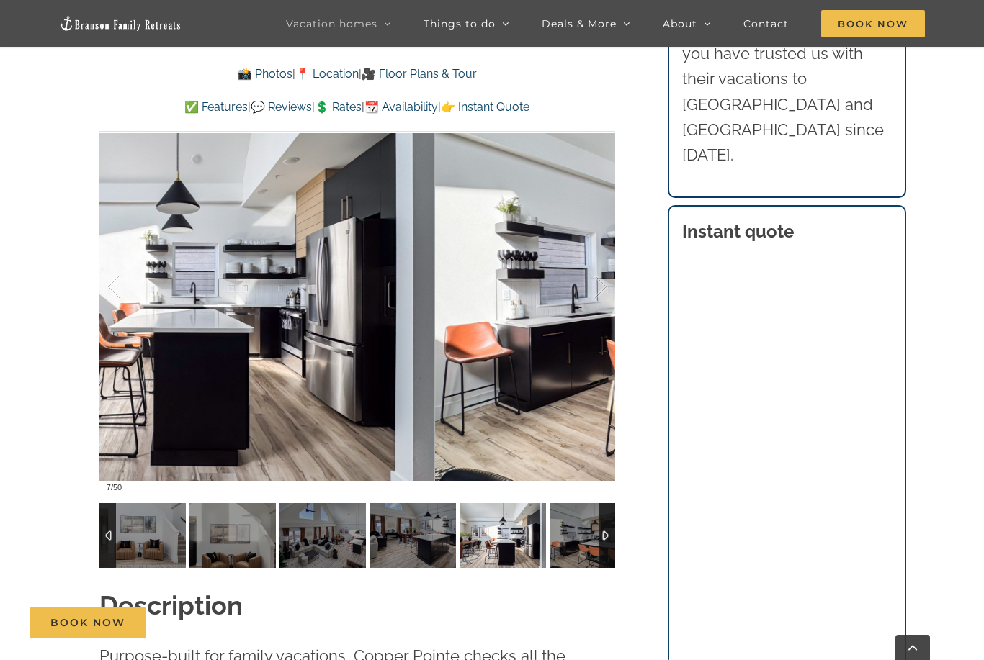
click at [595, 291] on div at bounding box center [585, 287] width 45 height 89
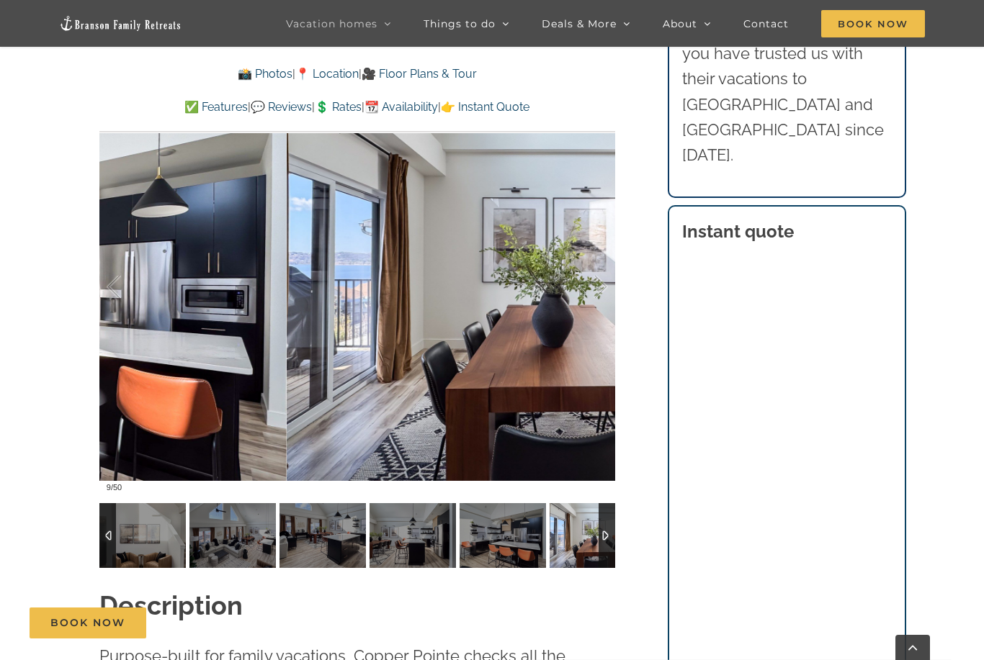
click at [588, 296] on div at bounding box center [585, 287] width 45 height 89
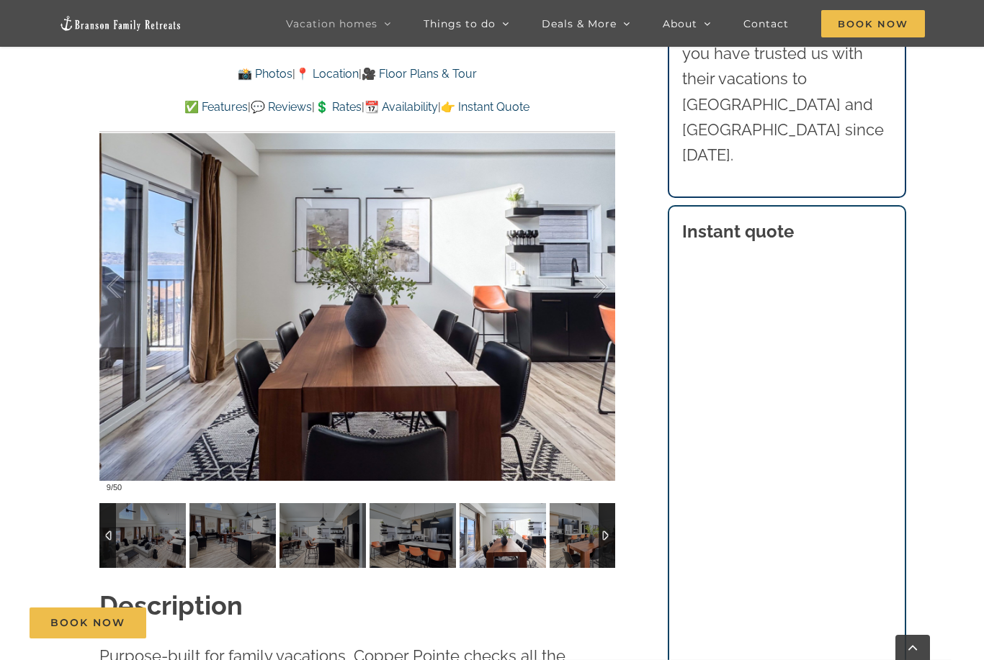
click at [586, 297] on div at bounding box center [585, 287] width 45 height 89
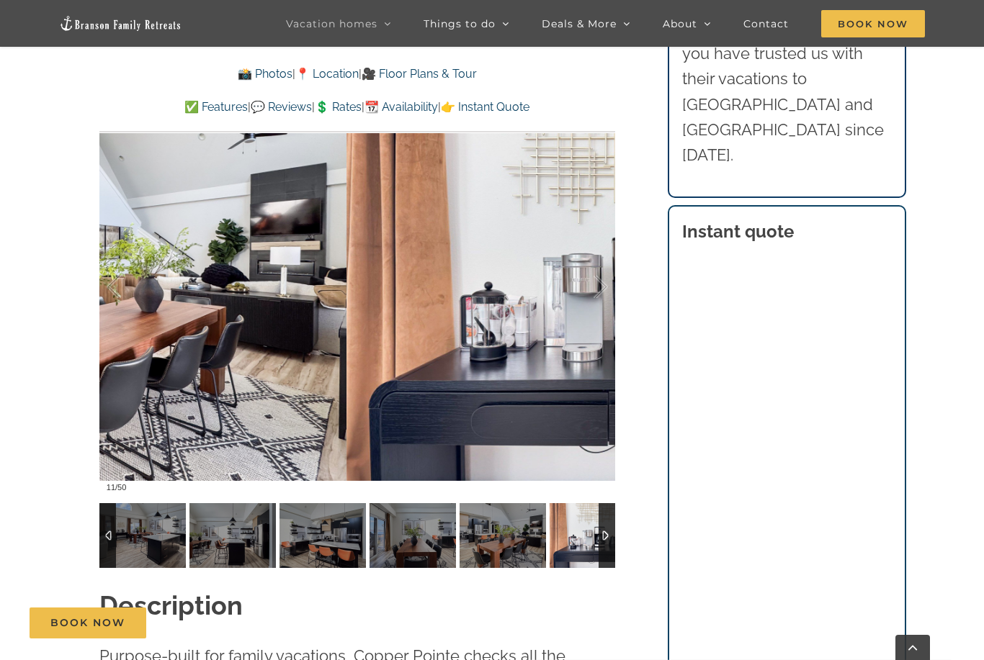
click at [591, 300] on div at bounding box center [585, 287] width 45 height 89
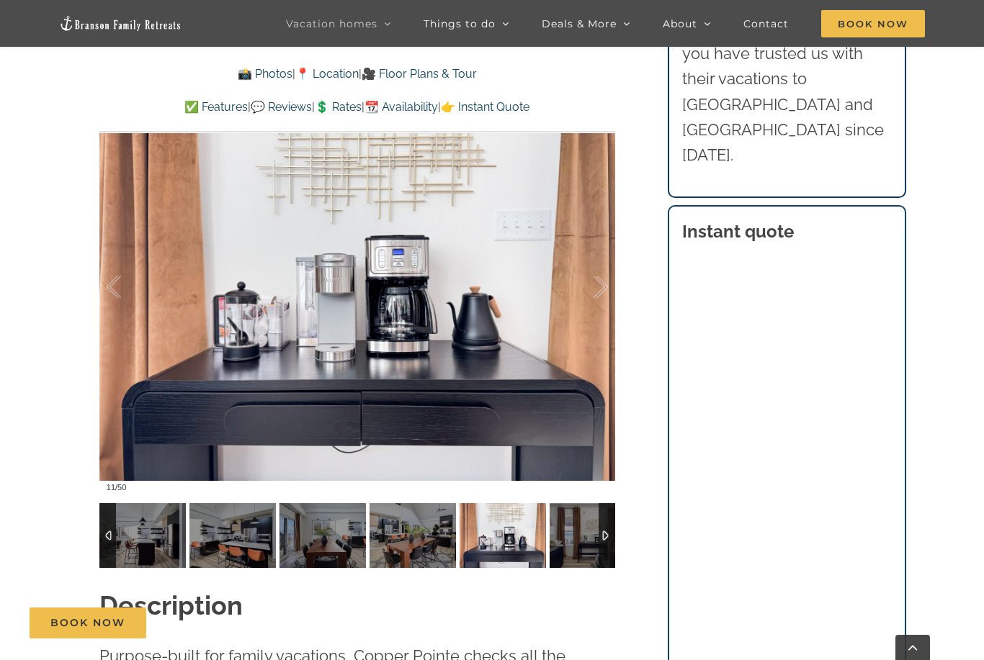
scroll to position [1156, 0]
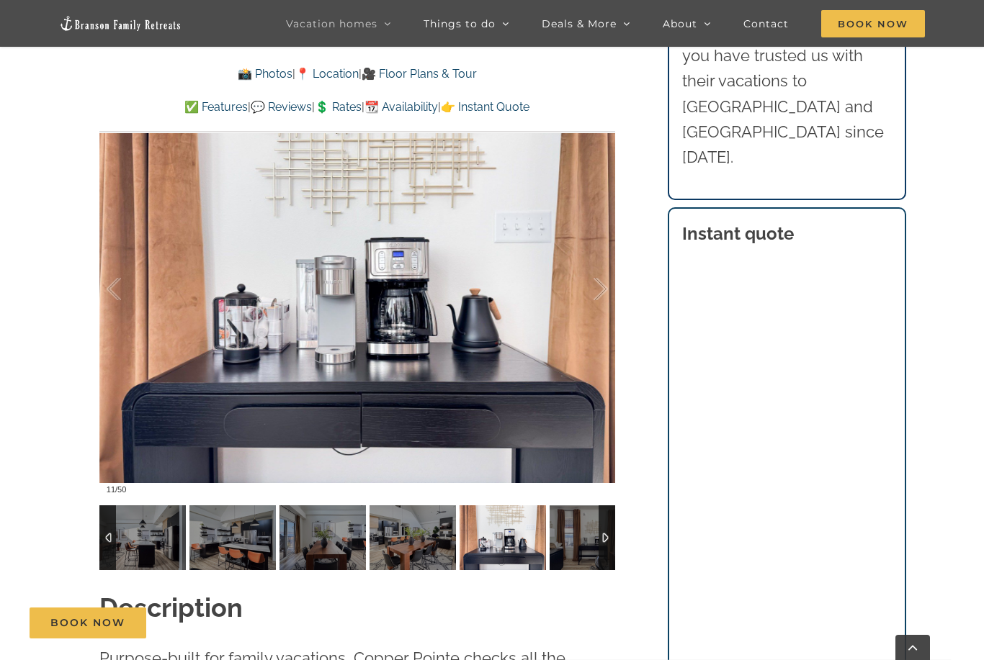
click at [338, 111] on link "💲 Rates" at bounding box center [338, 107] width 47 height 14
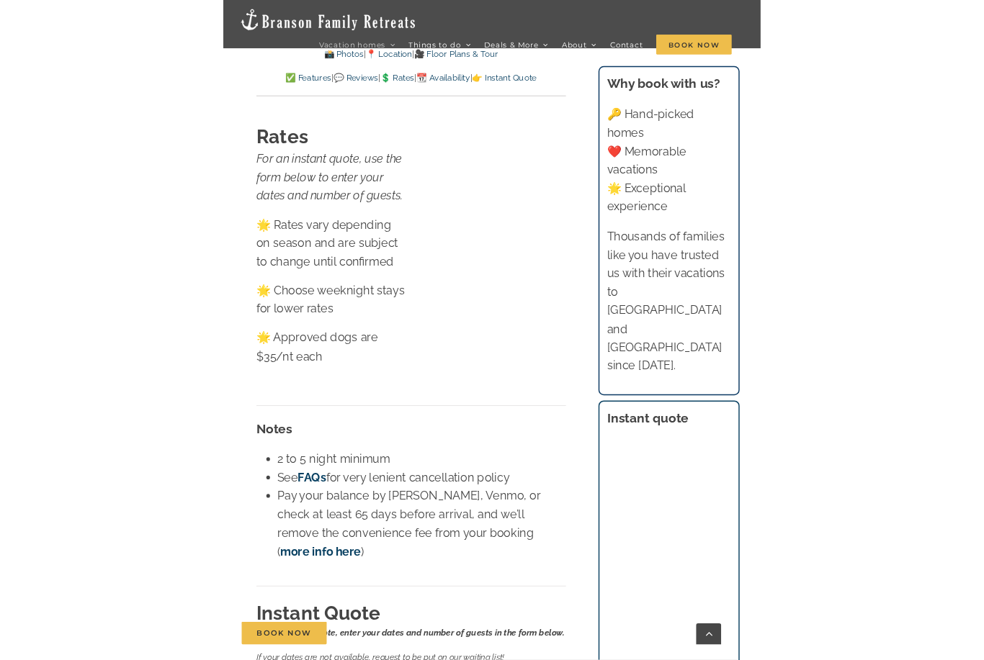
scroll to position [8651, 0]
